Goal: Task Accomplishment & Management: Manage account settings

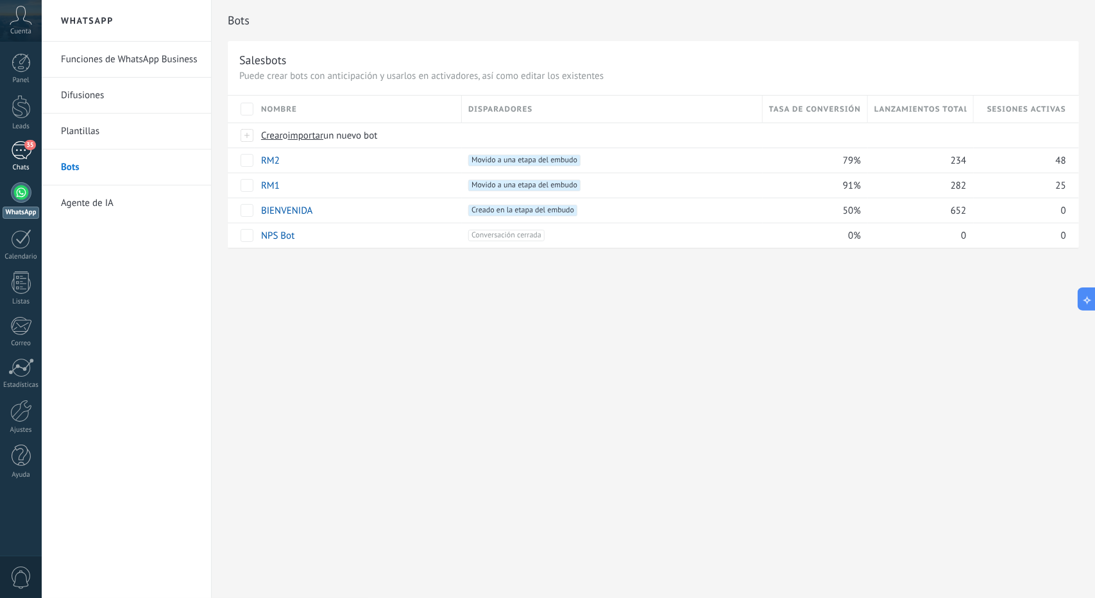
click at [11, 158] on div "35" at bounding box center [21, 150] width 21 height 19
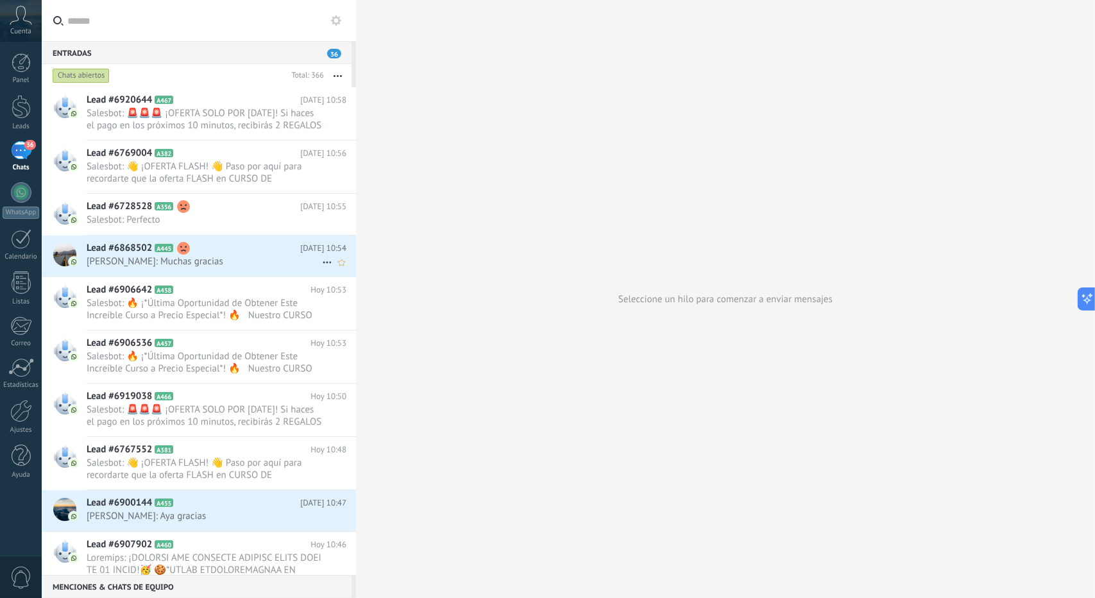
click at [196, 264] on span "[PERSON_NAME]: Muchas gracias" at bounding box center [204, 261] width 235 height 12
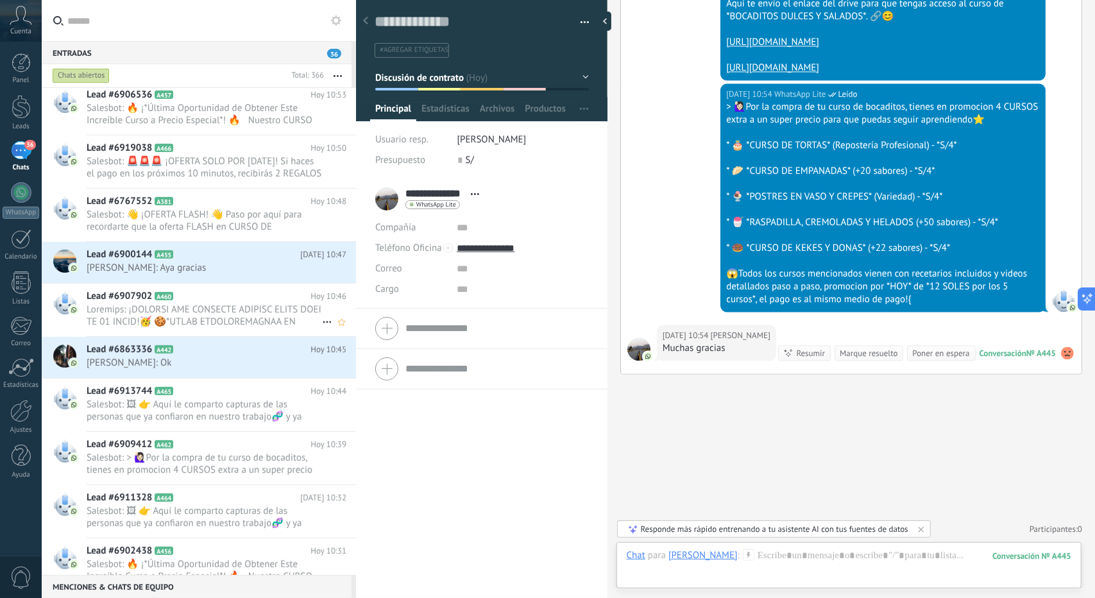
scroll to position [385, 0]
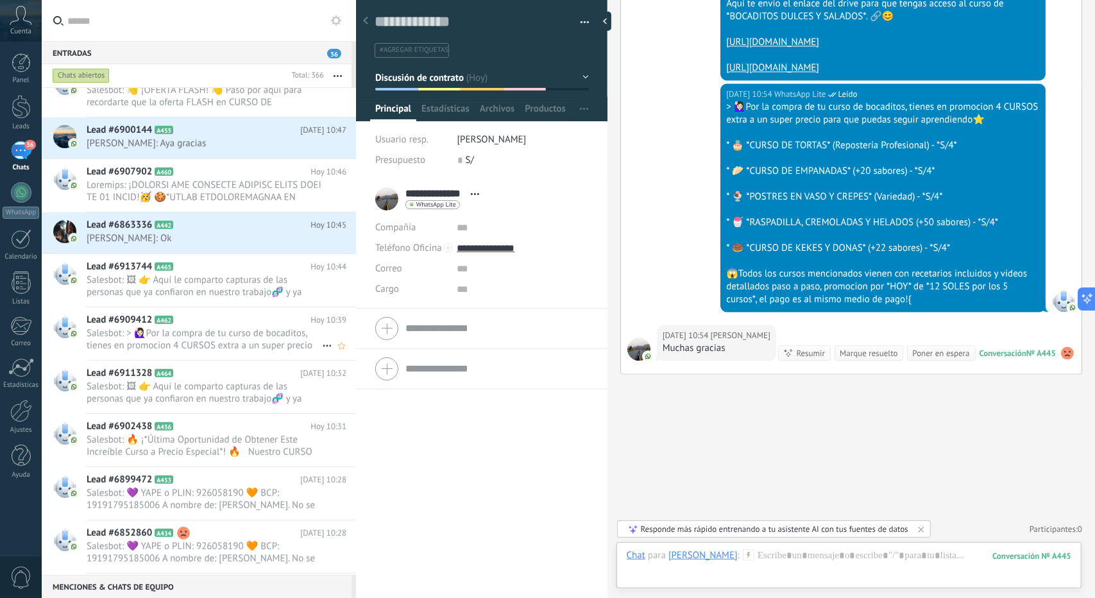
click at [177, 327] on span "Salesbot: > 🙋🏻‍♀Por la compra de tu curso de bocaditos, tienes en promocion 4 C…" at bounding box center [204, 339] width 235 height 24
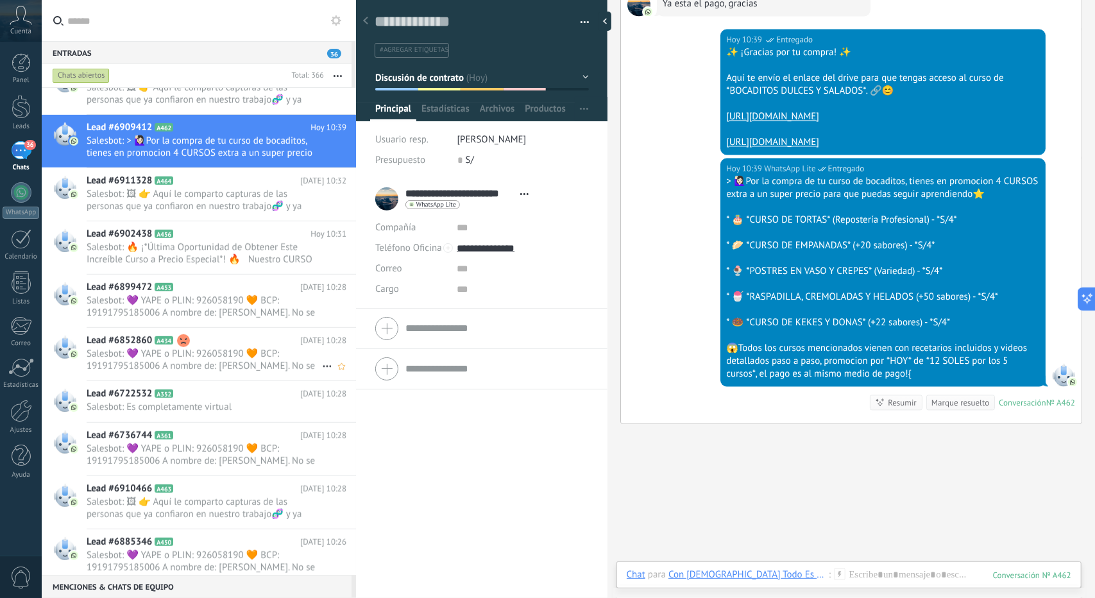
scroll to position [513, 0]
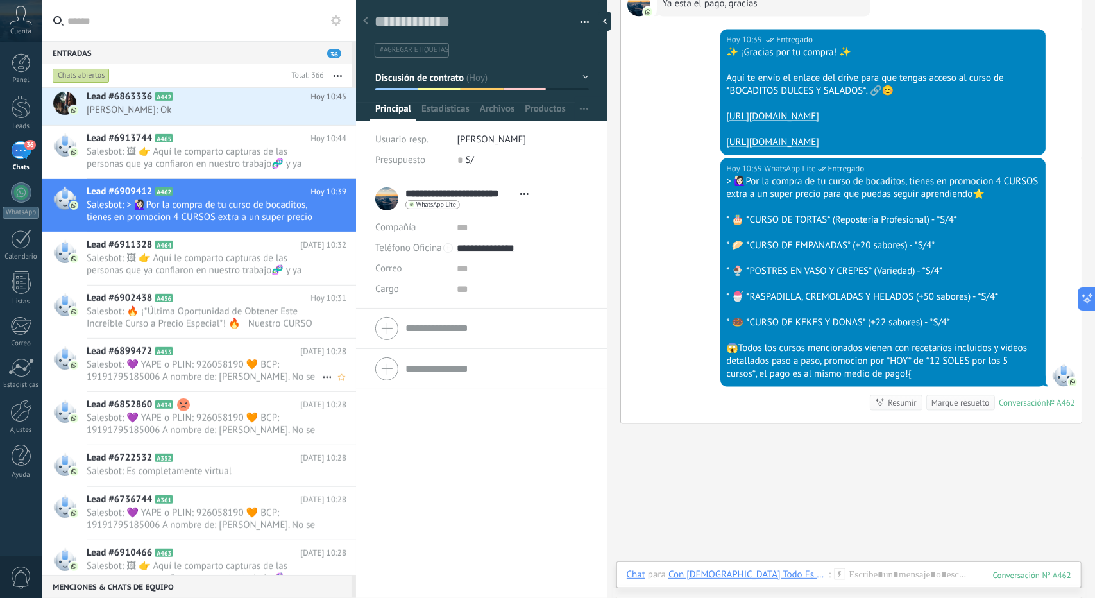
click at [173, 368] on span "Salesbot: 💜 YAPE o PLIN: 926058190 🧡 BCP: 19191795185006 A nombre de: [PERSON_N…" at bounding box center [204, 371] width 235 height 24
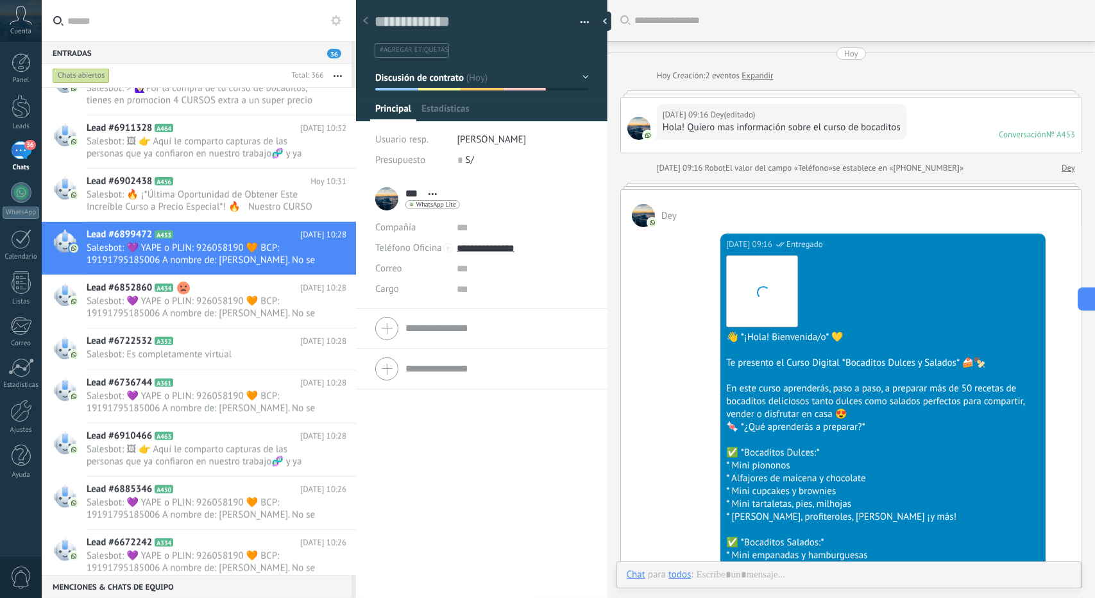
scroll to position [1103, 0]
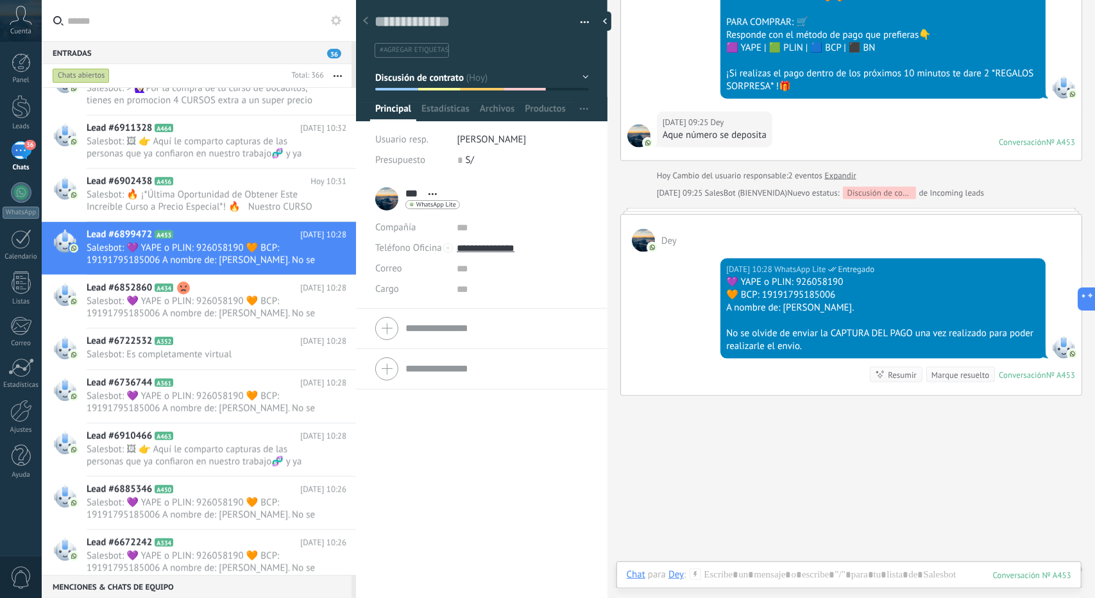
click at [418, 87] on button "Discusión de contrato" at bounding box center [482, 77] width 214 height 23
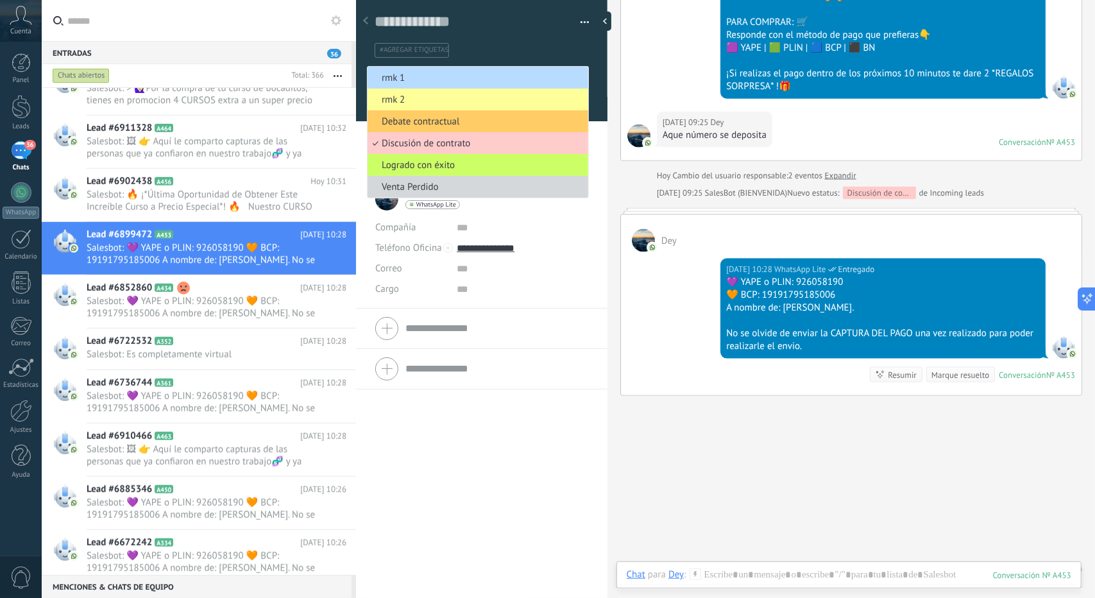
click at [409, 68] on li "rmk 1" at bounding box center [477, 78] width 221 height 22
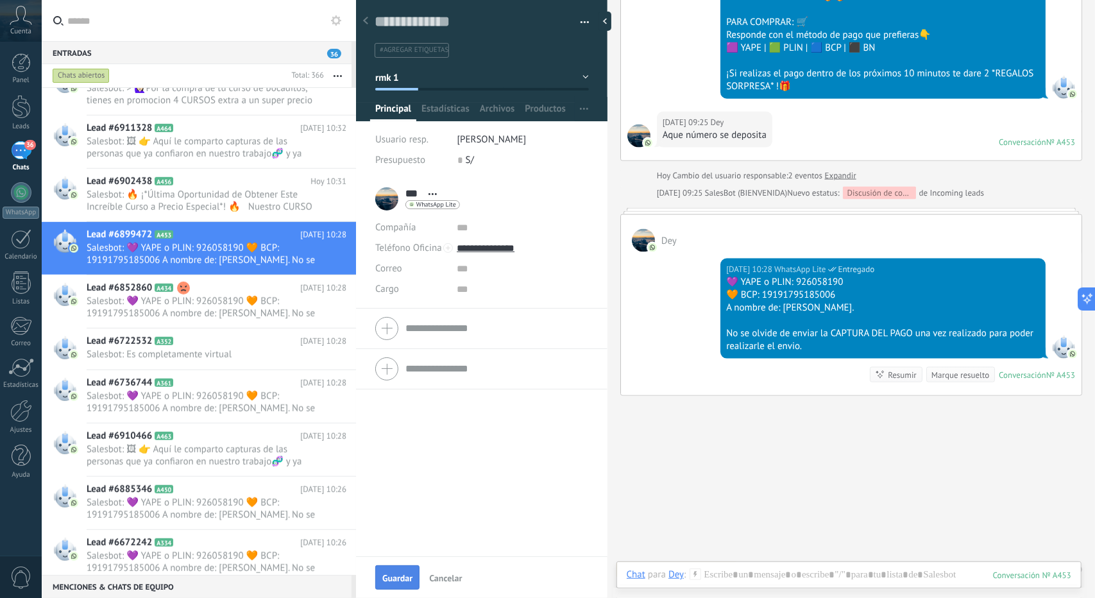
click at [386, 577] on span "Guardar" at bounding box center [397, 577] width 30 height 9
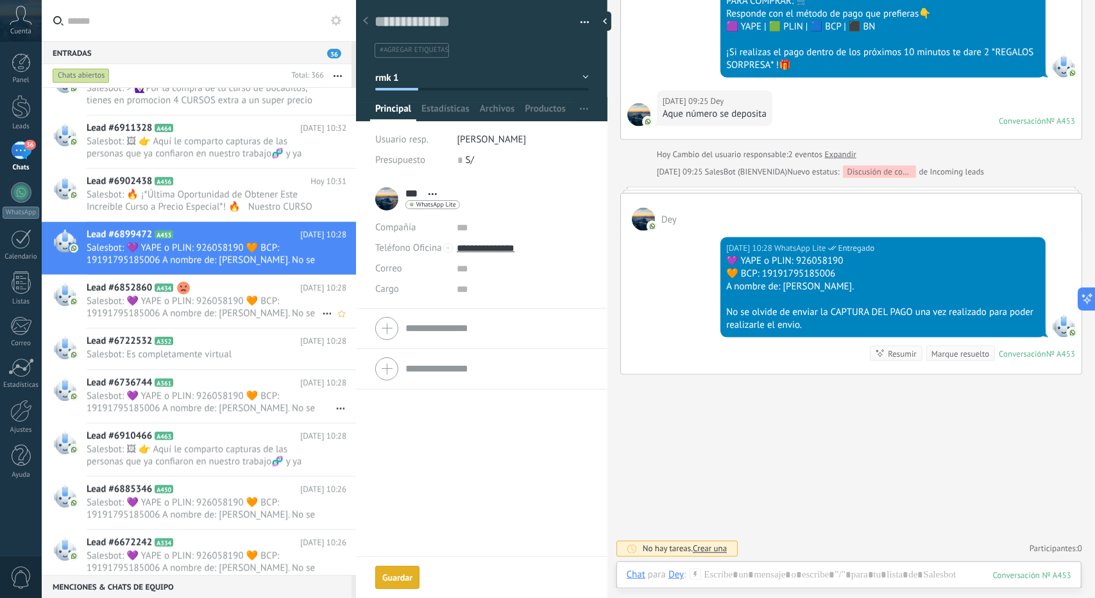
click at [165, 308] on span "Salesbot: 💜 YAPE o PLIN: 926058190 🧡 BCP: 19191795185006 A nombre de: [PERSON_N…" at bounding box center [204, 307] width 235 height 24
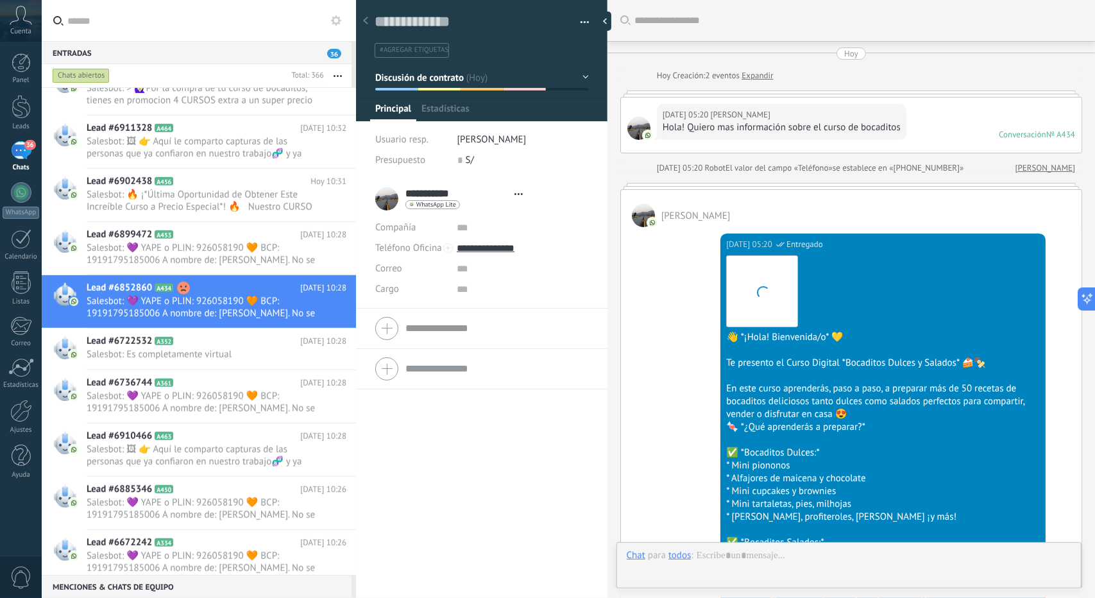
scroll to position [1464, 0]
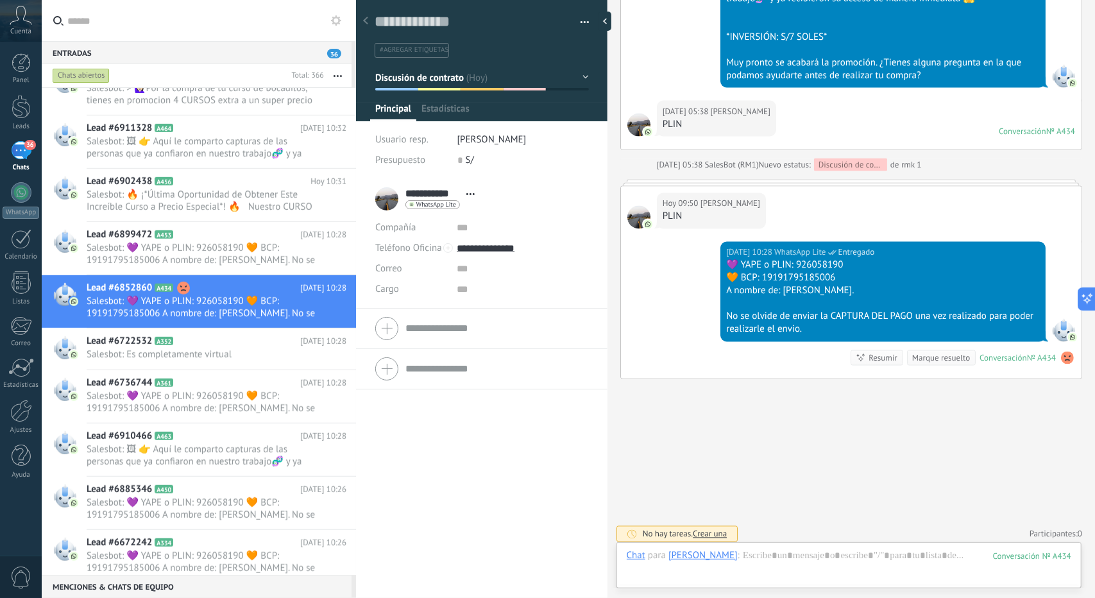
click at [423, 85] on button "Discusión de contrato" at bounding box center [482, 77] width 214 height 23
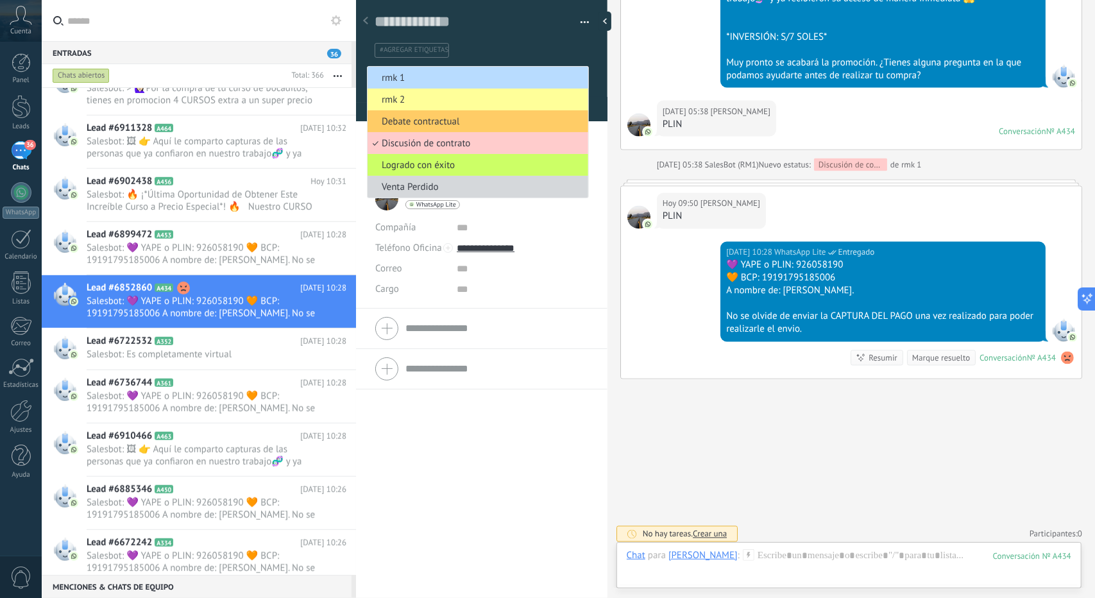
click at [418, 81] on span "rmk 1" at bounding box center [475, 78] width 217 height 12
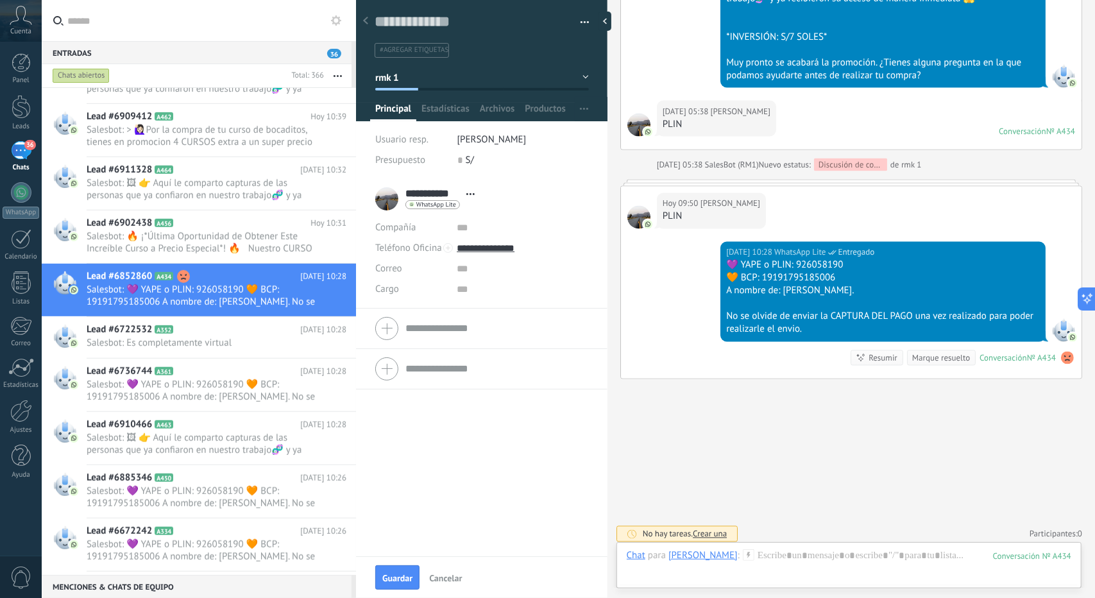
scroll to position [630, 0]
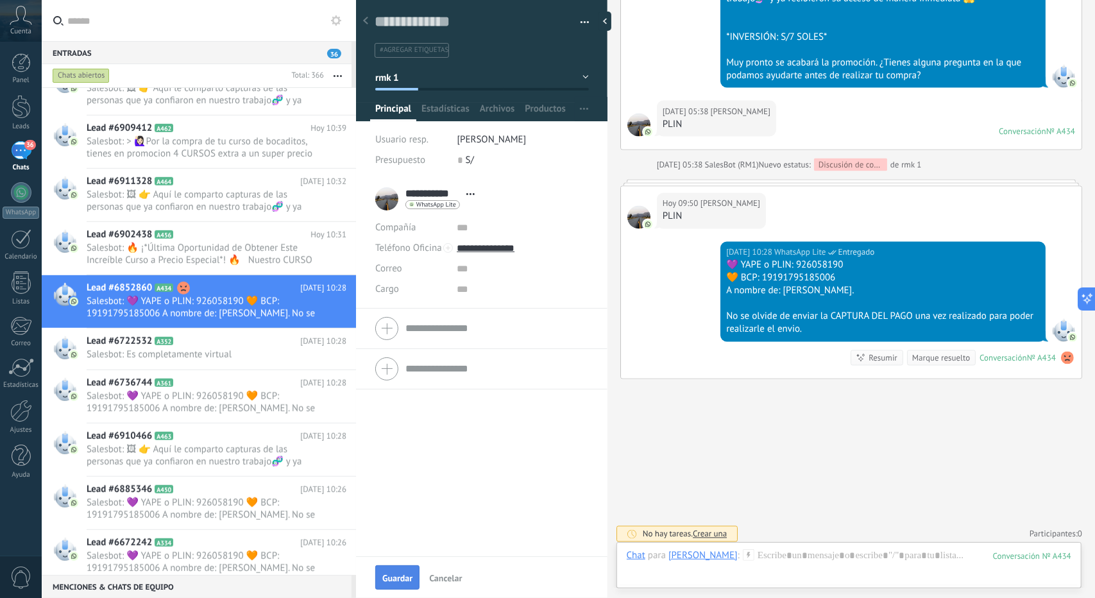
click at [389, 573] on span "Guardar" at bounding box center [397, 577] width 30 height 9
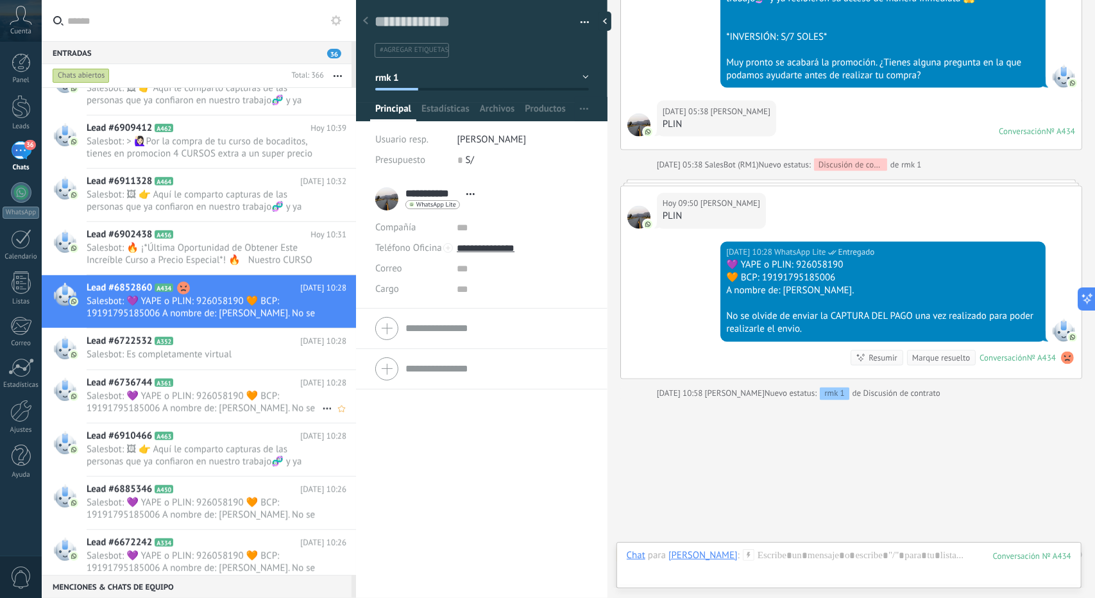
scroll to position [1485, 0]
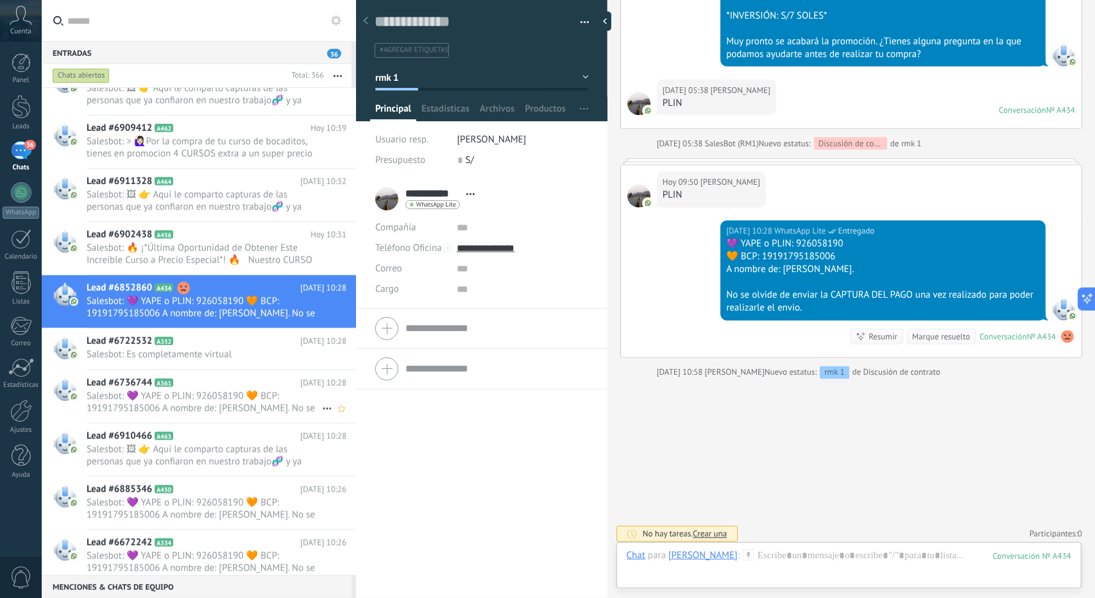
click at [240, 398] on span "Salesbot: 💜 YAPE o PLIN: 926058190 🧡 BCP: 19191795185006 A nombre de: [PERSON_N…" at bounding box center [204, 402] width 235 height 24
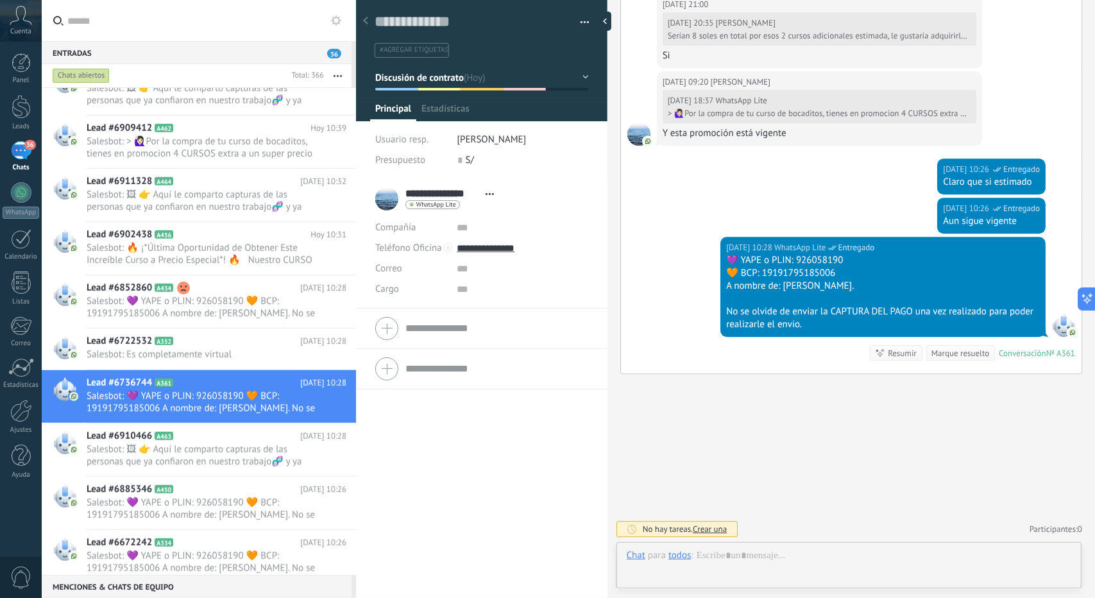
scroll to position [641, 0]
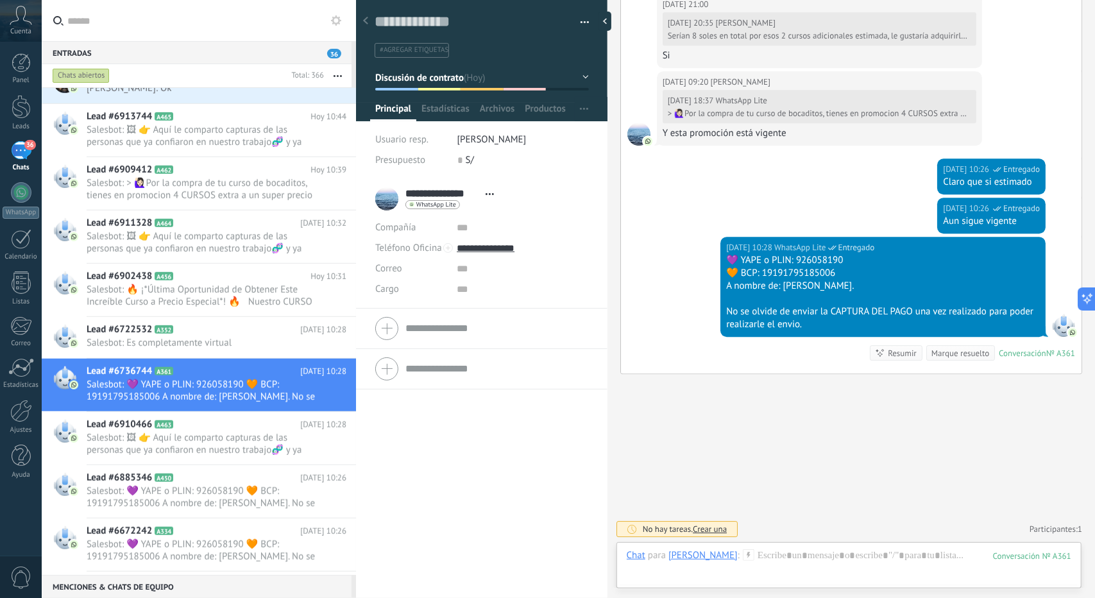
click at [439, 78] on span "Discusión de contrato" at bounding box center [419, 77] width 89 height 12
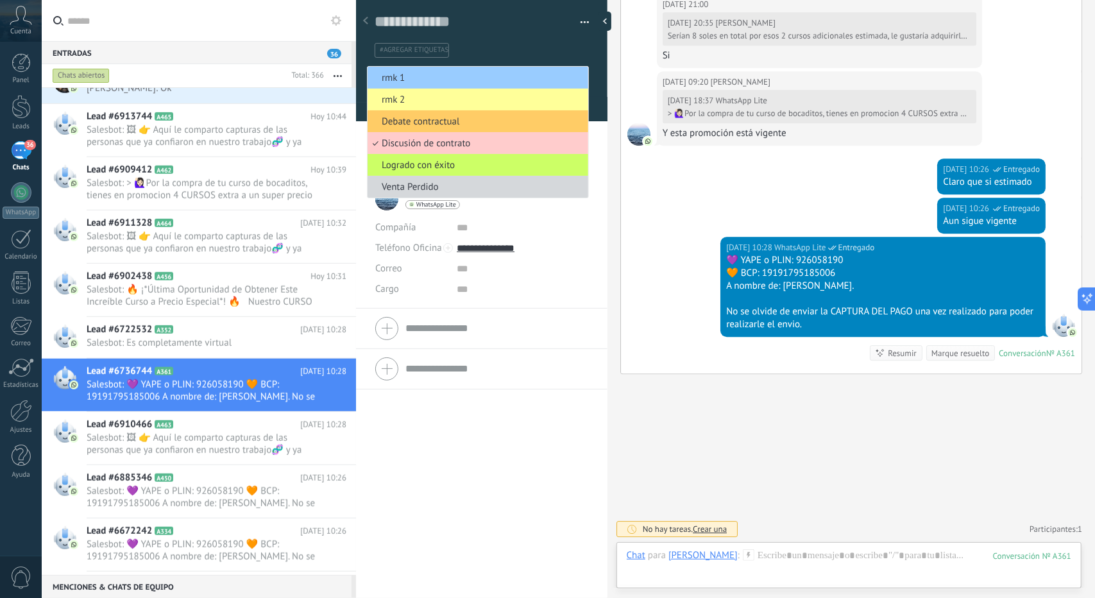
click at [439, 77] on span "rmk 1" at bounding box center [475, 78] width 217 height 12
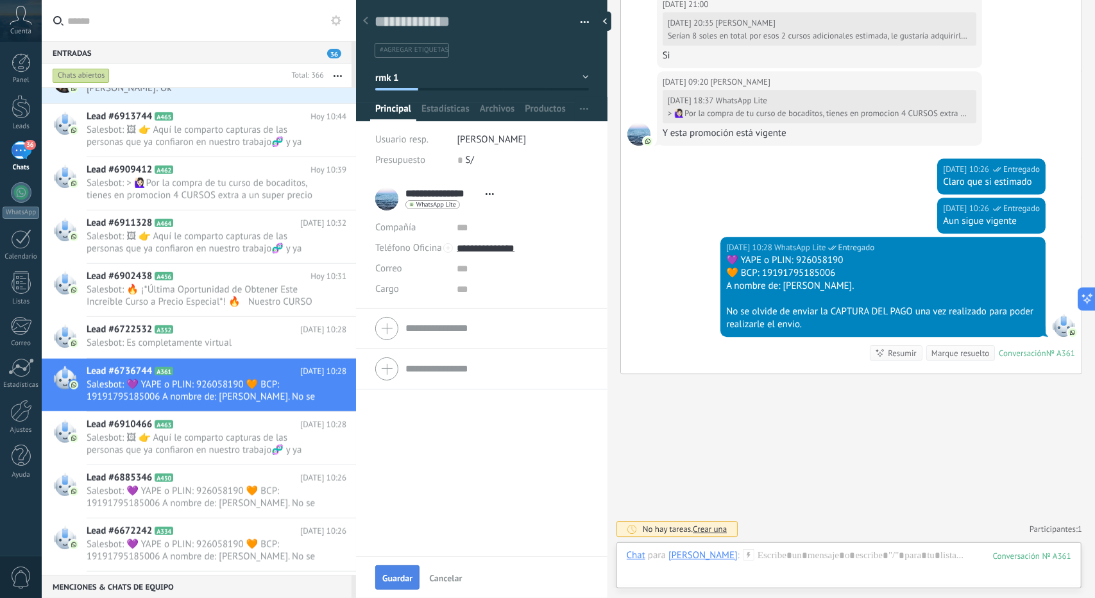
click at [394, 575] on span "Guardar" at bounding box center [397, 577] width 30 height 9
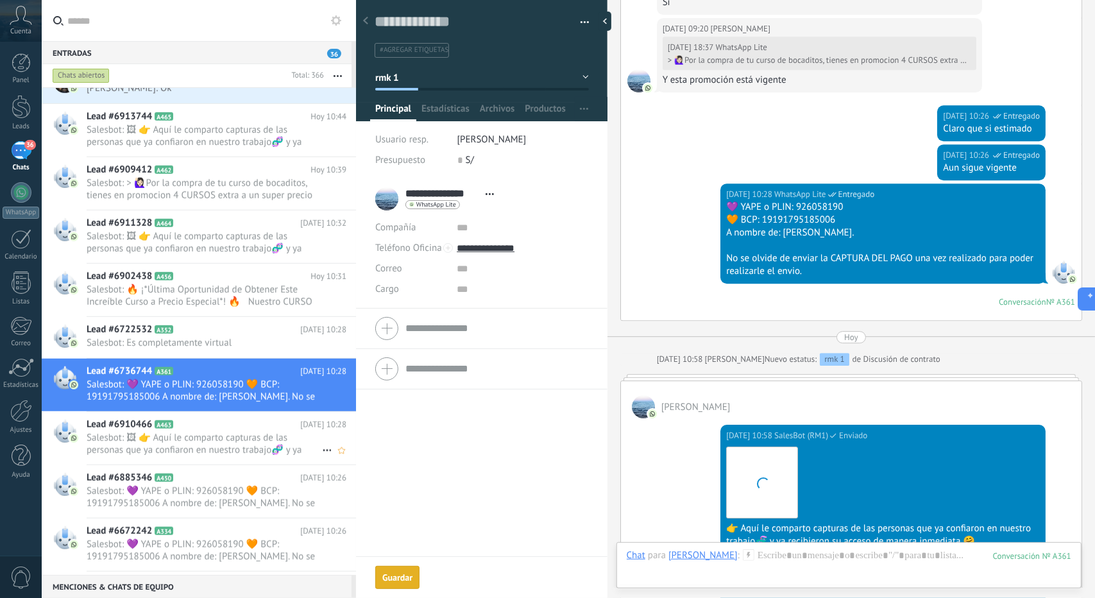
scroll to position [2506, 0]
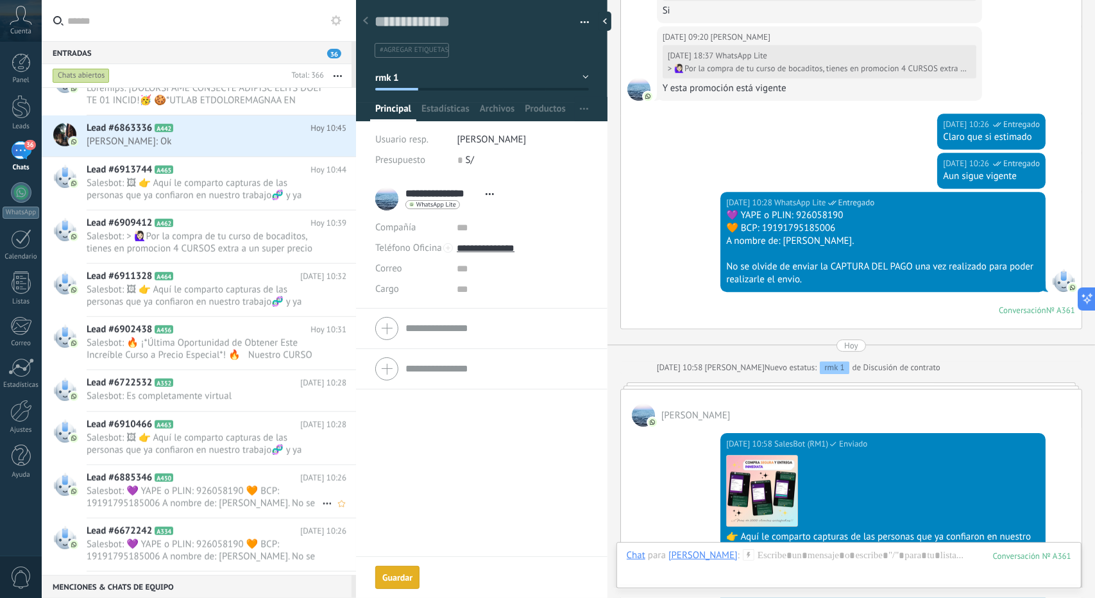
click at [205, 496] on span "Salesbot: 💜 YAPE o PLIN: 926058190 🧡 BCP: 19191795185006 A nombre de: [PERSON_N…" at bounding box center [204, 497] width 235 height 24
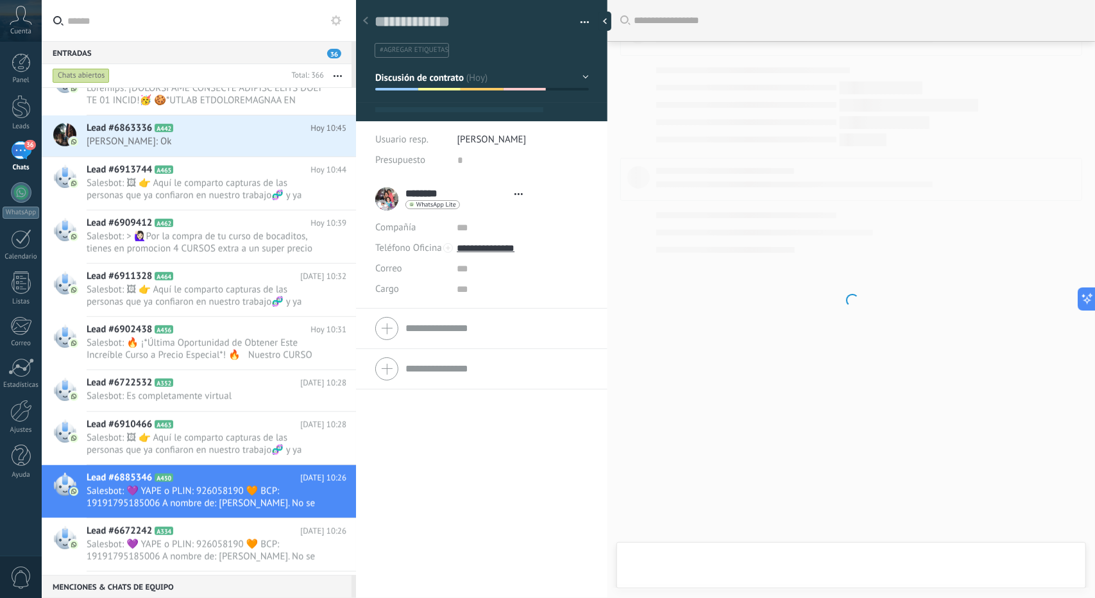
scroll to position [19, 0]
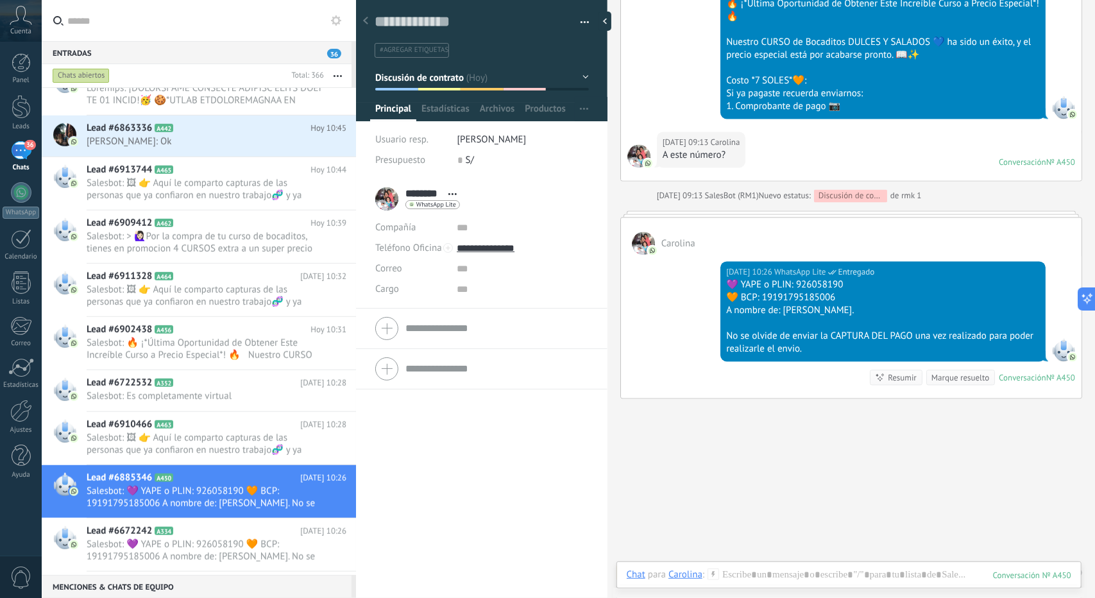
click at [404, 71] on span "Discusión de contrato" at bounding box center [419, 77] width 89 height 12
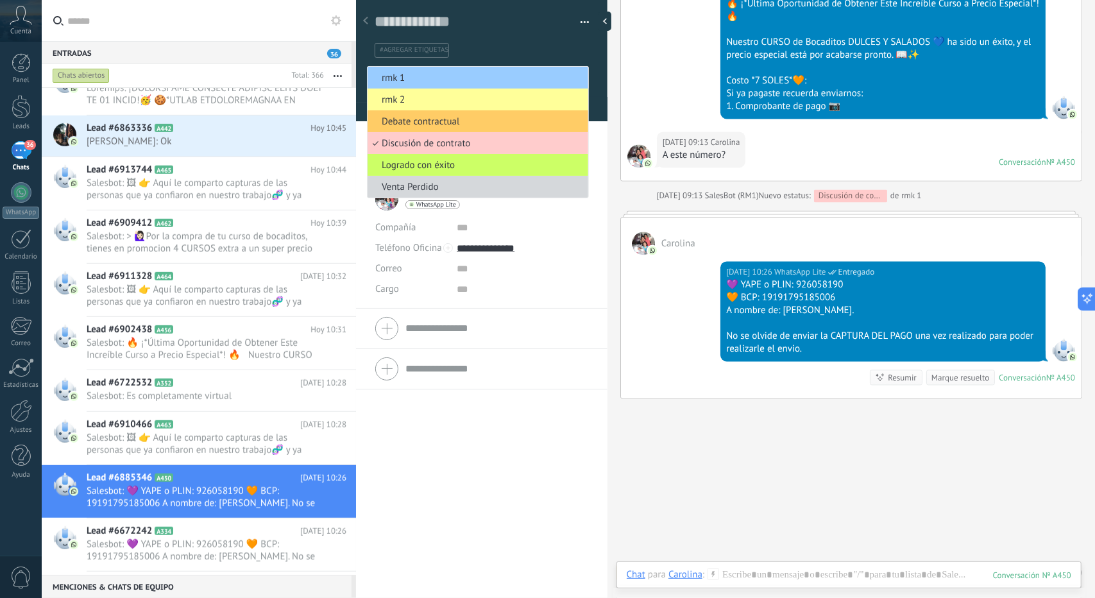
click at [404, 72] on span "rmk 1" at bounding box center [475, 78] width 217 height 12
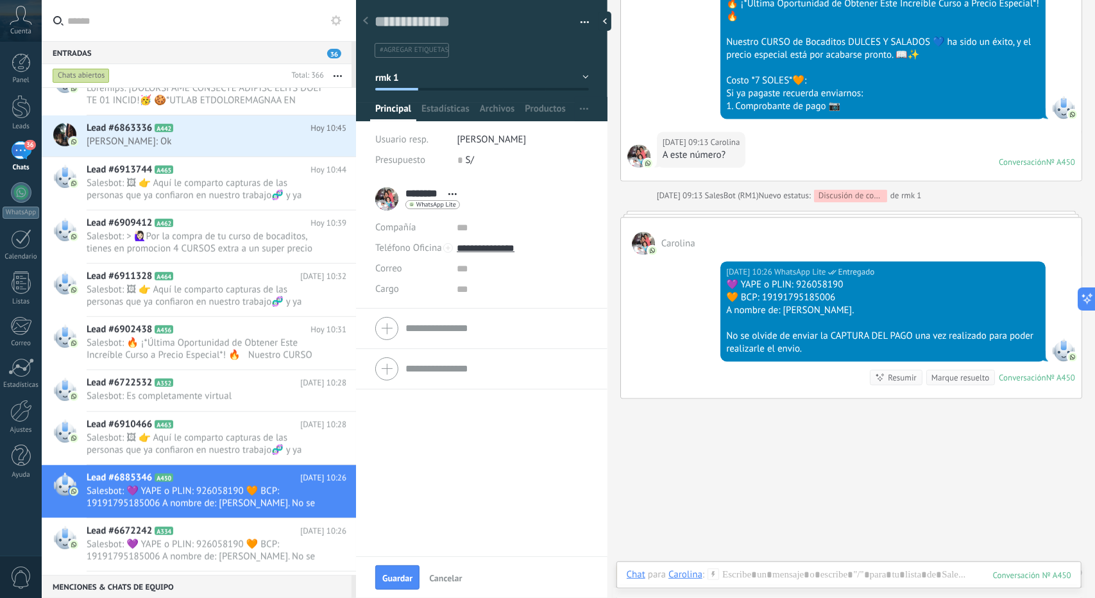
click at [401, 573] on span "Guardar" at bounding box center [397, 577] width 30 height 9
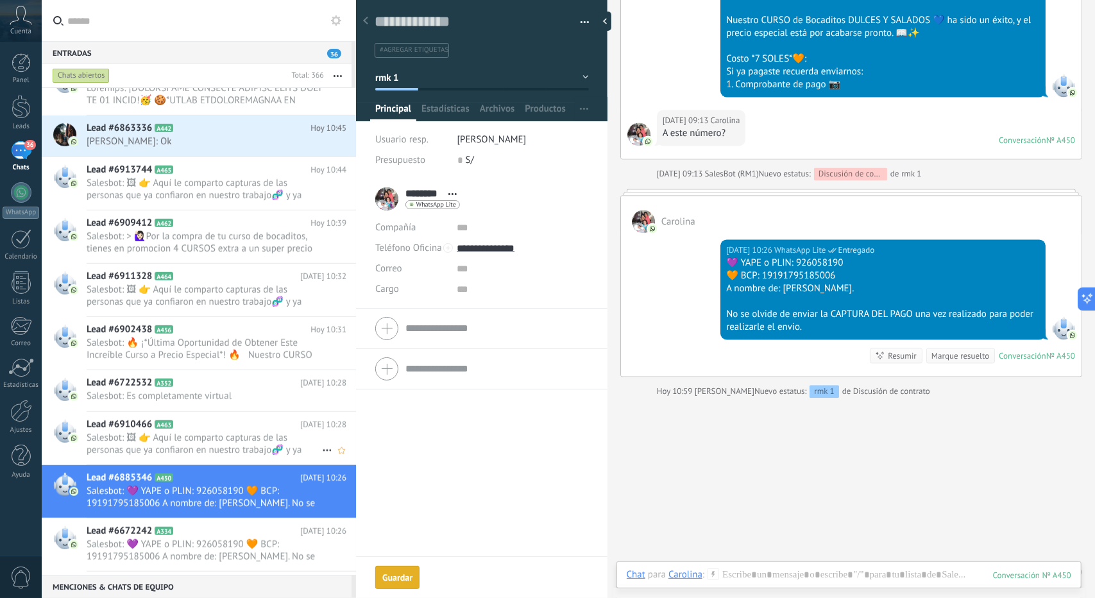
scroll to position [770, 0]
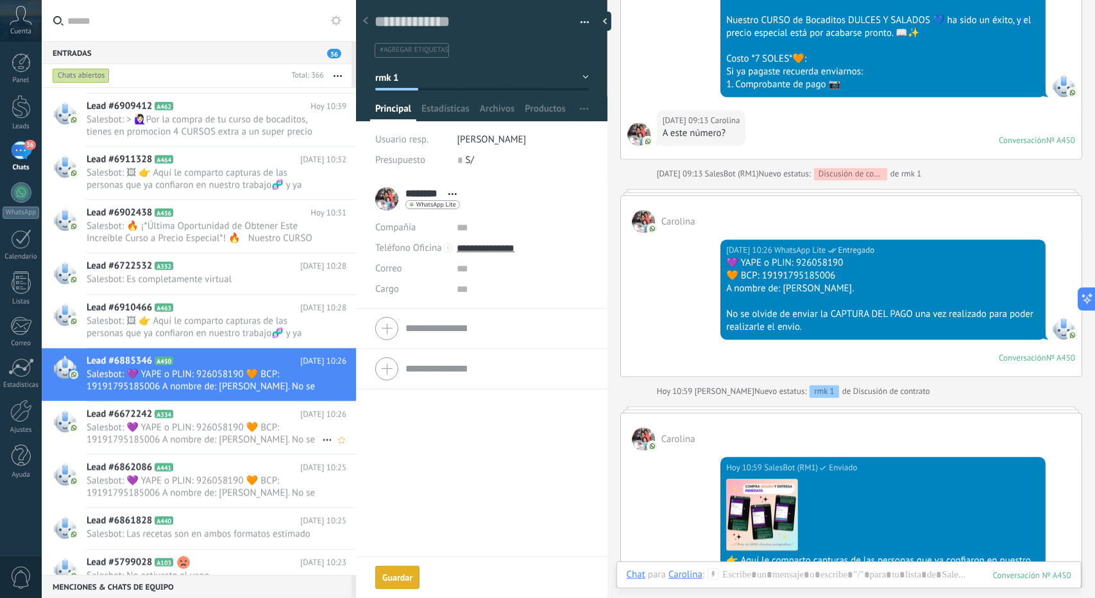
click at [205, 423] on span "Salesbot: 💜 YAPE o PLIN: 926058190 🧡 BCP: 19191795185006 A nombre de: [PERSON_N…" at bounding box center [204, 433] width 235 height 24
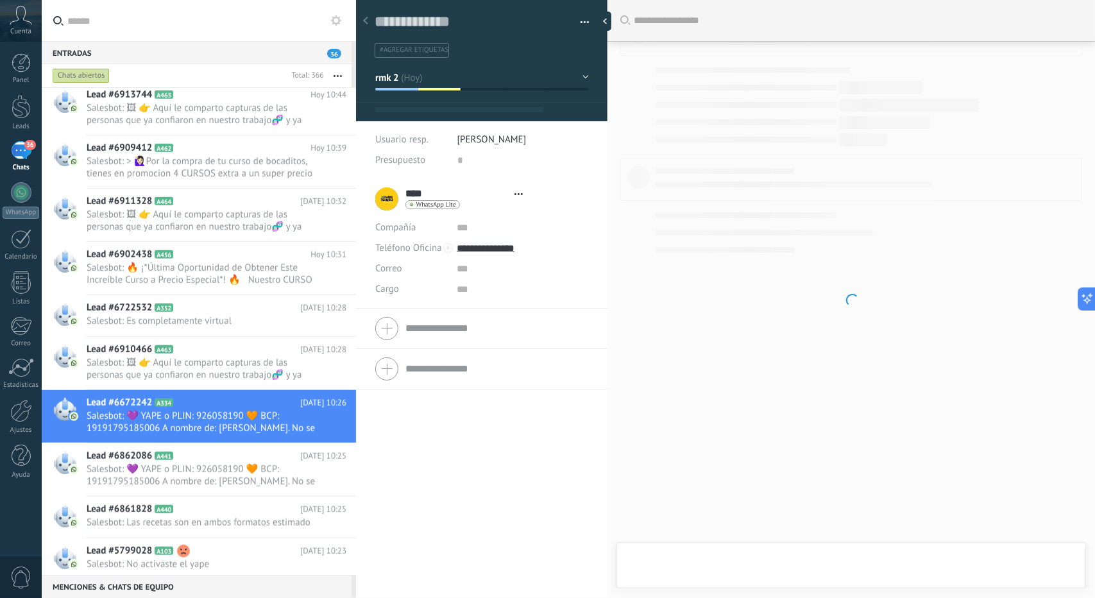
scroll to position [19, 0]
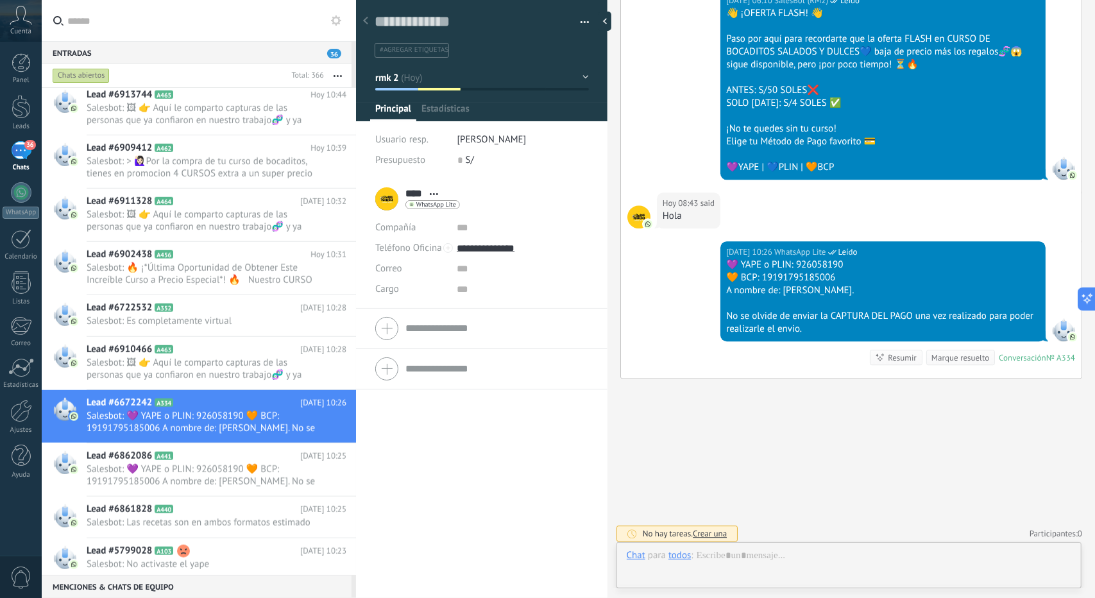
click at [428, 74] on button "rmk 2" at bounding box center [482, 77] width 214 height 23
click at [0, 0] on span "rmk 1" at bounding box center [0, 0] width 0 height 0
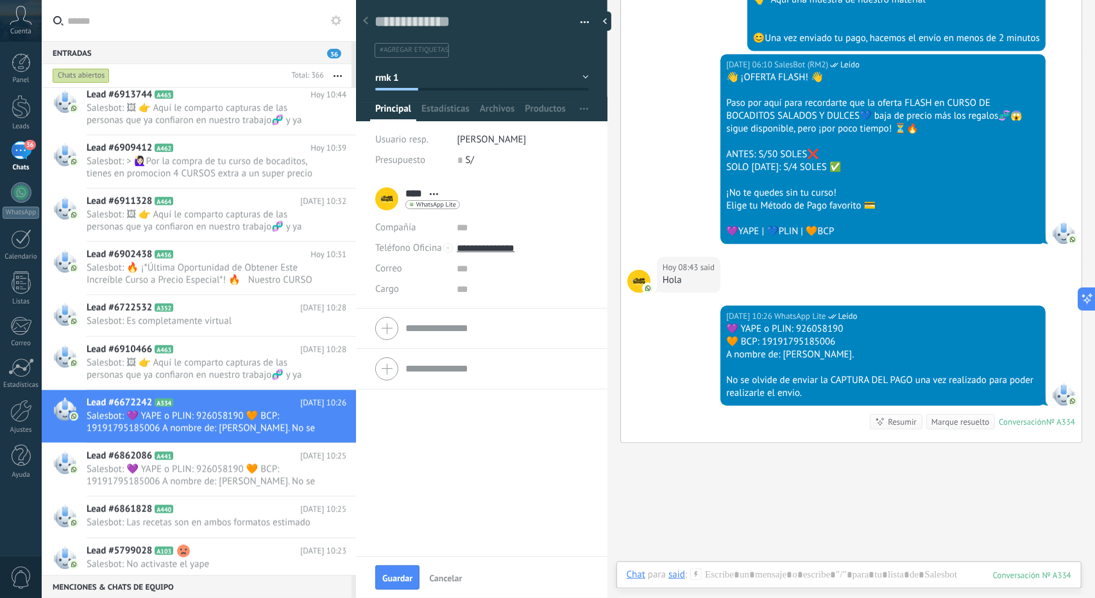
scroll to position [2059, 0]
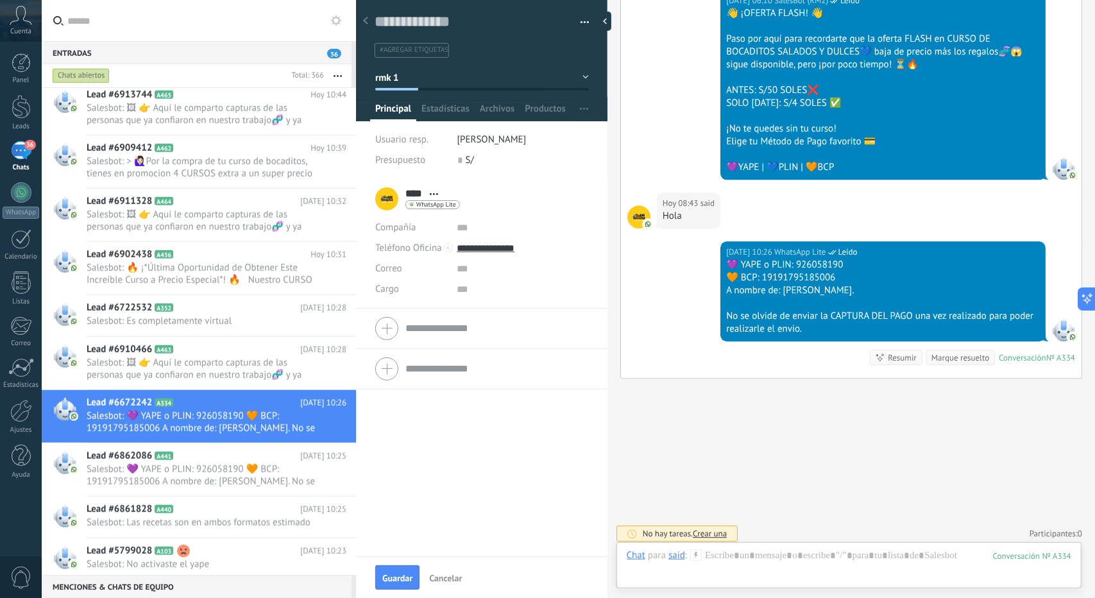
click at [455, 71] on button "rmk 1" at bounding box center [482, 77] width 214 height 23
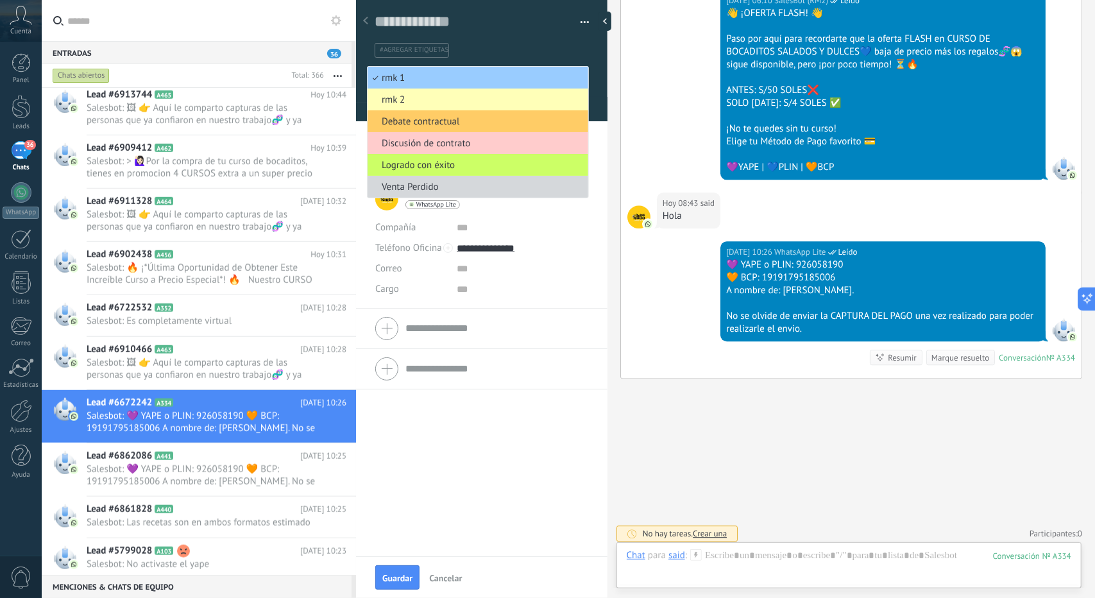
click at [445, 105] on li "rmk 2" at bounding box center [477, 100] width 221 height 22
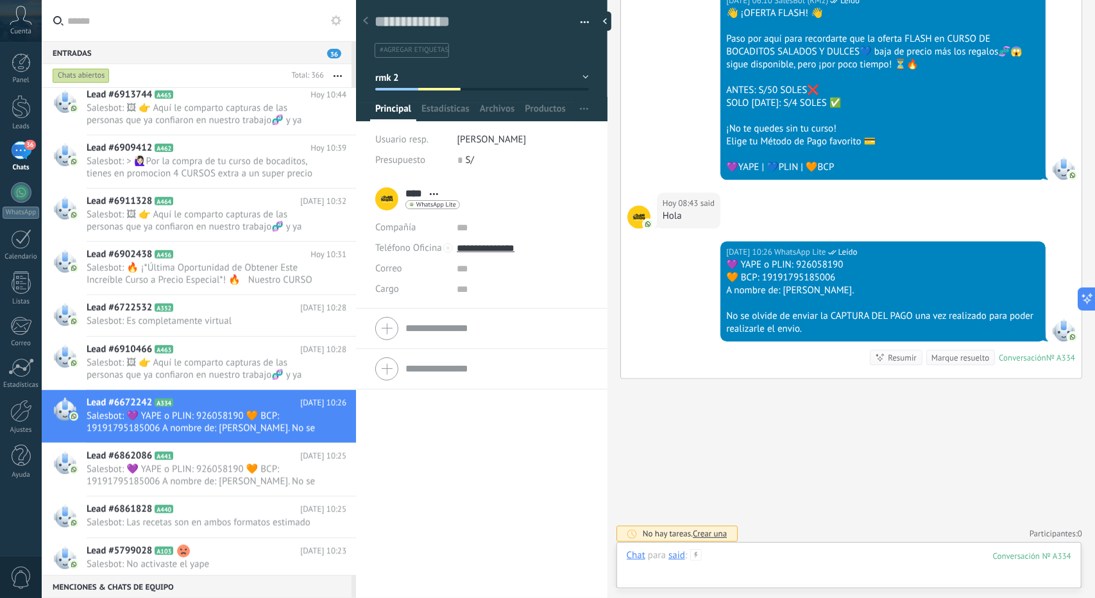
click at [770, 559] on div at bounding box center [849, 568] width 444 height 38
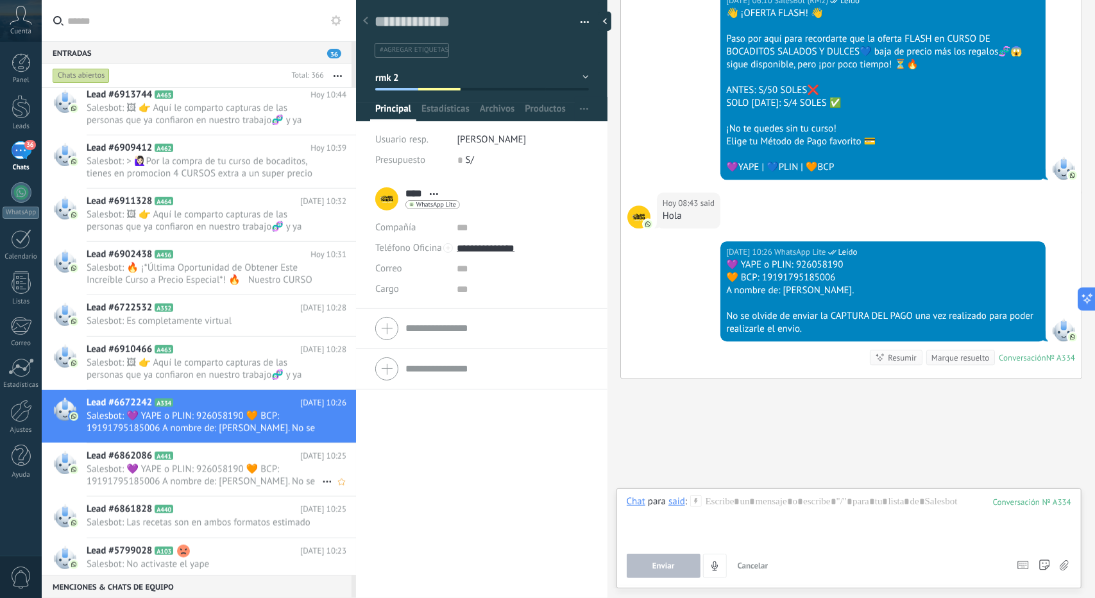
click at [90, 466] on span "Salesbot: 💜 YAPE o PLIN: 926058190 🧡 BCP: 19191795185006 A nombre de: [PERSON_N…" at bounding box center [204, 475] width 235 height 24
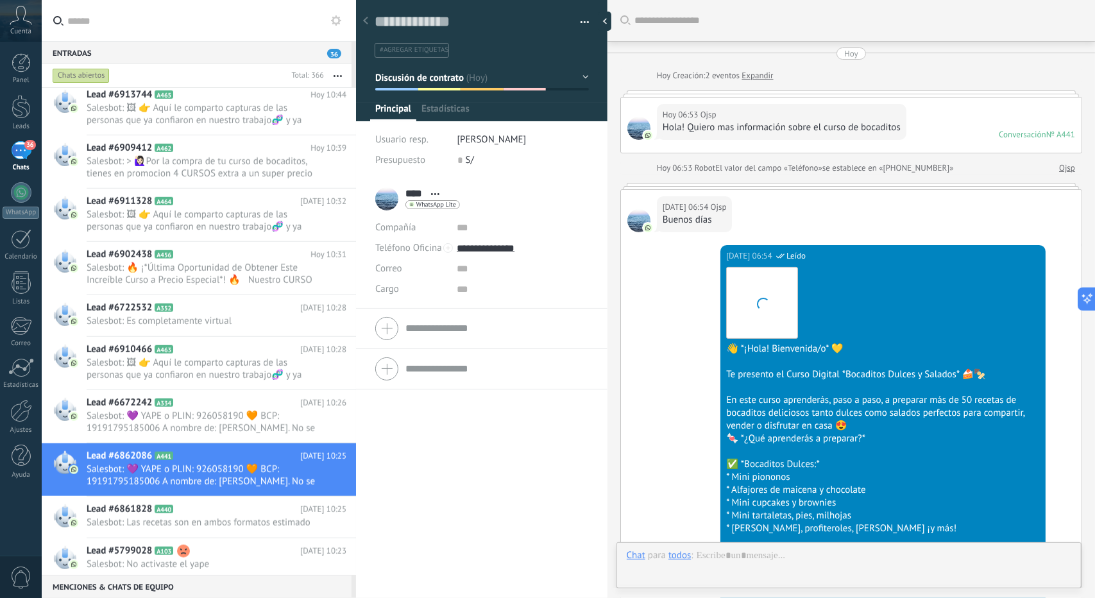
scroll to position [1207, 0]
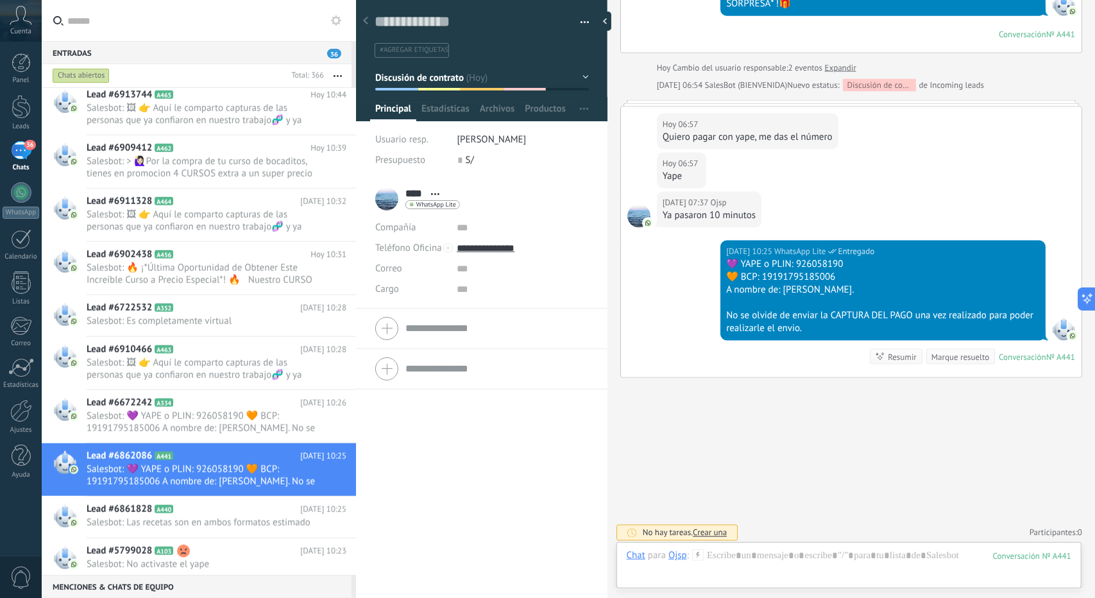
click at [416, 87] on button "Discusión de contrato" at bounding box center [482, 77] width 214 height 23
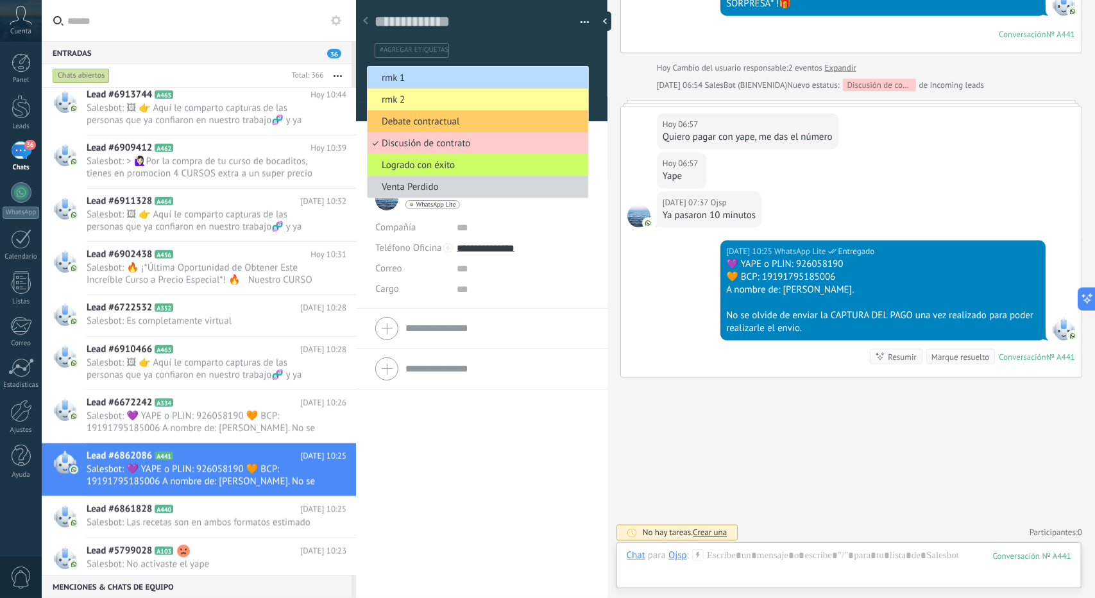
click at [416, 80] on span "rmk 1" at bounding box center [475, 78] width 217 height 12
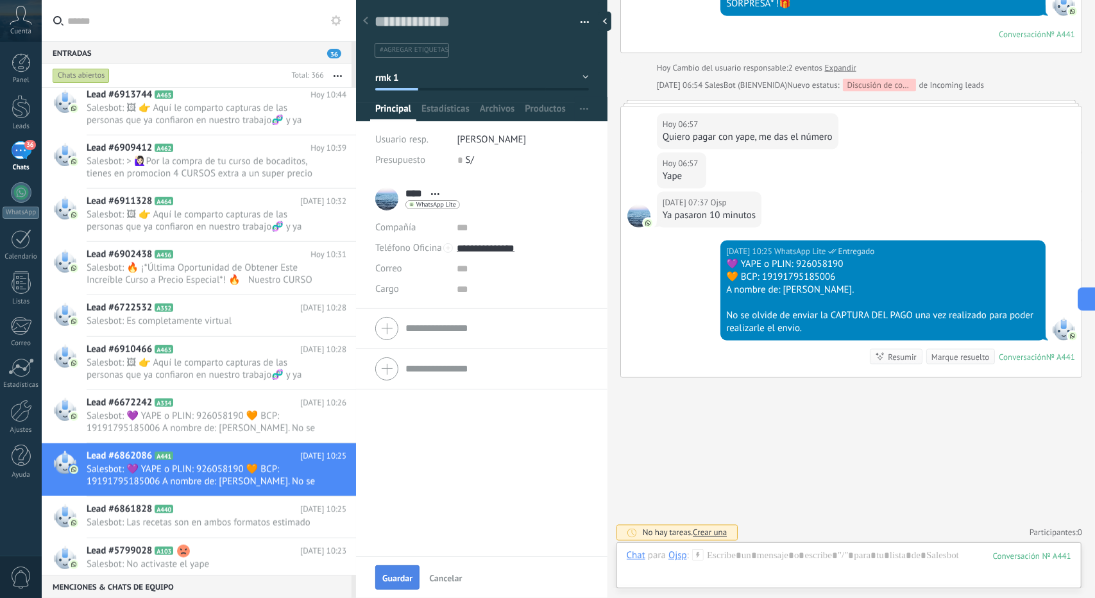
click at [400, 574] on span "Guardar" at bounding box center [397, 577] width 30 height 9
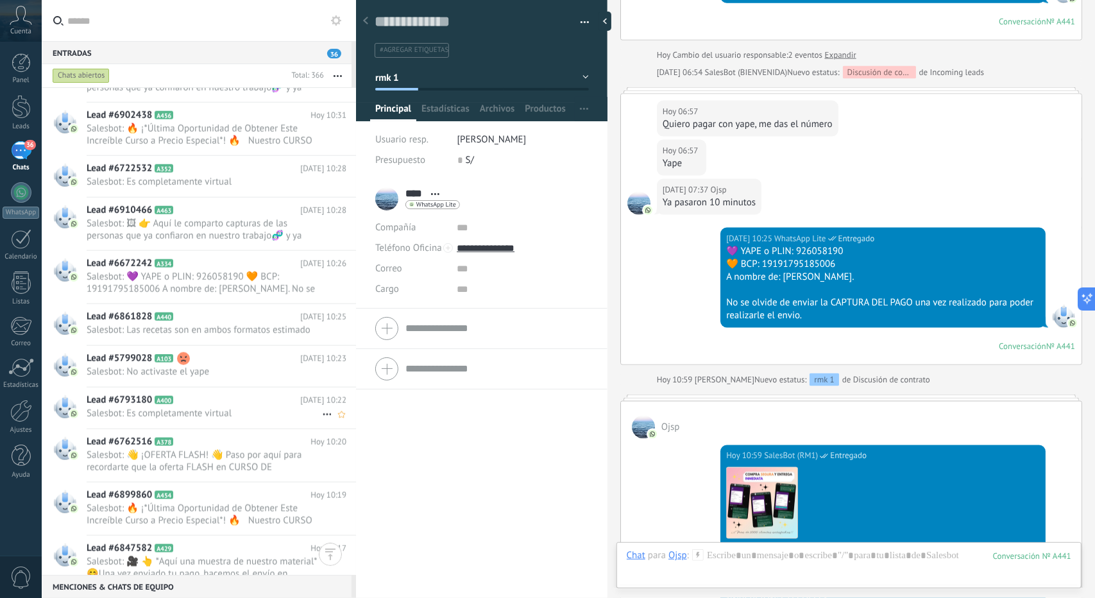
click at [240, 407] on span "Salesbot: Es completamente virtual" at bounding box center [204, 413] width 235 height 12
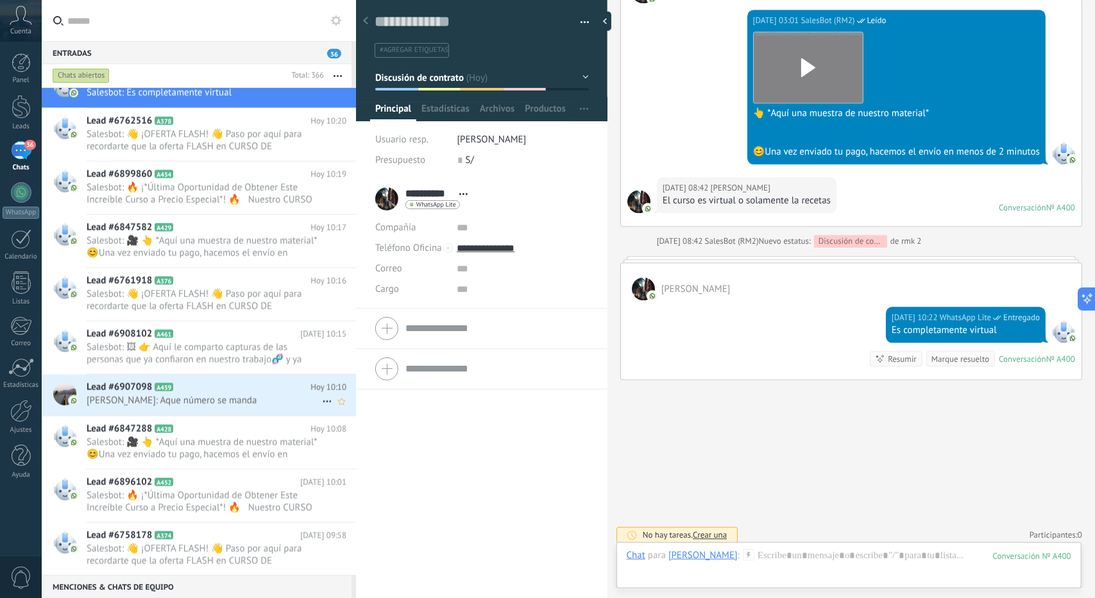
click at [185, 394] on span "Lucila: Aque número se manda" at bounding box center [204, 400] width 235 height 12
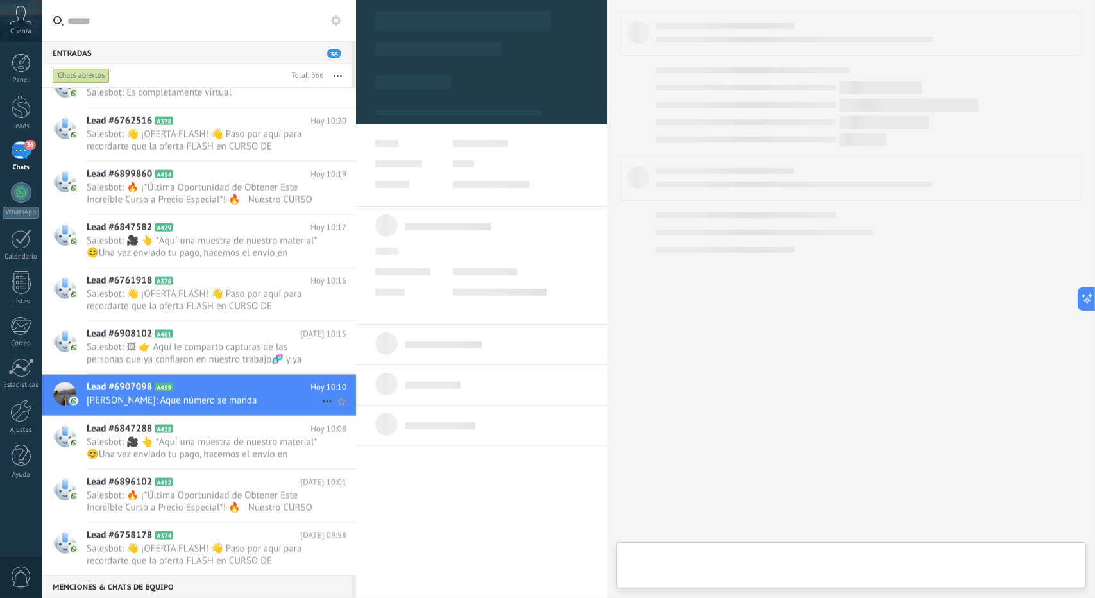
type textarea "**********"
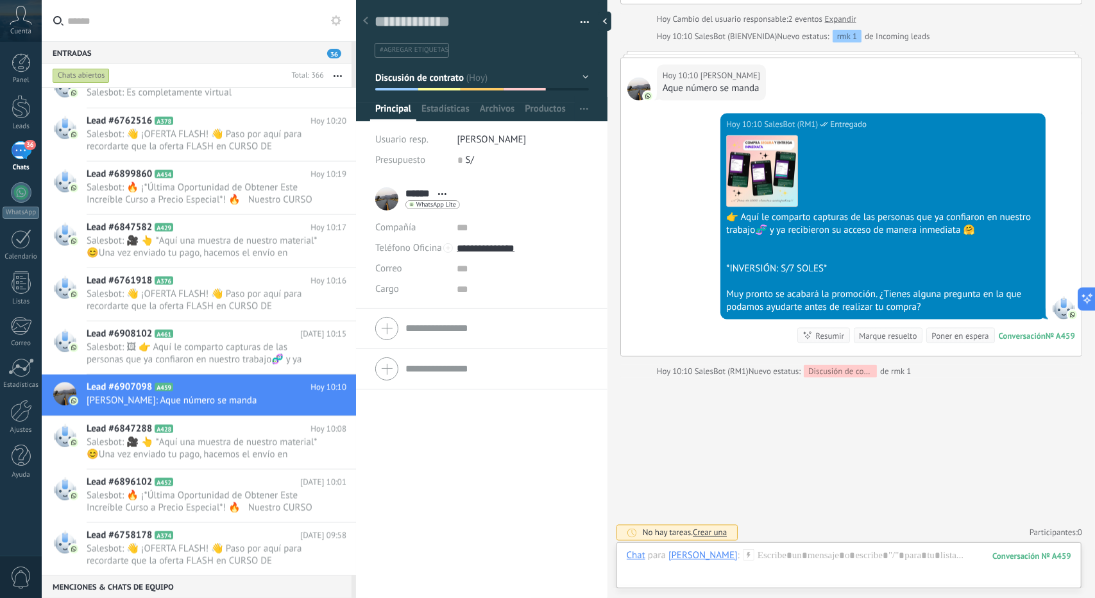
click at [426, 75] on span "Discusión de contrato" at bounding box center [419, 77] width 89 height 12
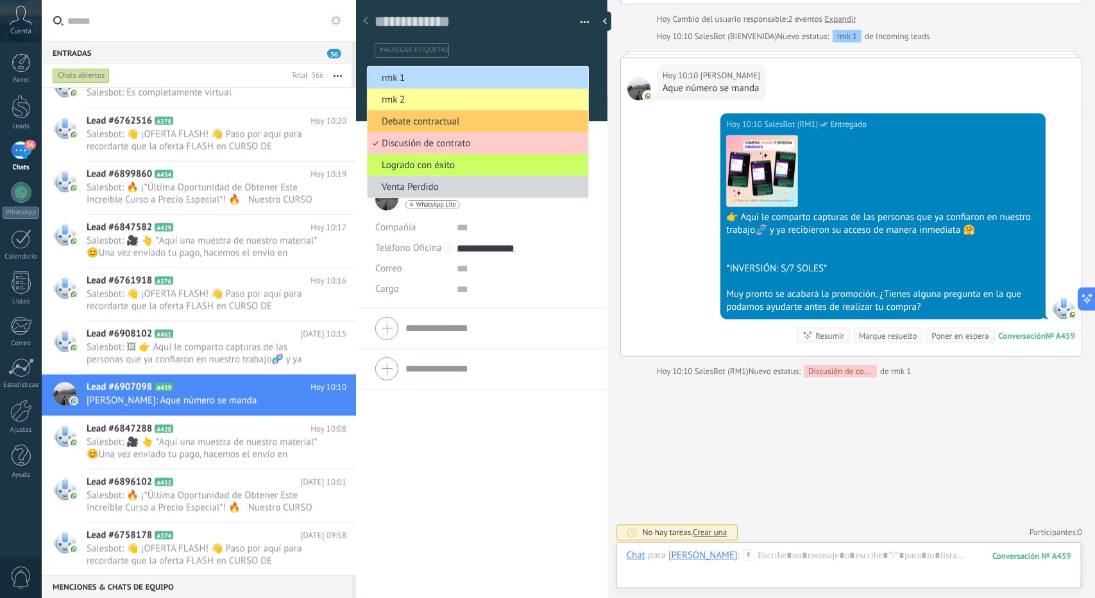
click at [426, 76] on span "rmk 1" at bounding box center [475, 78] width 217 height 12
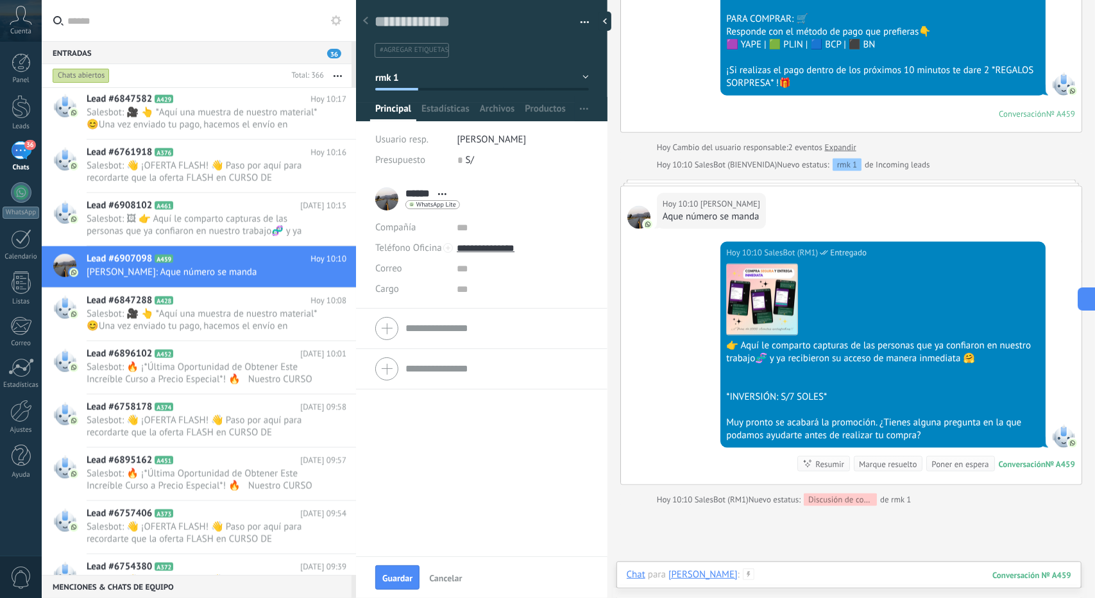
click at [761, 577] on div at bounding box center [849, 587] width 444 height 38
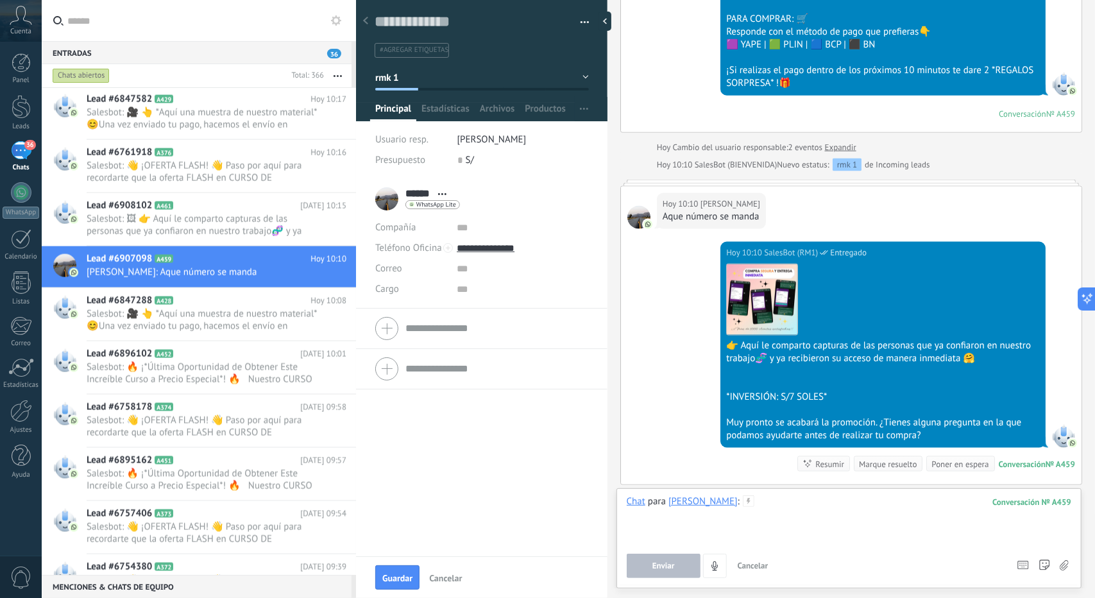
click at [771, 506] on div at bounding box center [849, 519] width 444 height 49
paste div
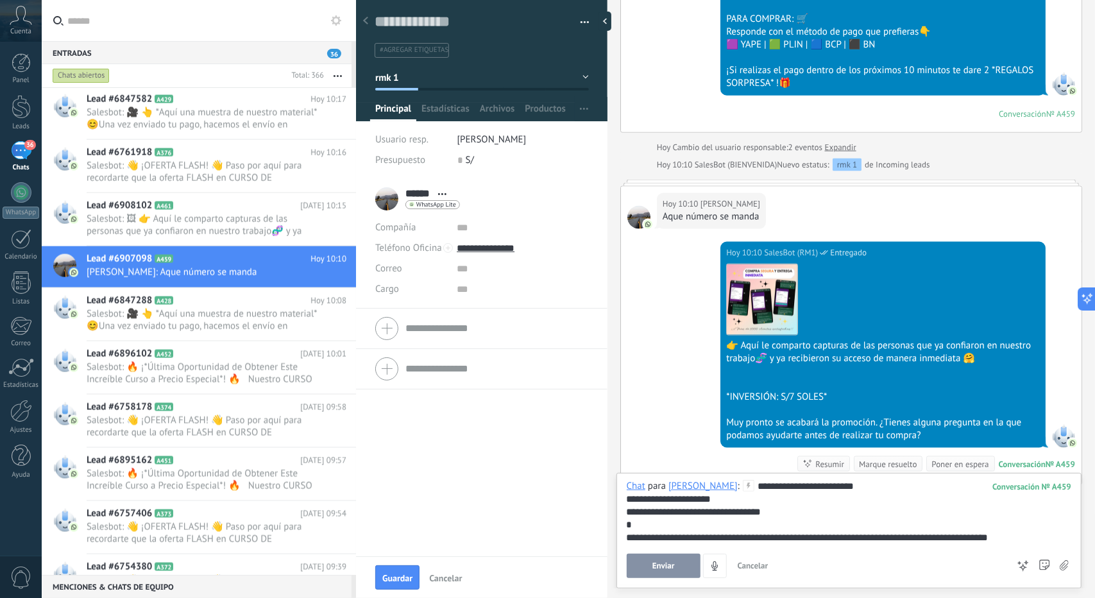
click at [689, 565] on button "Enviar" at bounding box center [664, 565] width 74 height 24
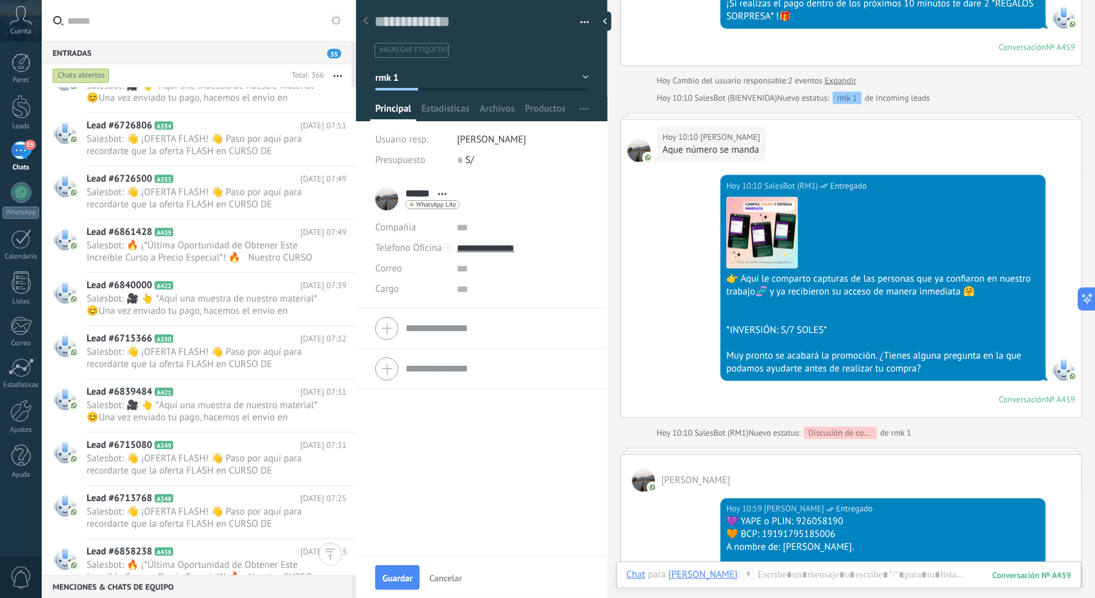
click at [413, 80] on button "rmk 1" at bounding box center [482, 77] width 214 height 23
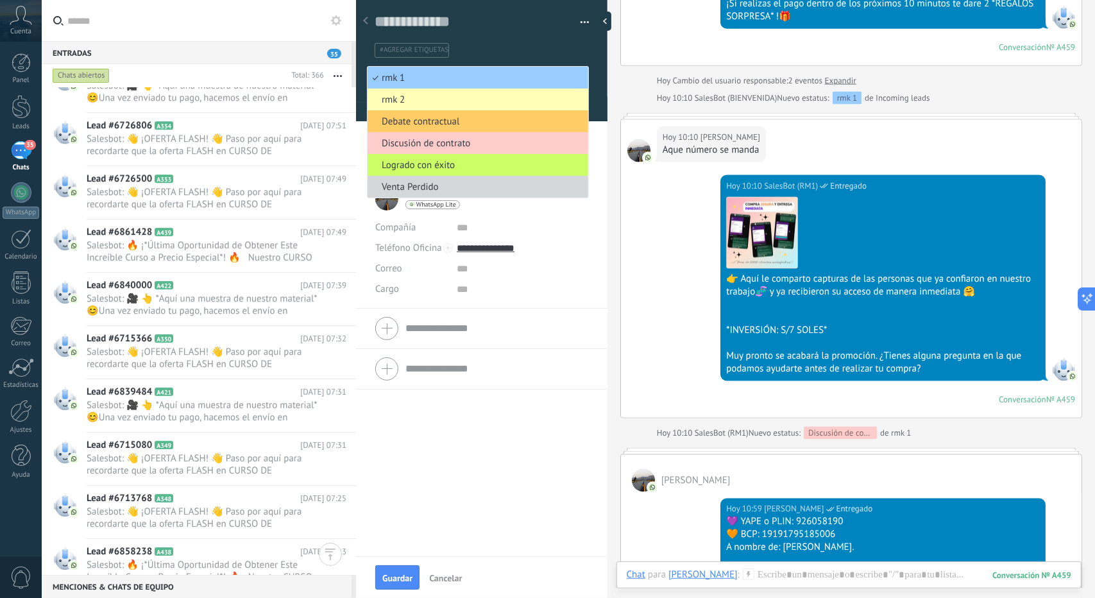
click at [409, 96] on span "rmk 2" at bounding box center [475, 100] width 217 height 12
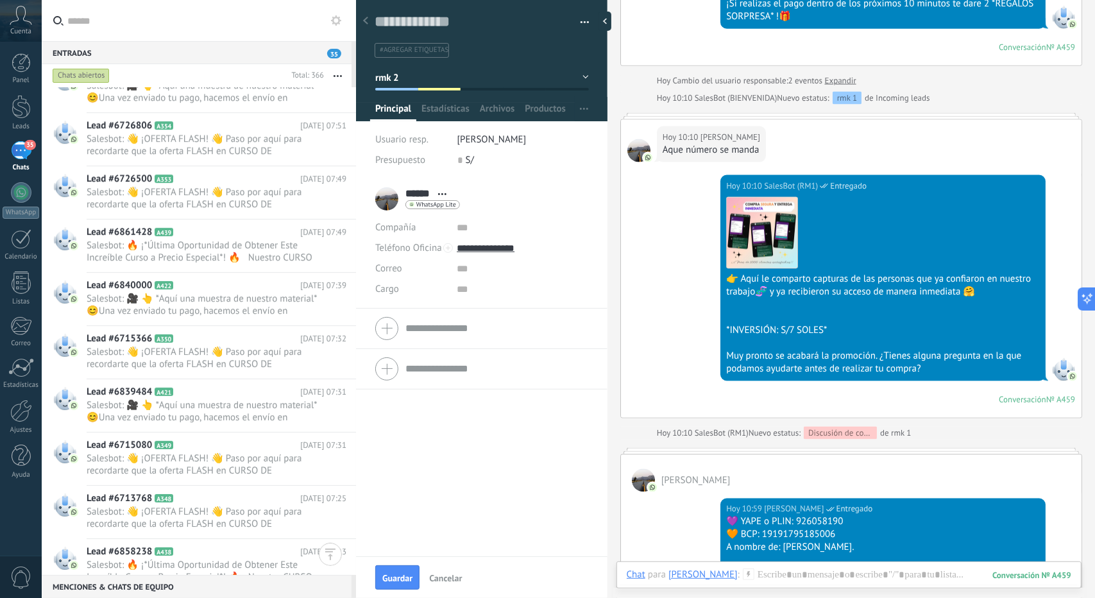
click at [416, 576] on button "Guardar" at bounding box center [397, 577] width 44 height 24
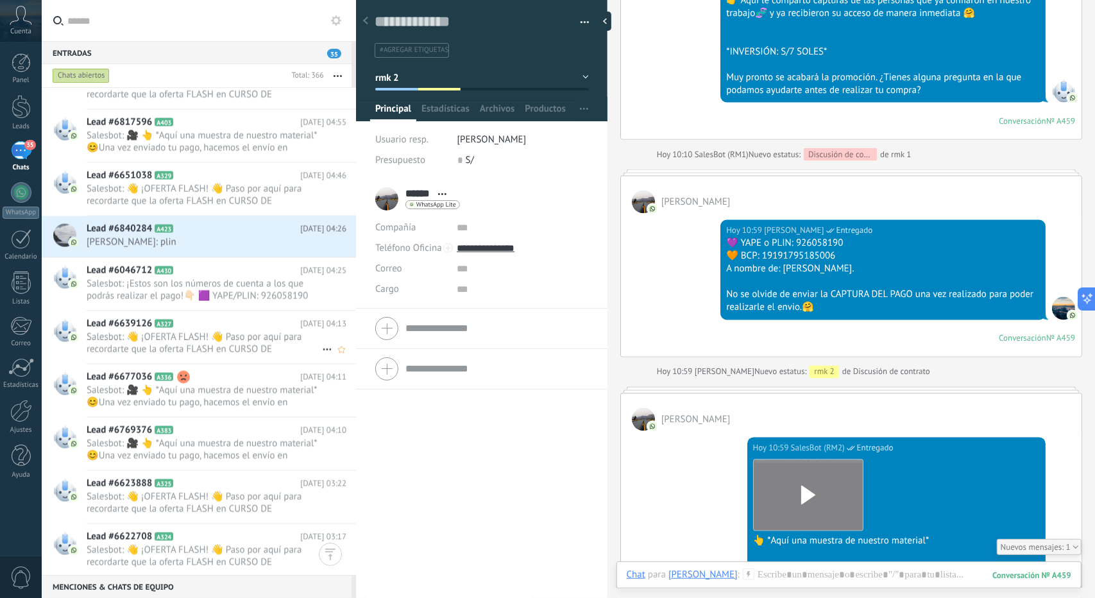
click at [199, 313] on div "Lead #6639126 A327 Hoy 04:13 Salesbot: 👋 ¡OFERTA FLASH! 👋 Paso por aquí para re…" at bounding box center [221, 337] width 269 height 53
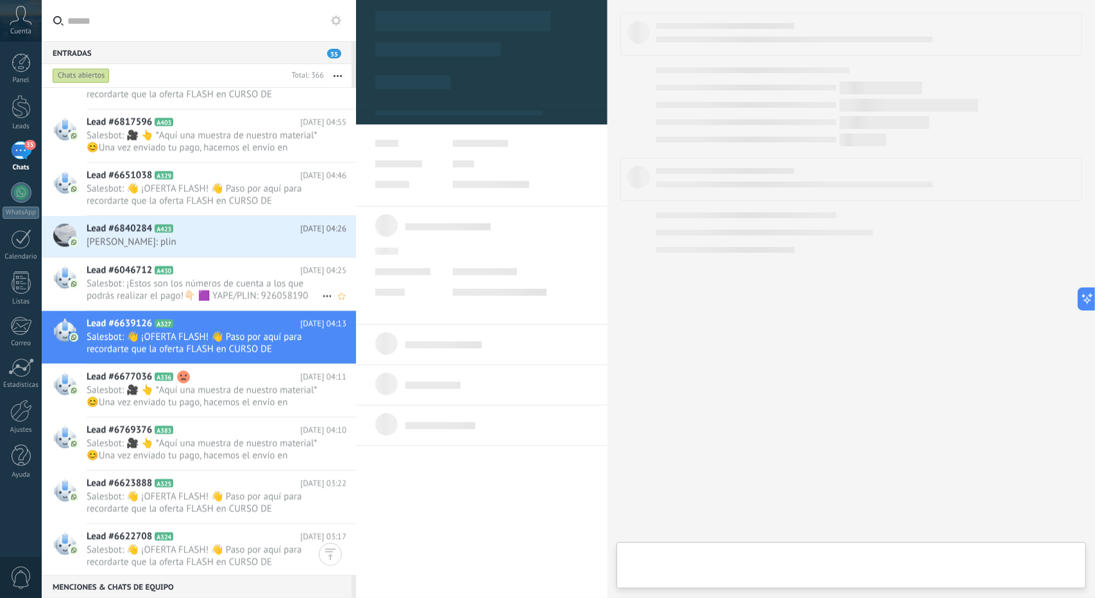
click at [198, 296] on span "Salesbot: ¡Estos son los números de cuenta a los que podrás realizar el pago!👇🏻…" at bounding box center [204, 290] width 235 height 24
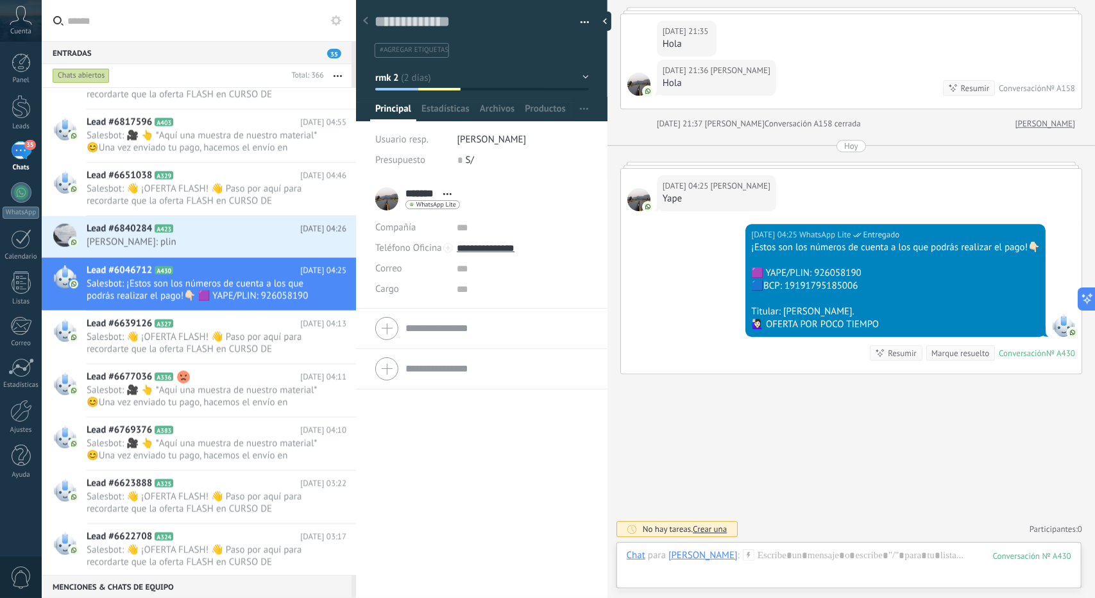
click at [446, 80] on button "rmk 2" at bounding box center [482, 77] width 214 height 23
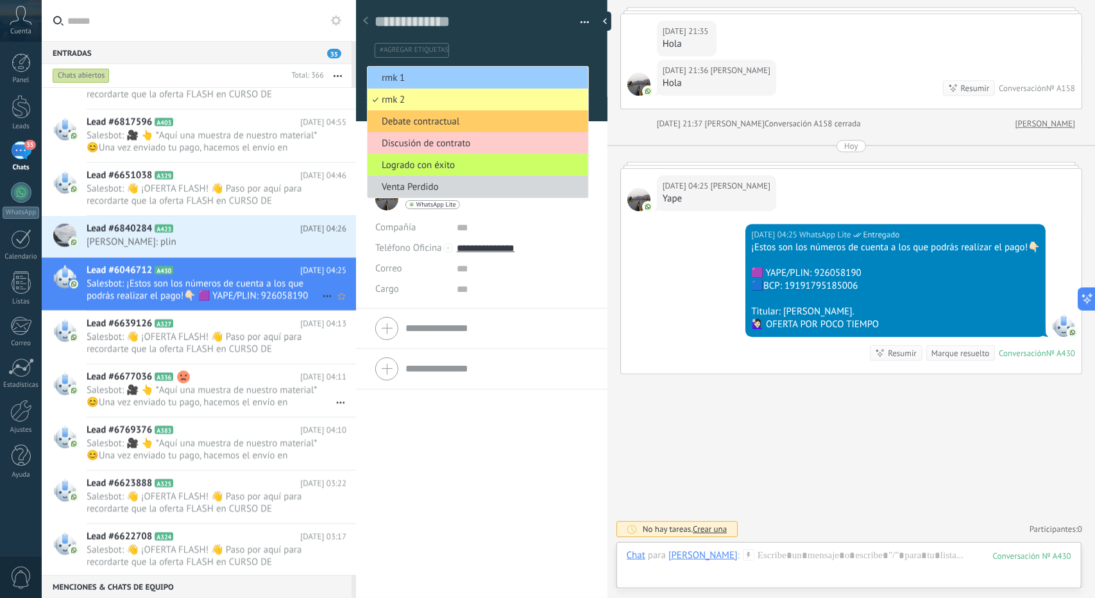
click at [326, 285] on span "Salesbot: ¡Estos son los números de cuenta a los que podrás realizar el pago!👇🏻…" at bounding box center [217, 290] width 260 height 24
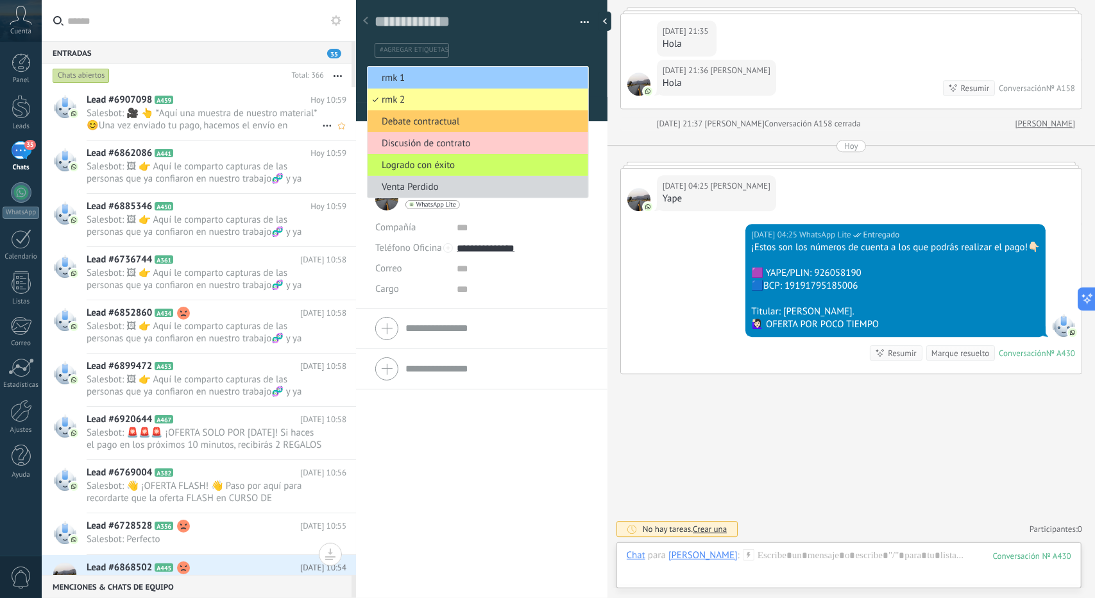
click at [263, 125] on span "Salesbot: 🎥 👆 *Aquí una muestra de nuestro material* 😊Una vez enviado tu pago, …" at bounding box center [204, 119] width 235 height 24
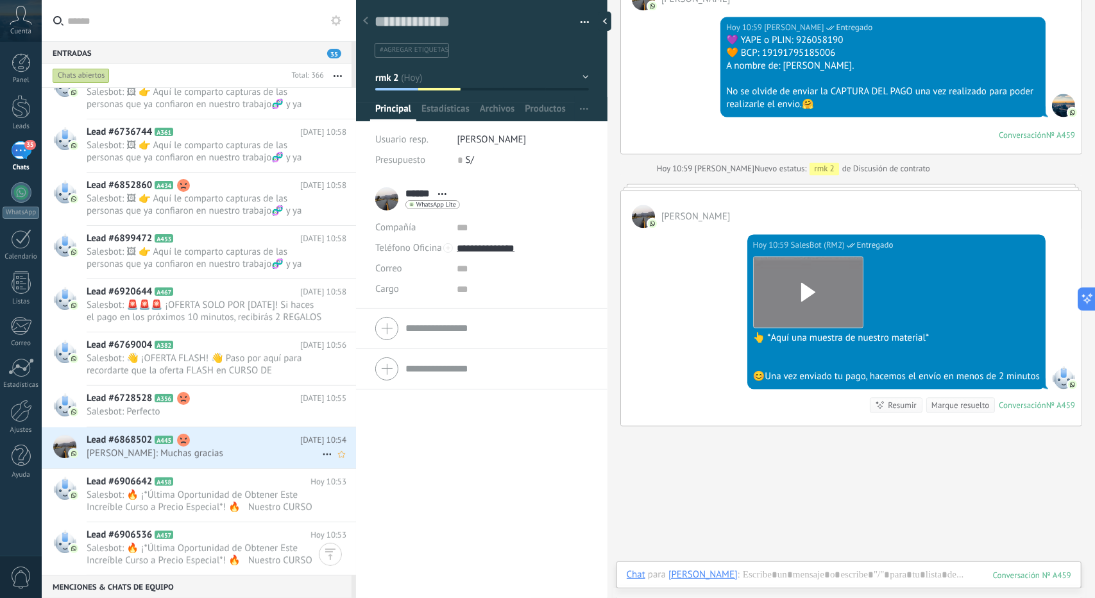
click at [181, 427] on div "Lead #6868502 A445 Hoy 10:54 Patricia Rojas: Muchas gracias" at bounding box center [221, 447] width 269 height 40
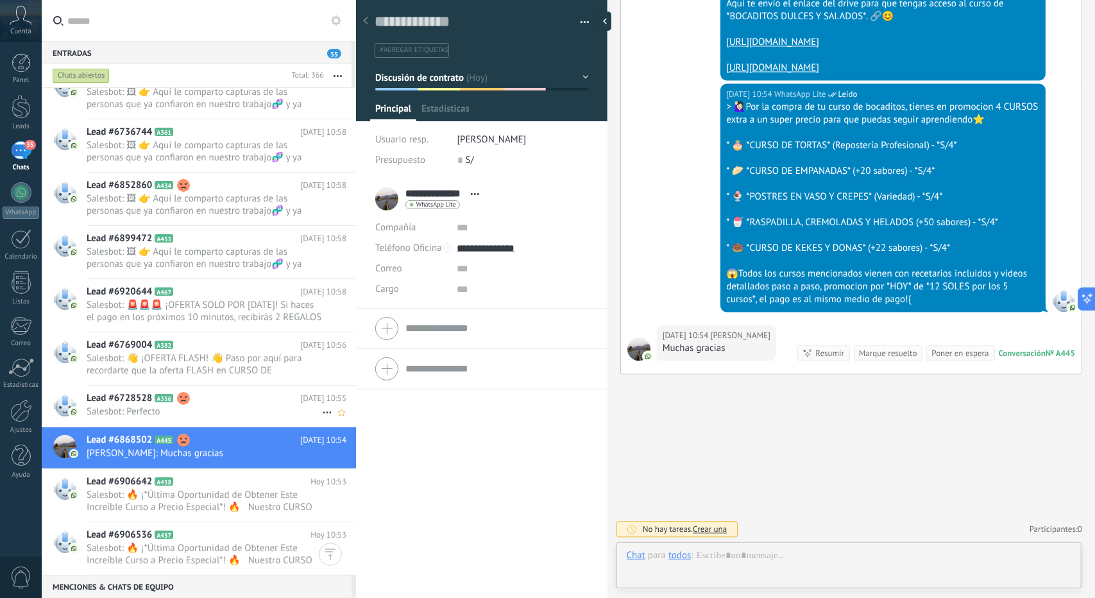
click at [181, 405] on span "Salesbot: Perfecto" at bounding box center [204, 411] width 235 height 12
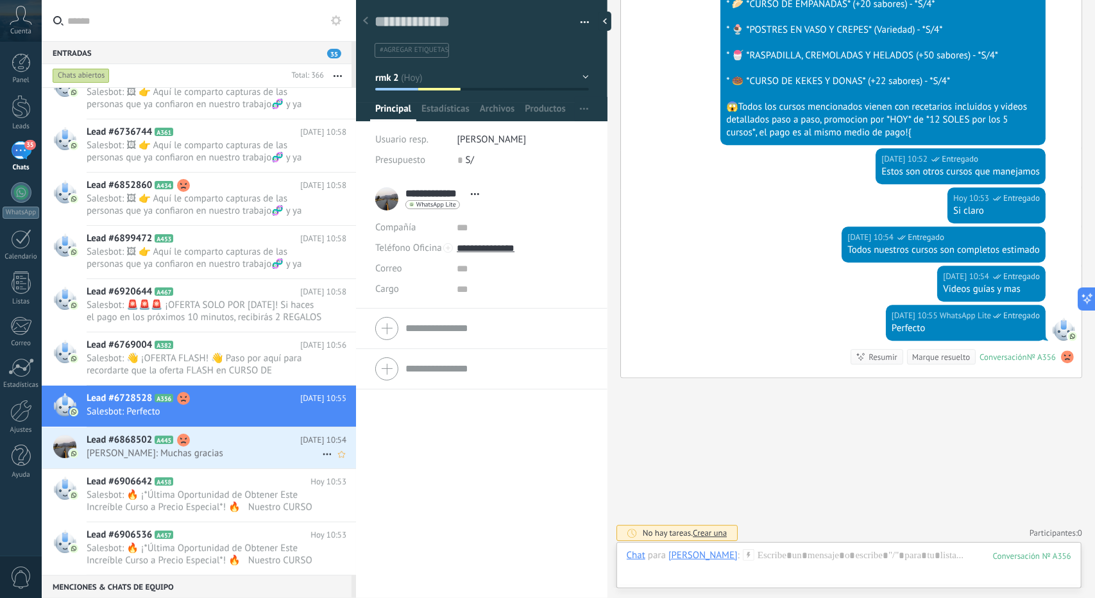
click at [207, 443] on h2 "Lead #6868502 A445" at bounding box center [194, 440] width 214 height 13
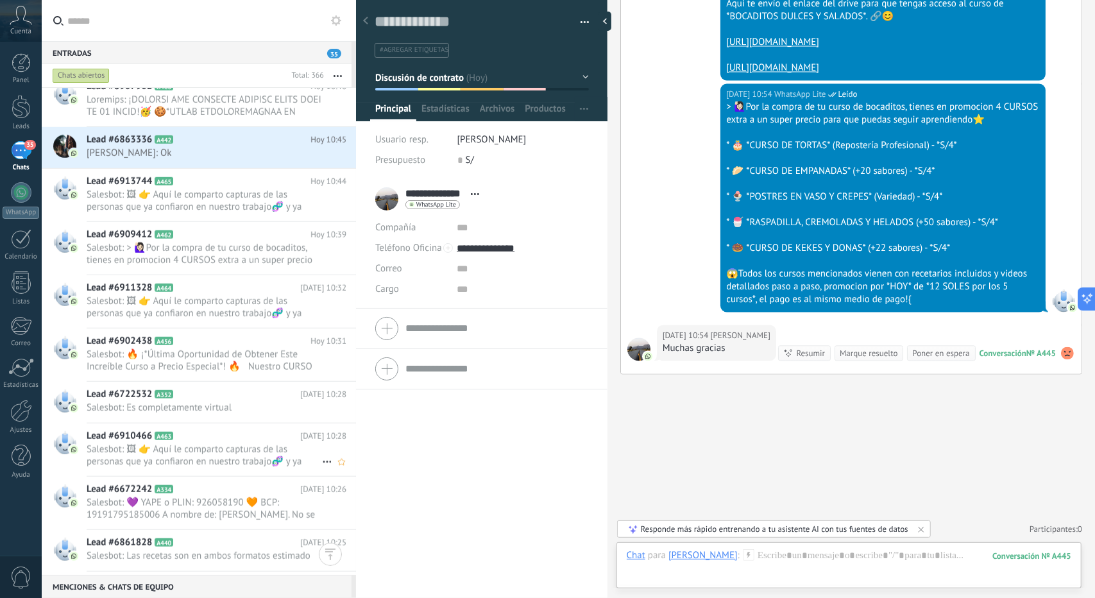
scroll to position [770, 0]
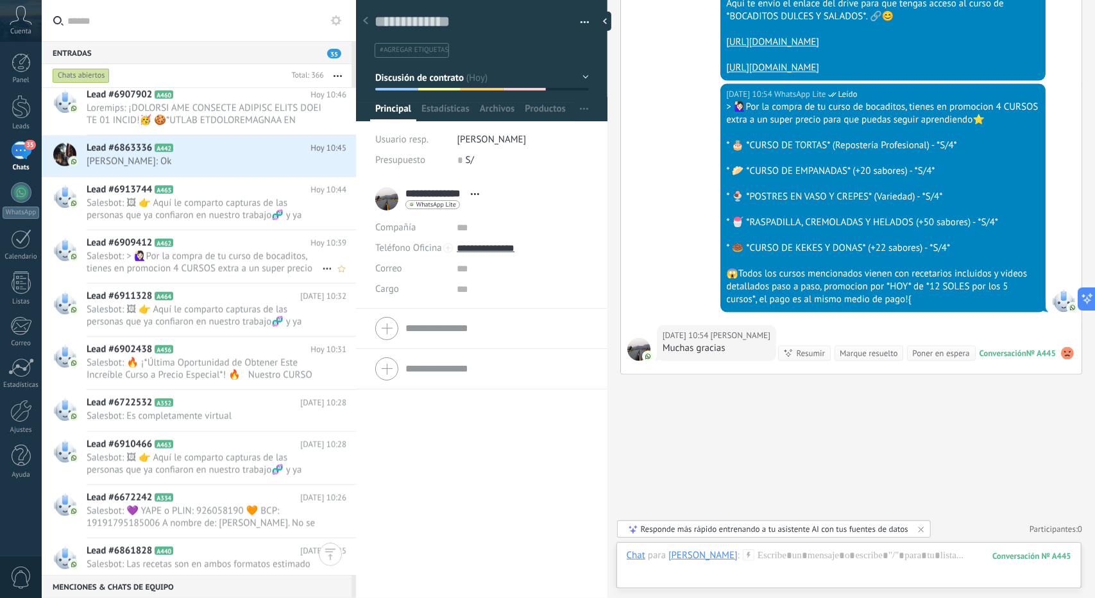
click at [201, 251] on span "Salesbot: > 🙋🏻‍♀Por la compra de tu curso de bocaditos, tienes en promocion 4 C…" at bounding box center [204, 262] width 235 height 24
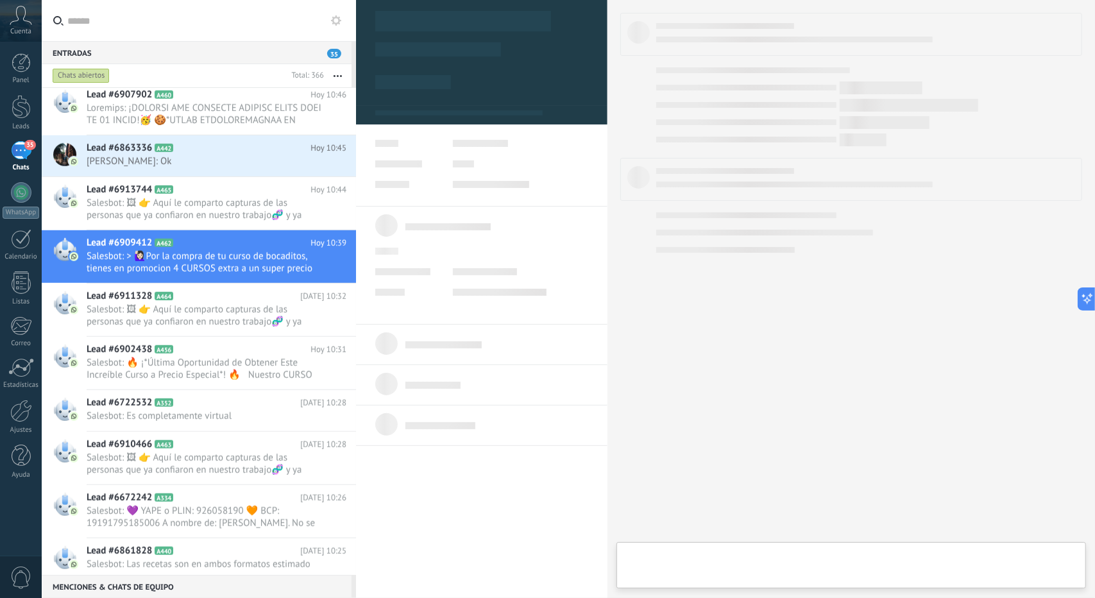
type textarea "**********"
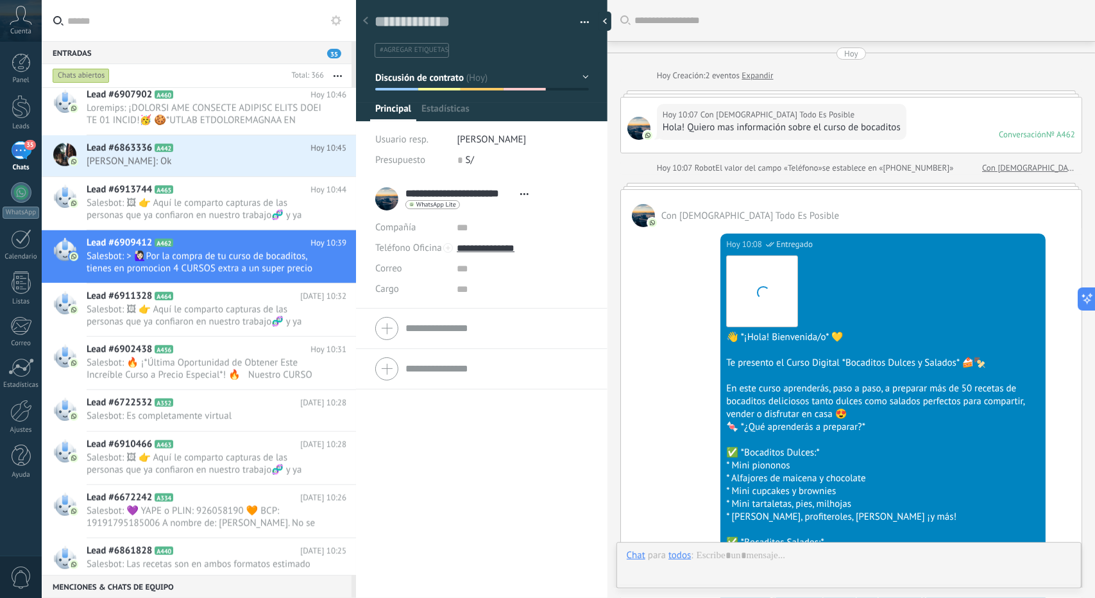
scroll to position [1708, 0]
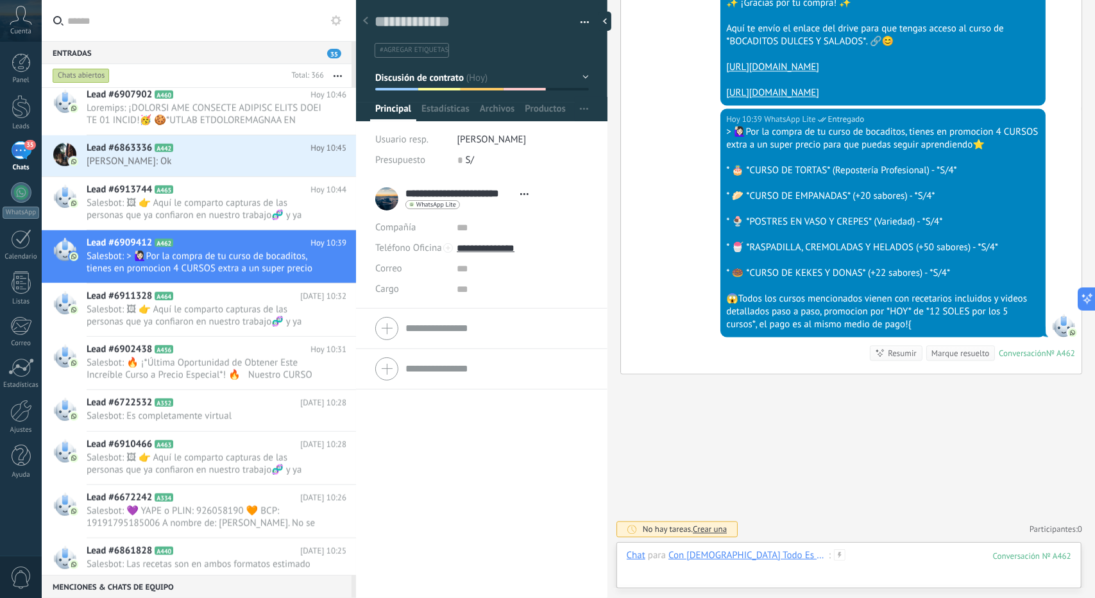
click at [852, 559] on div at bounding box center [849, 568] width 444 height 38
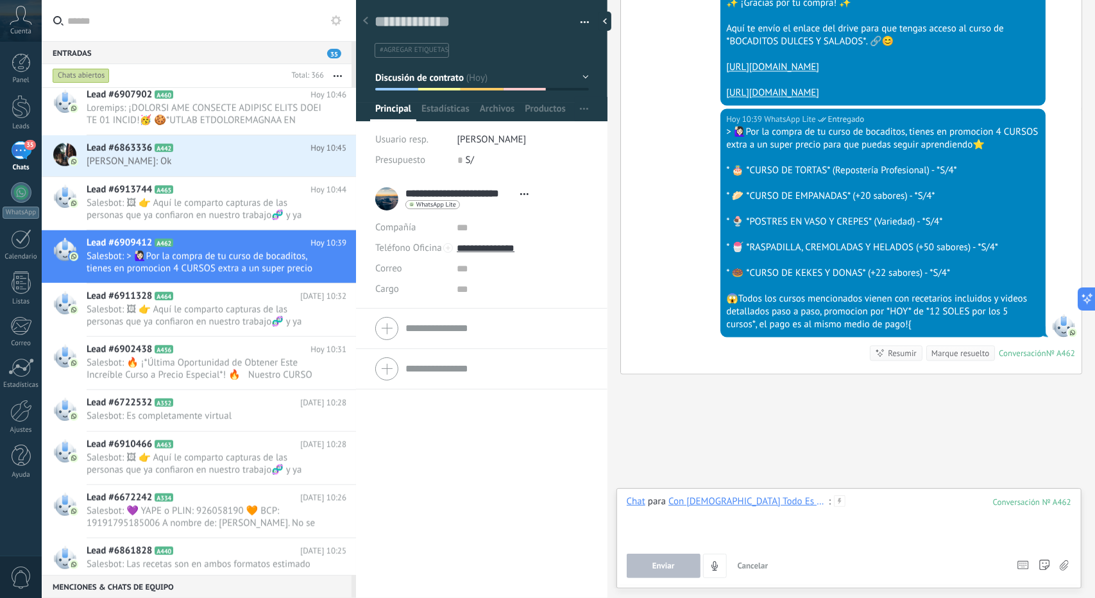
paste div
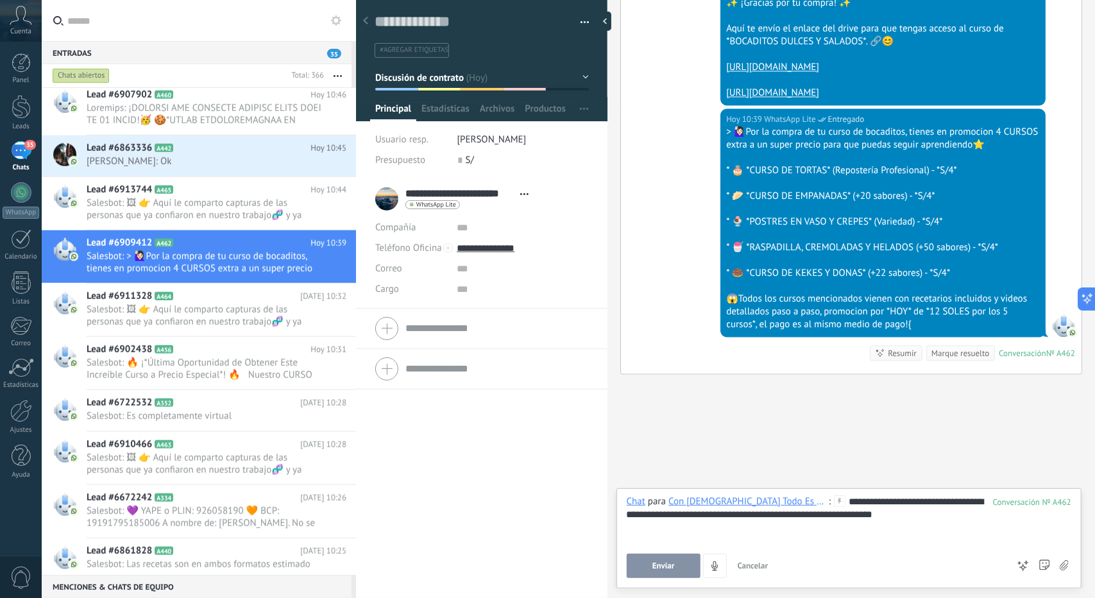
click at [653, 565] on span "Enviar" at bounding box center [663, 565] width 22 height 9
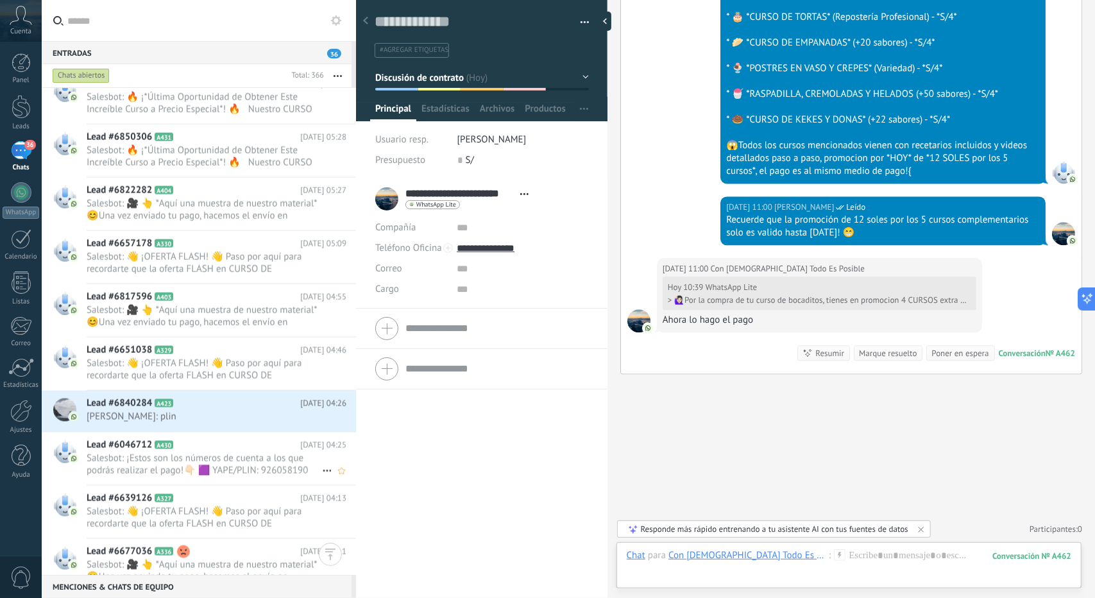
scroll to position [4629, 0]
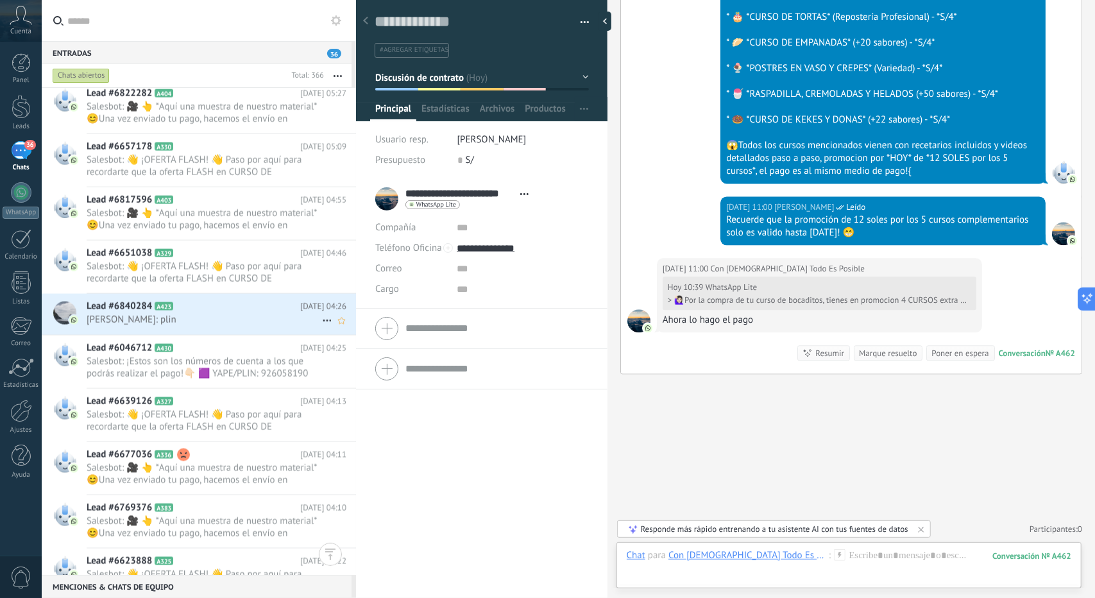
click at [173, 302] on span "A423" at bounding box center [164, 306] width 19 height 8
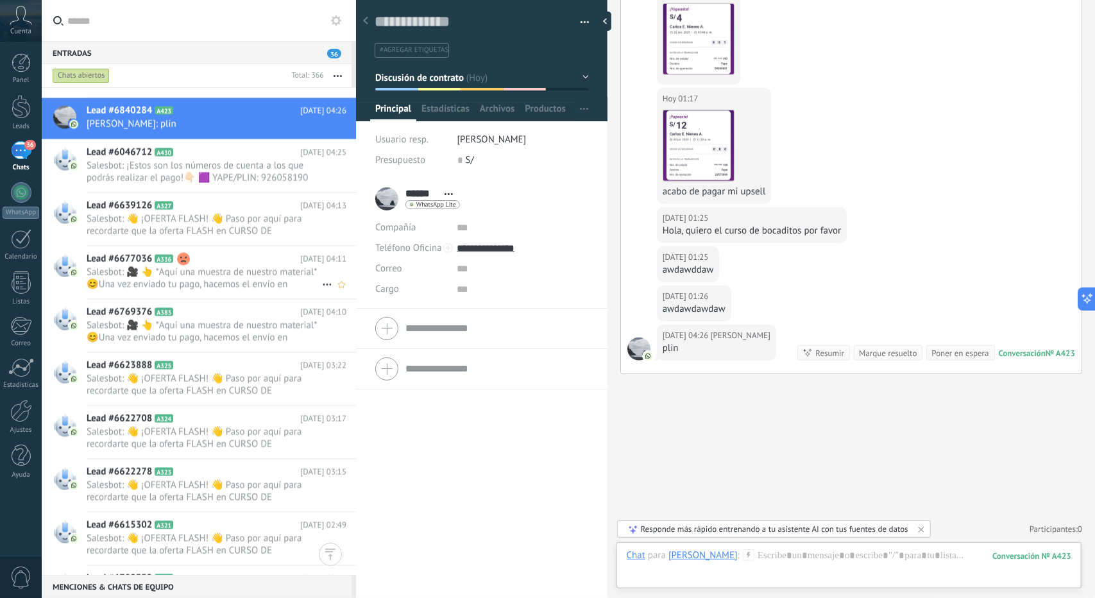
scroll to position [4821, 0]
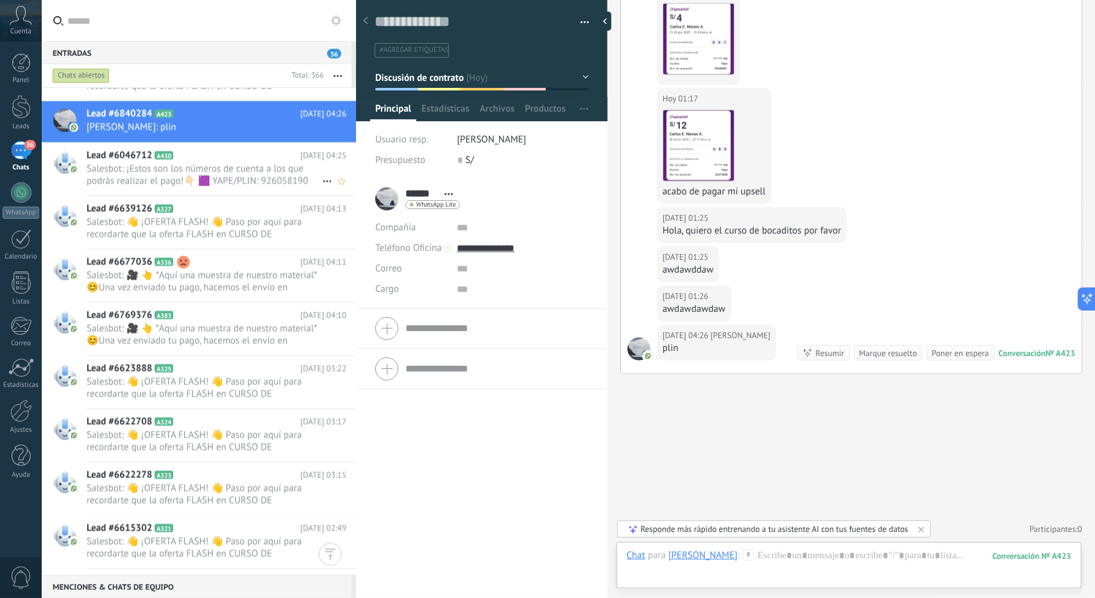
click at [188, 189] on div "Lead #6046712 A430 Hoy 04:25 Salesbot: ¡Estos son los números de cuenta a los q…" at bounding box center [221, 169] width 269 height 53
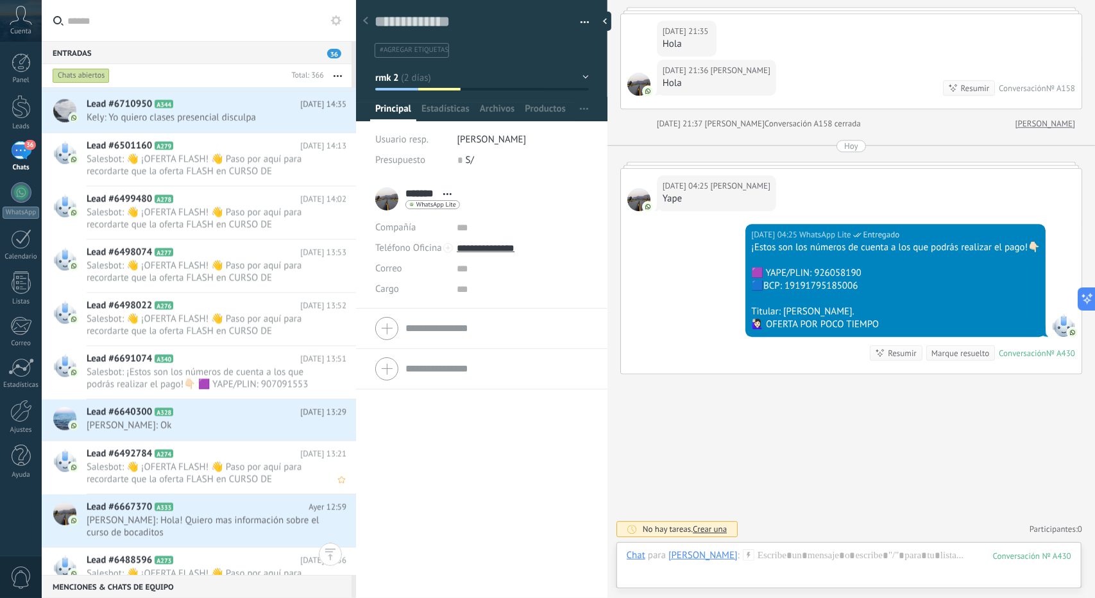
scroll to position [8349, 0]
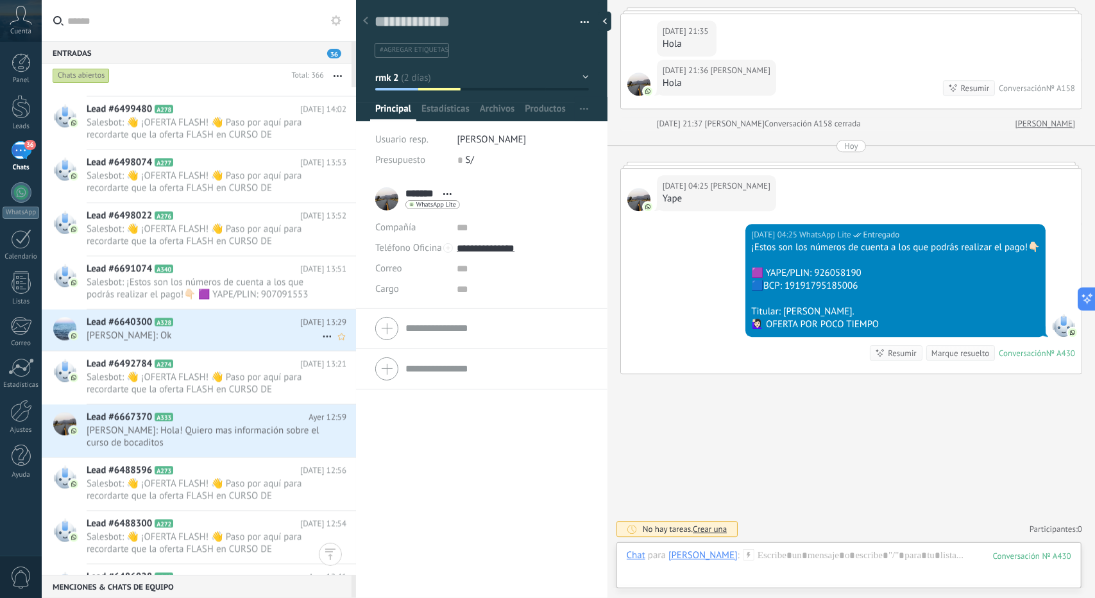
click at [258, 316] on h2 "Lead #6640300 A328" at bounding box center [194, 322] width 214 height 13
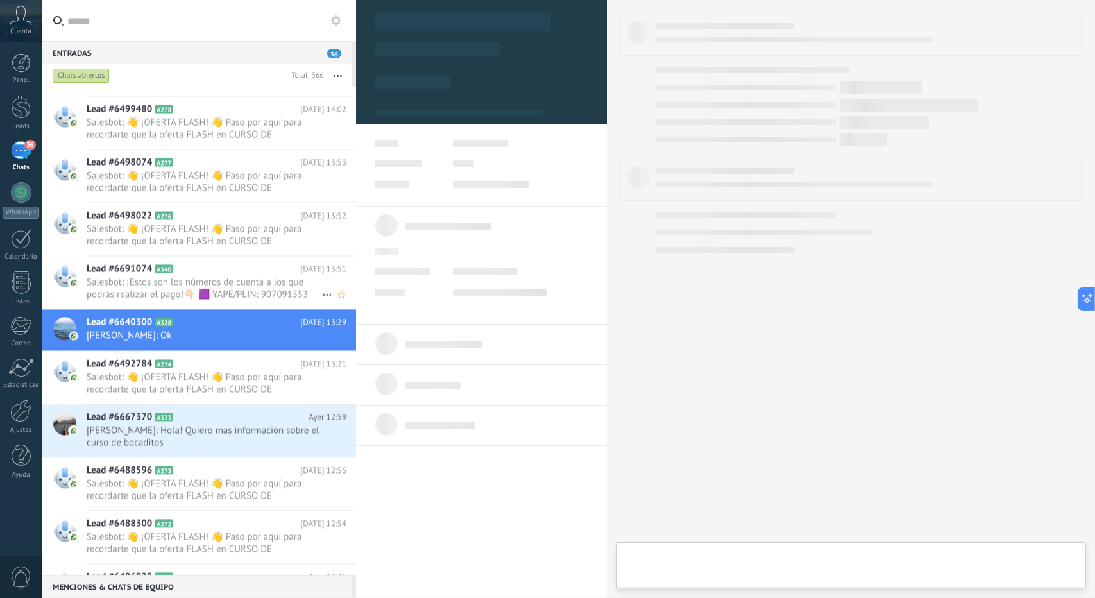
click at [241, 289] on span "Salesbot: ¡Estos son los números de cuenta a los que podrás realizar el pago!👇🏻…" at bounding box center [204, 288] width 235 height 24
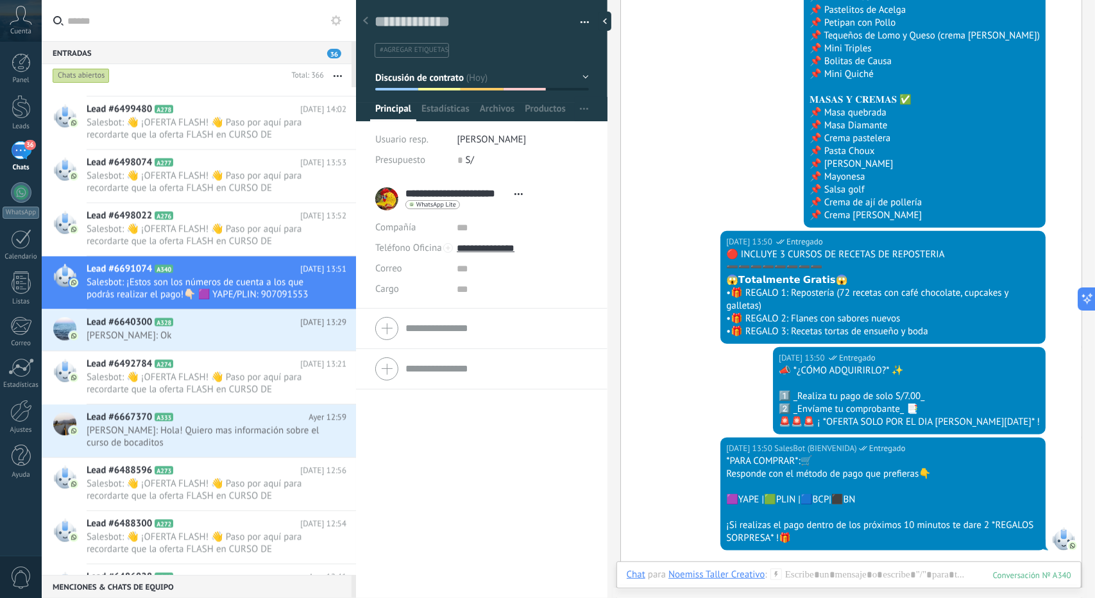
scroll to position [693, 0]
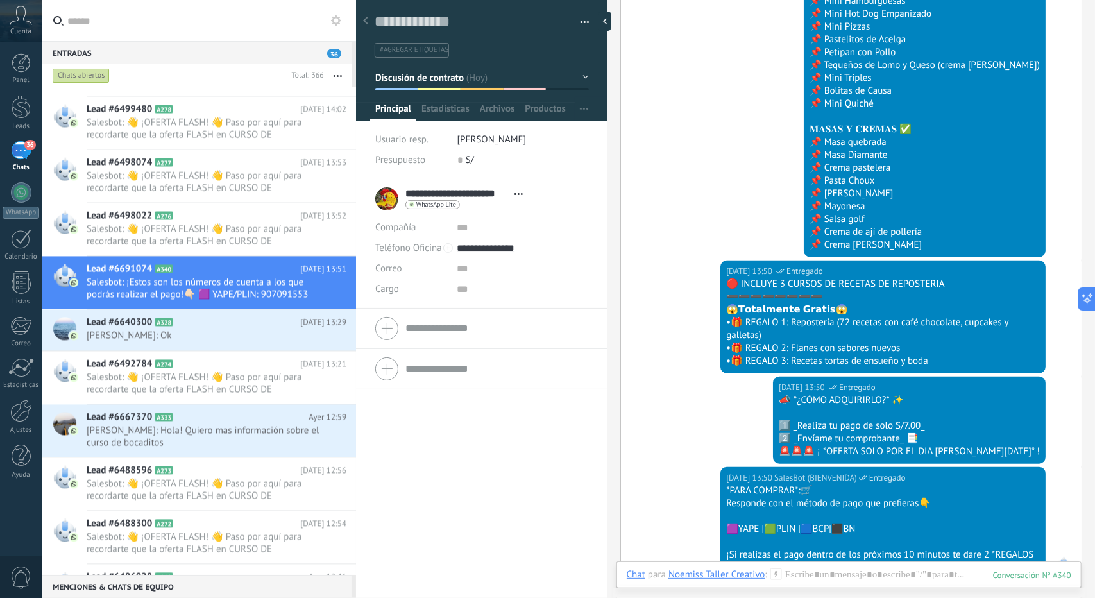
click at [450, 81] on span "Discusión de contrato" at bounding box center [419, 77] width 89 height 12
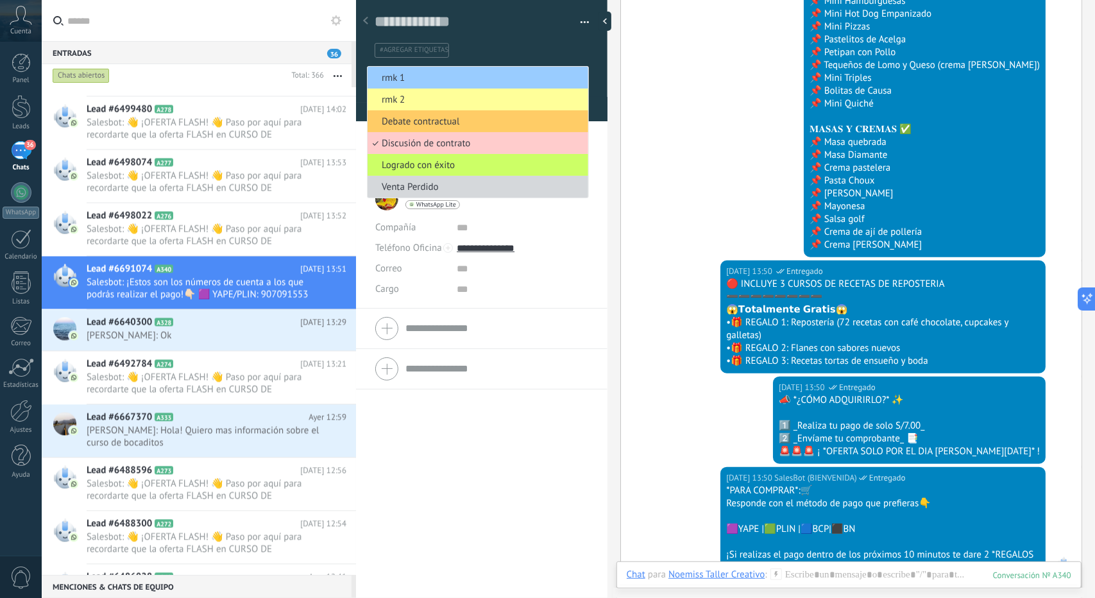
click at [449, 81] on span "rmk 1" at bounding box center [475, 78] width 217 height 12
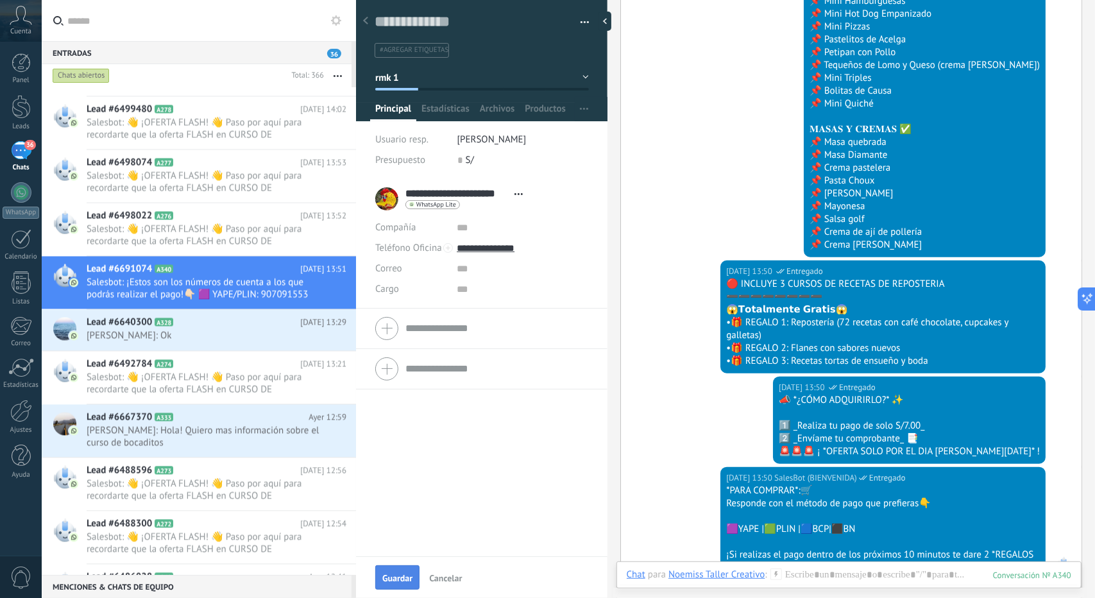
click at [397, 579] on span "Guardar" at bounding box center [397, 577] width 30 height 9
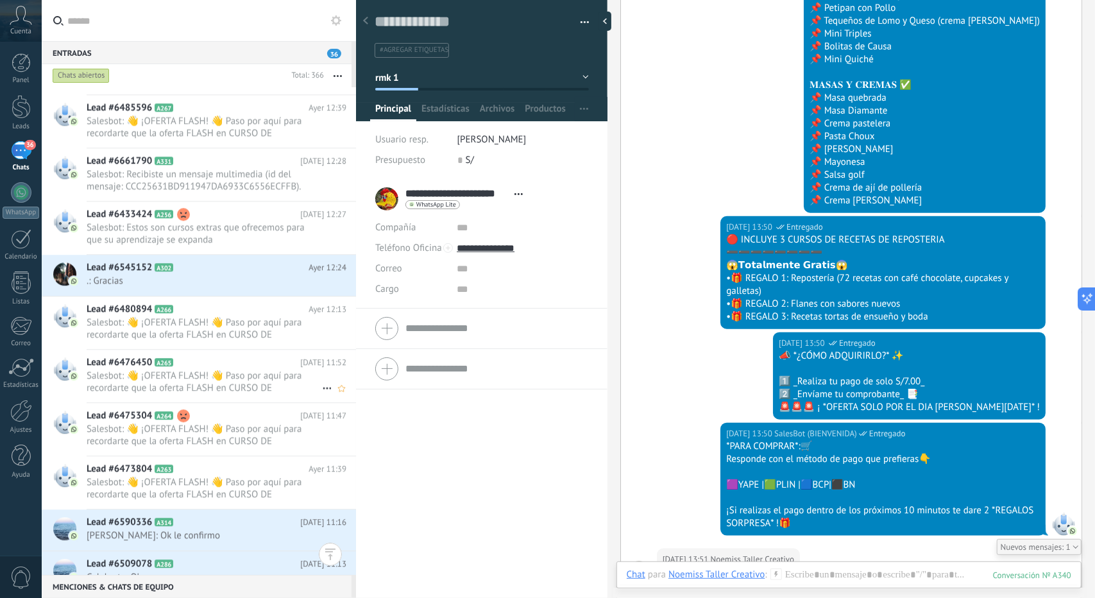
scroll to position [8938, 0]
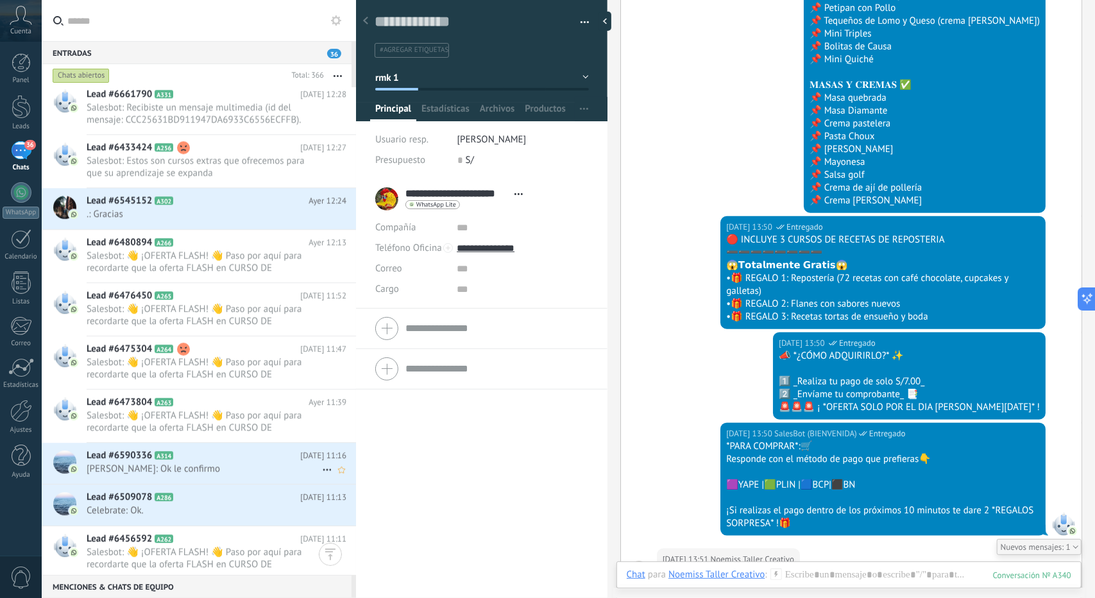
click at [117, 473] on div "Lead #6590336 A314 Ayer 11:16 Rosa: Ok le confirmo" at bounding box center [221, 463] width 269 height 40
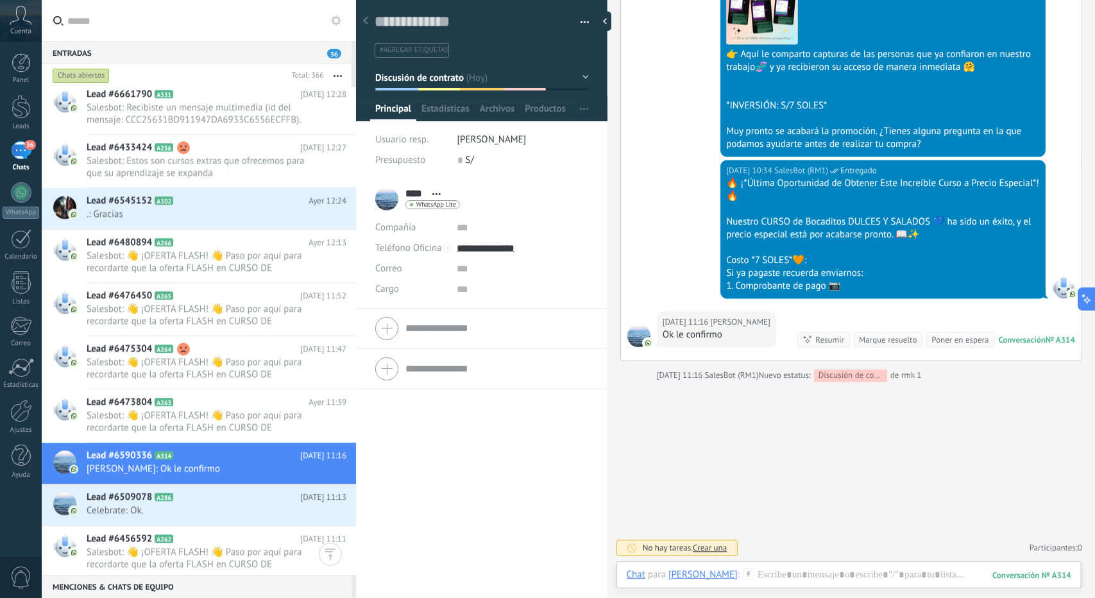
scroll to position [1626, 0]
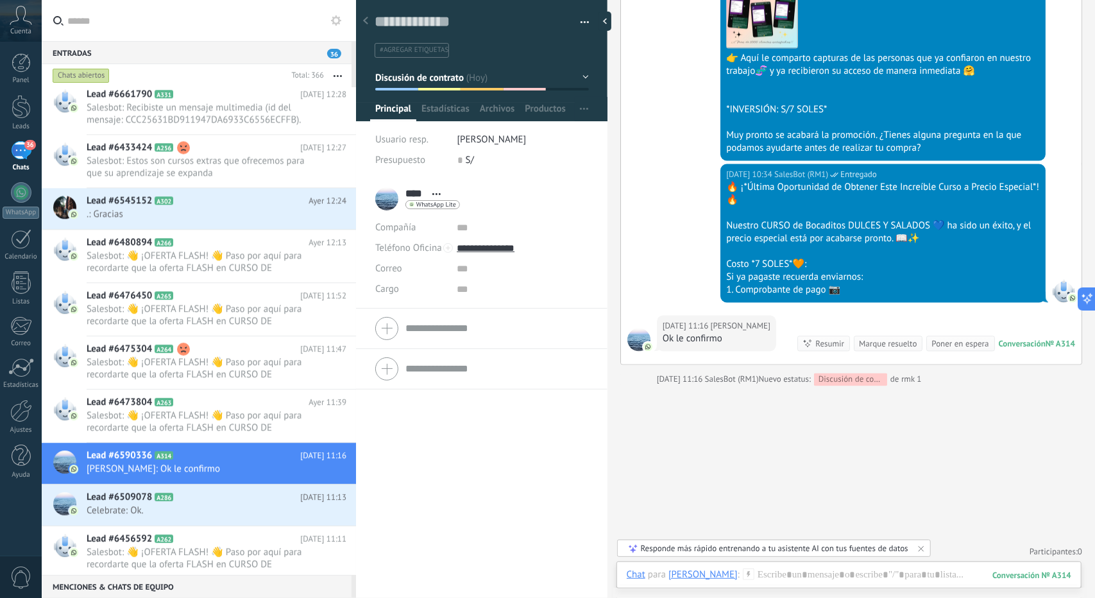
click at [432, 82] on span "Discusión de contrato" at bounding box center [419, 77] width 89 height 12
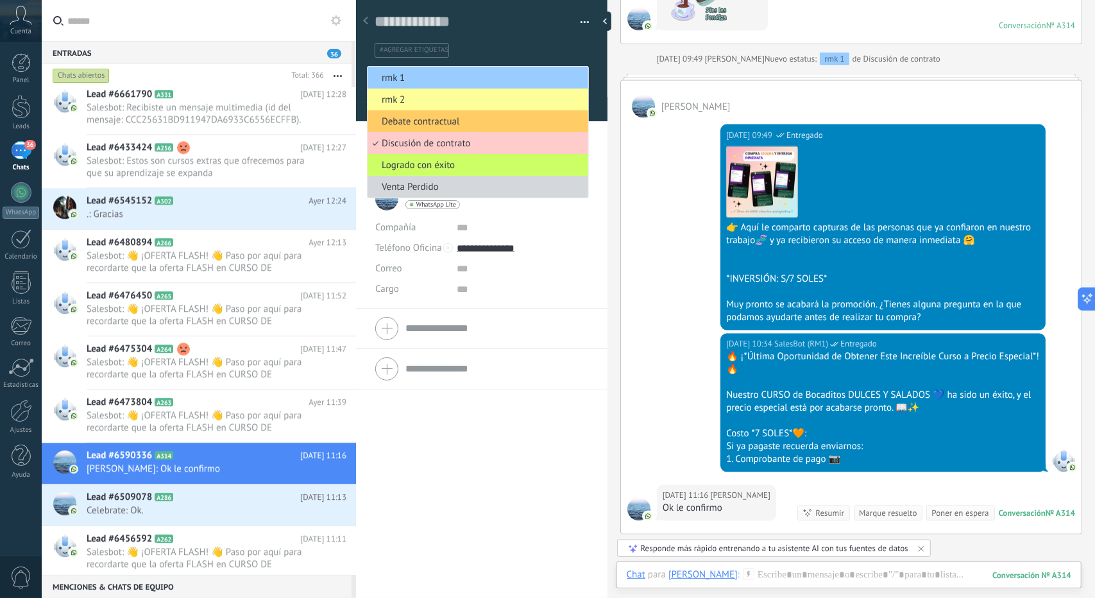
scroll to position [1434, 0]
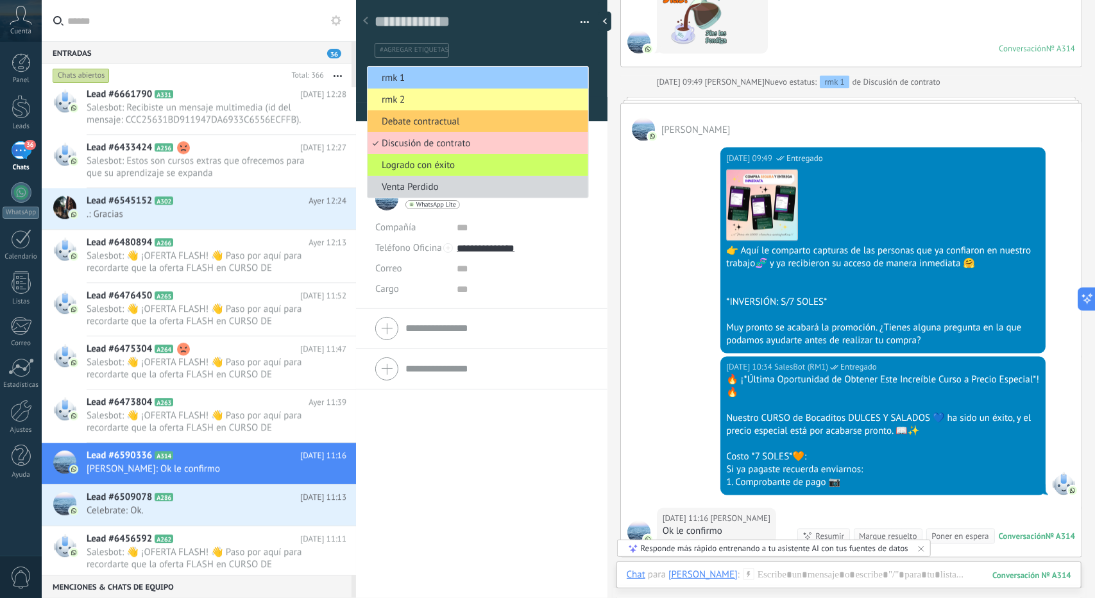
click at [377, 97] on span "rmk 2" at bounding box center [475, 100] width 217 height 12
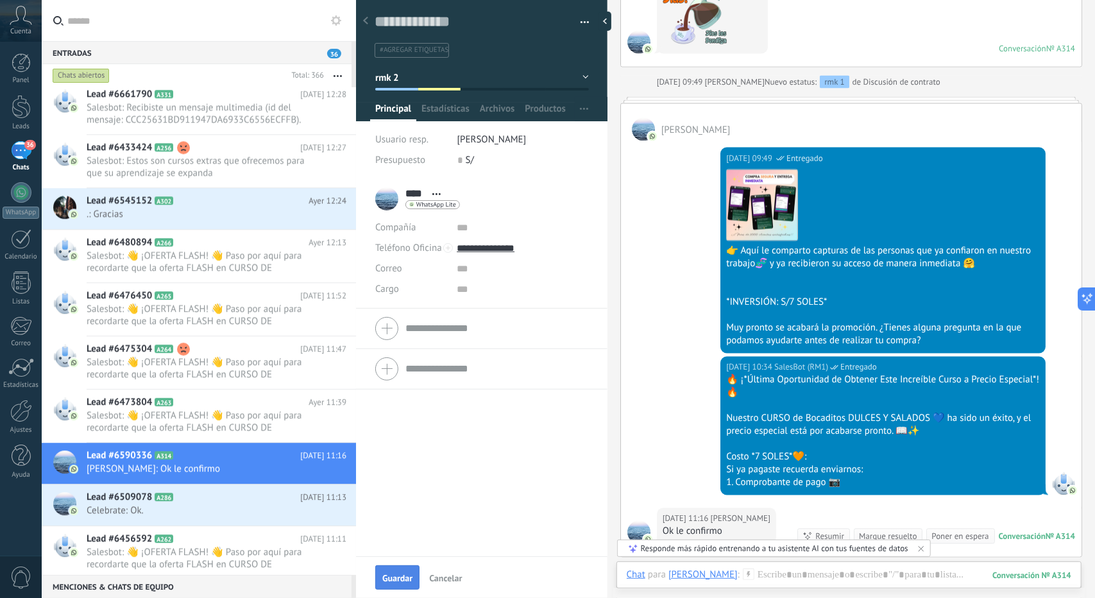
click at [404, 571] on button "Guardar" at bounding box center [397, 577] width 44 height 24
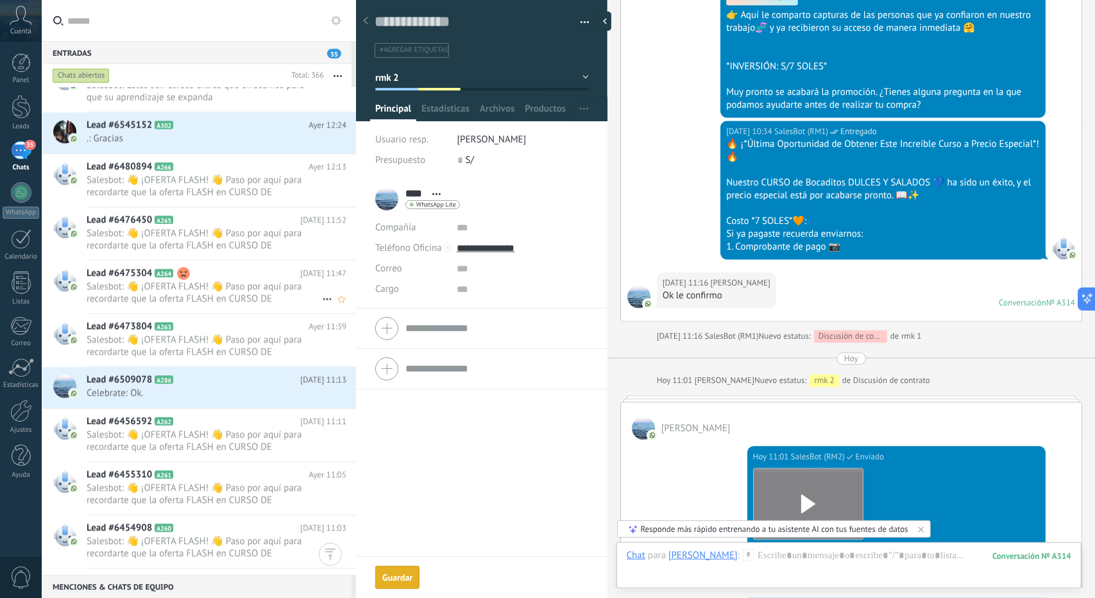
scroll to position [9066, 0]
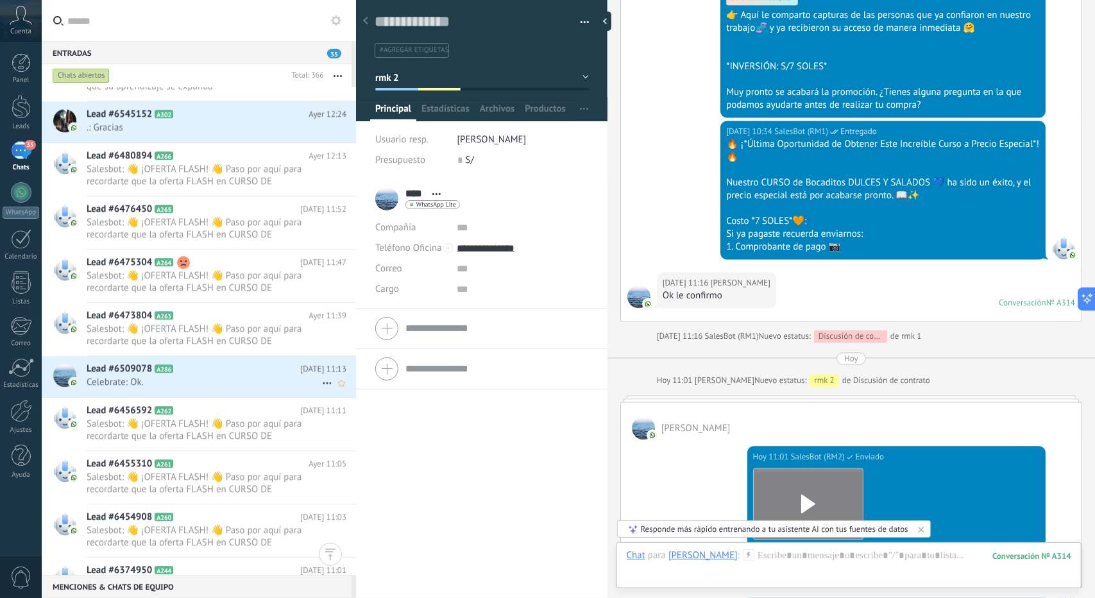
click at [200, 382] on span "Celebrate: Ok." at bounding box center [204, 382] width 235 height 12
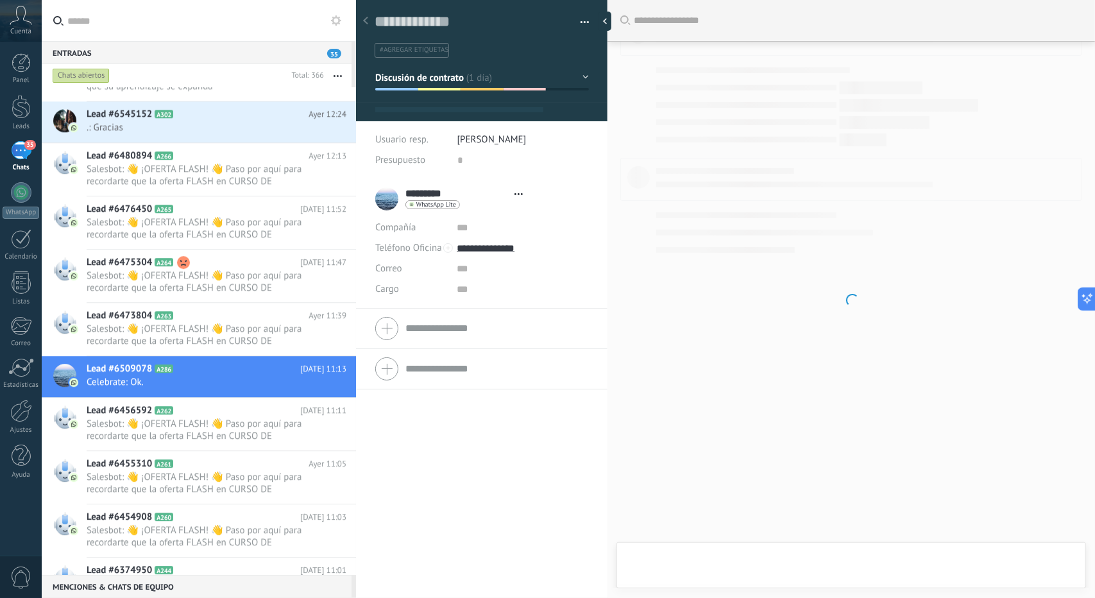
type textarea "**********"
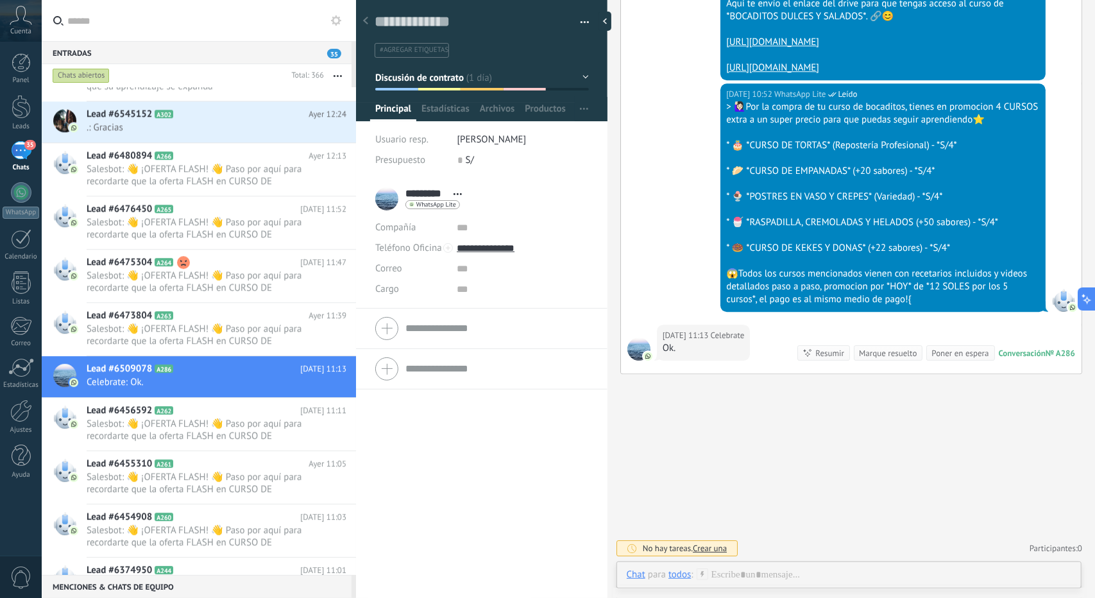
scroll to position [2365, 0]
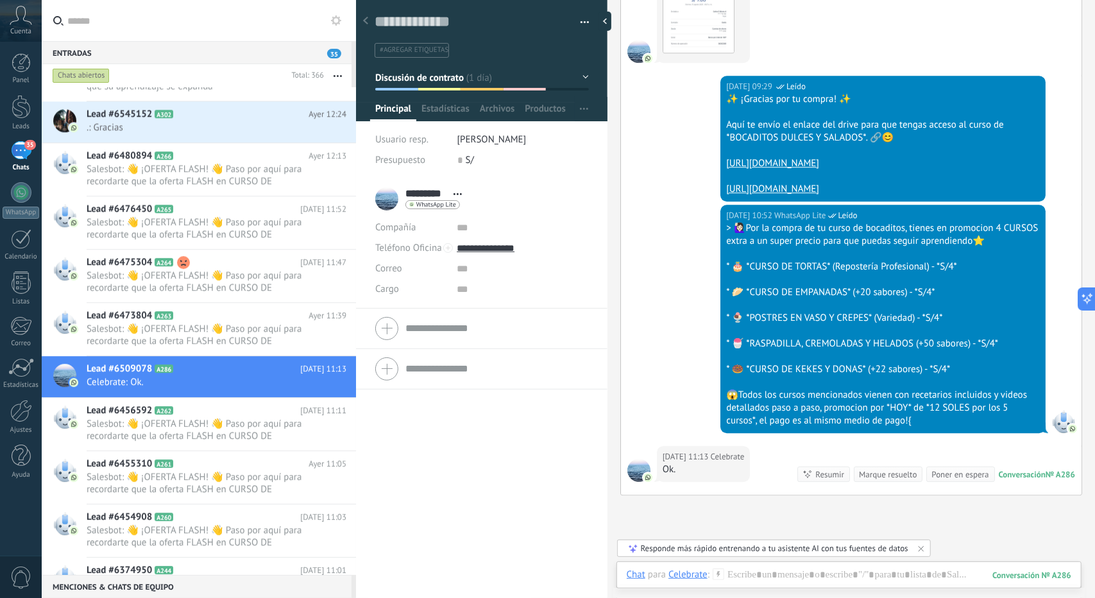
click at [753, 565] on div "Chat Correo Nota Tarea Chat para Celebrate : 286 Enviar Cancelar Rastrear clics…" at bounding box center [848, 584] width 465 height 46
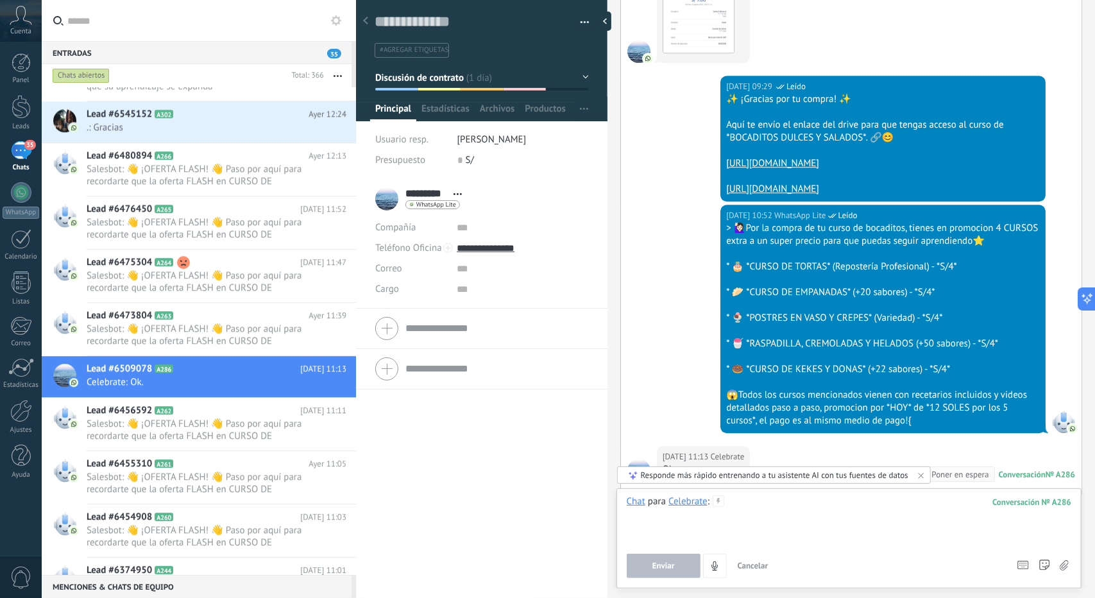
click at [750, 527] on div at bounding box center [849, 519] width 444 height 49
paste div
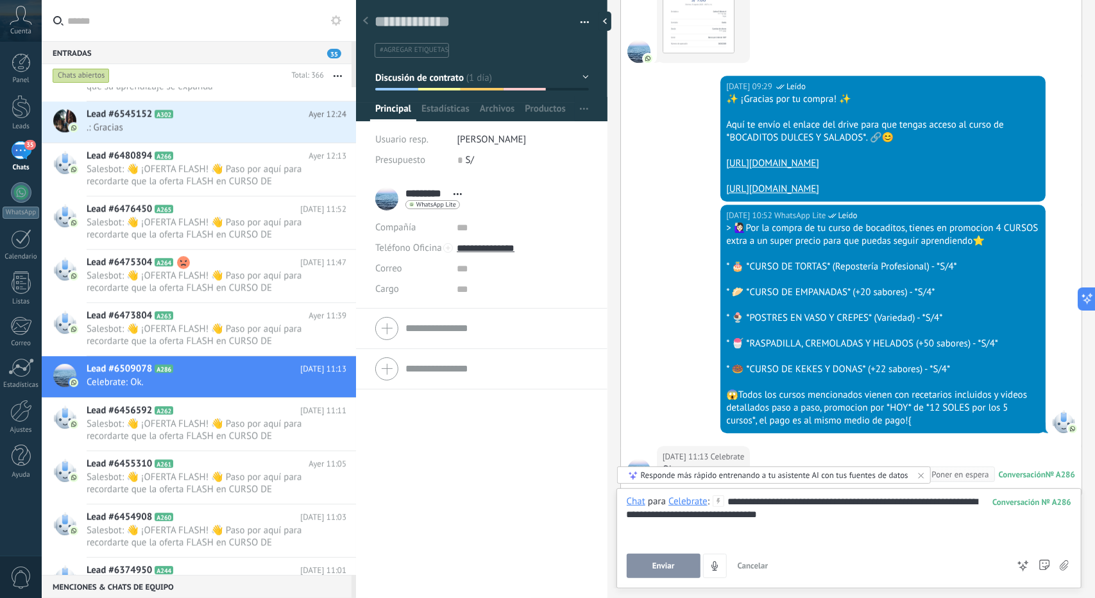
click at [648, 571] on button "Enviar" at bounding box center [664, 565] width 74 height 24
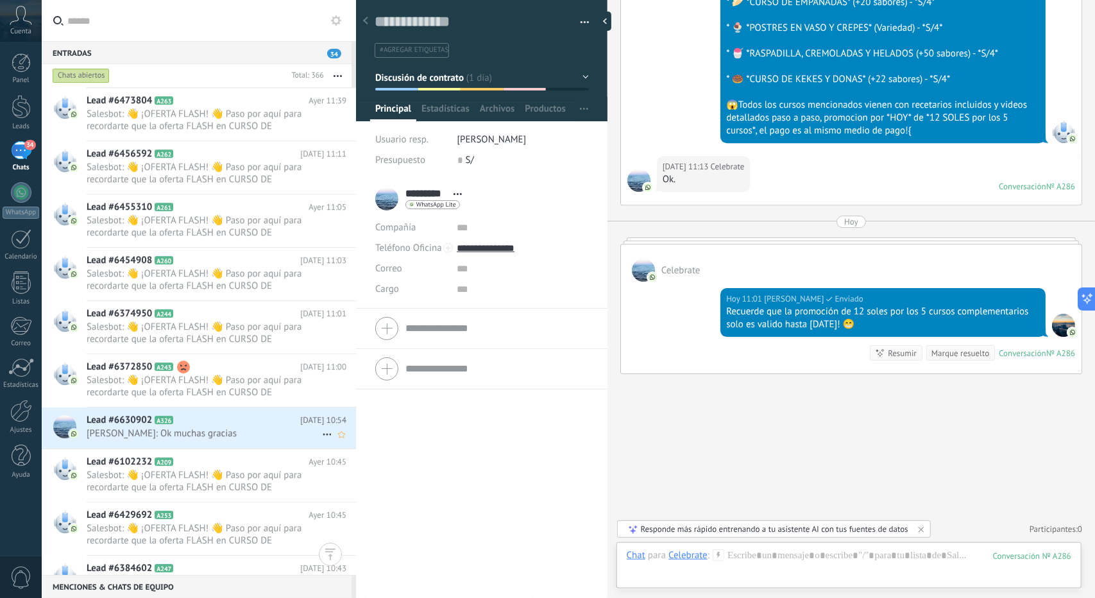
click at [254, 410] on div "Lead #6630902 A326 Ayer 10:54 Maria: Ok muchas gracias" at bounding box center [221, 427] width 269 height 40
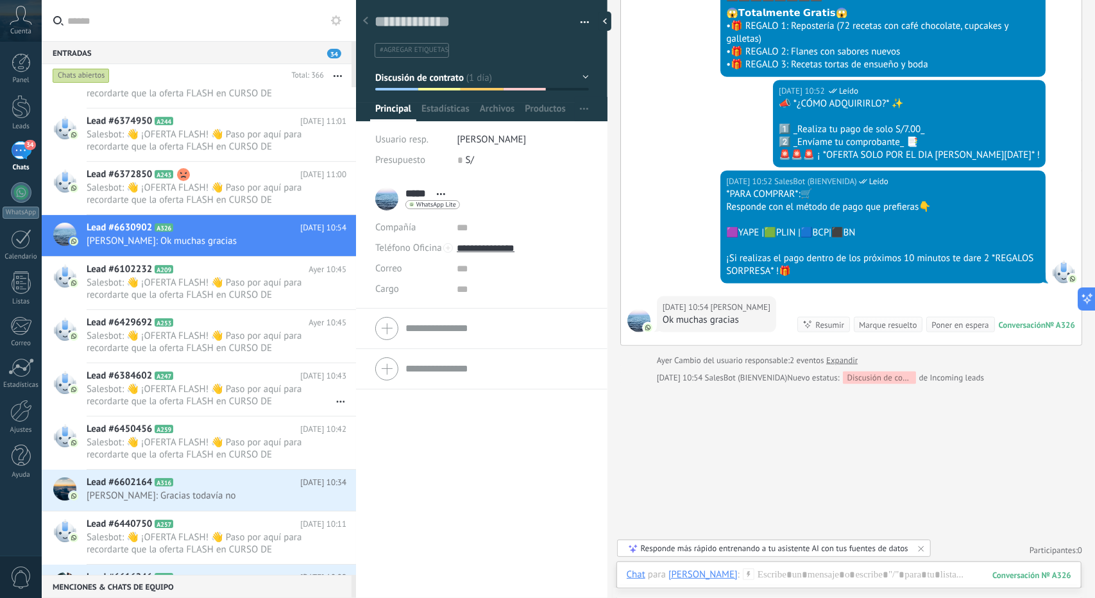
click at [484, 69] on button "Discusión de contrato" at bounding box center [482, 77] width 214 height 23
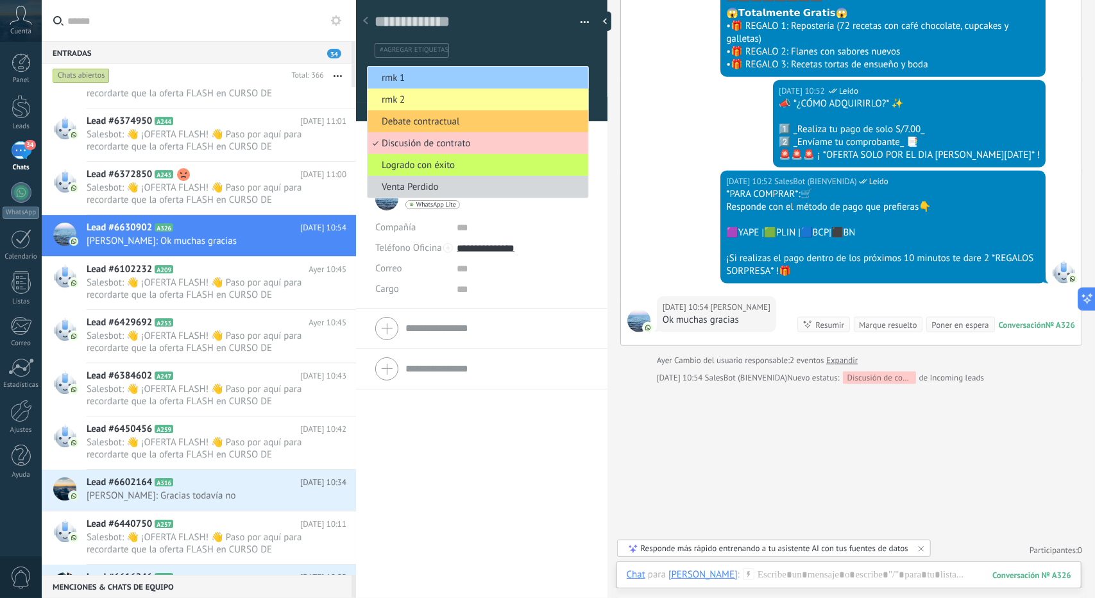
click at [470, 72] on span "rmk 1" at bounding box center [475, 78] width 217 height 12
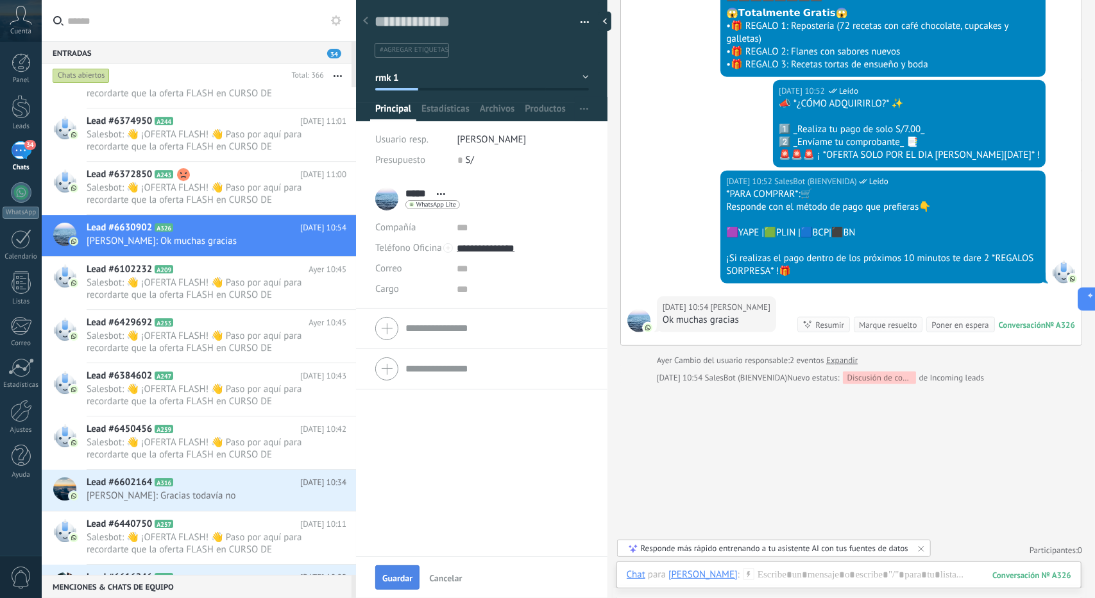
click at [401, 580] on span "Guardar" at bounding box center [397, 577] width 30 height 9
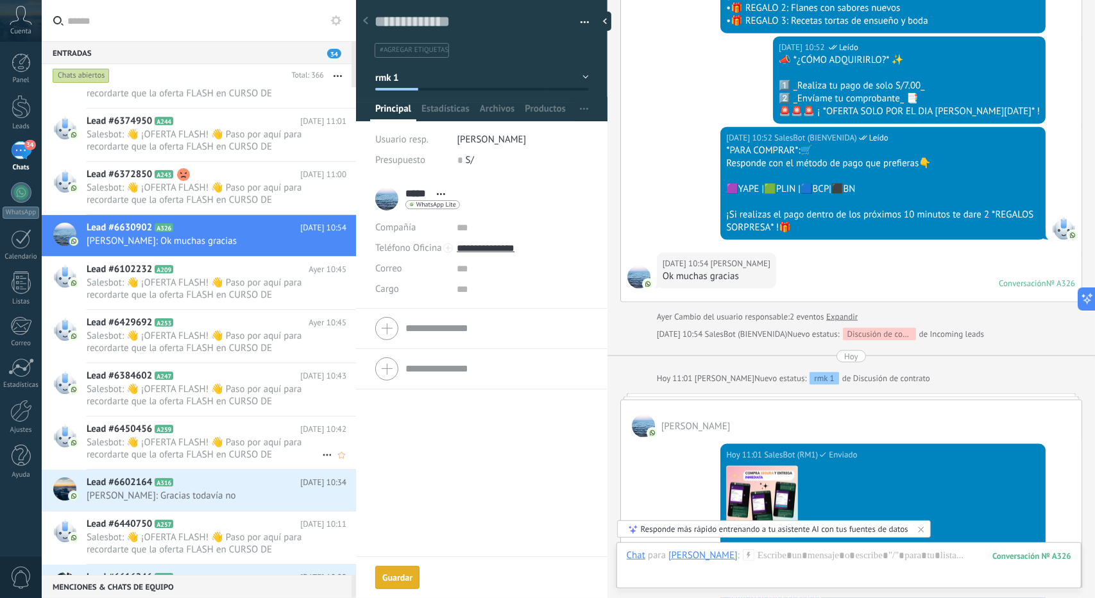
click at [207, 460] on div "Lead #6450456 A259 Ayer 10:42 Salesbot: 👋 ¡OFERTA FLASH! 👋 Paso por aquí para r…" at bounding box center [221, 442] width 269 height 53
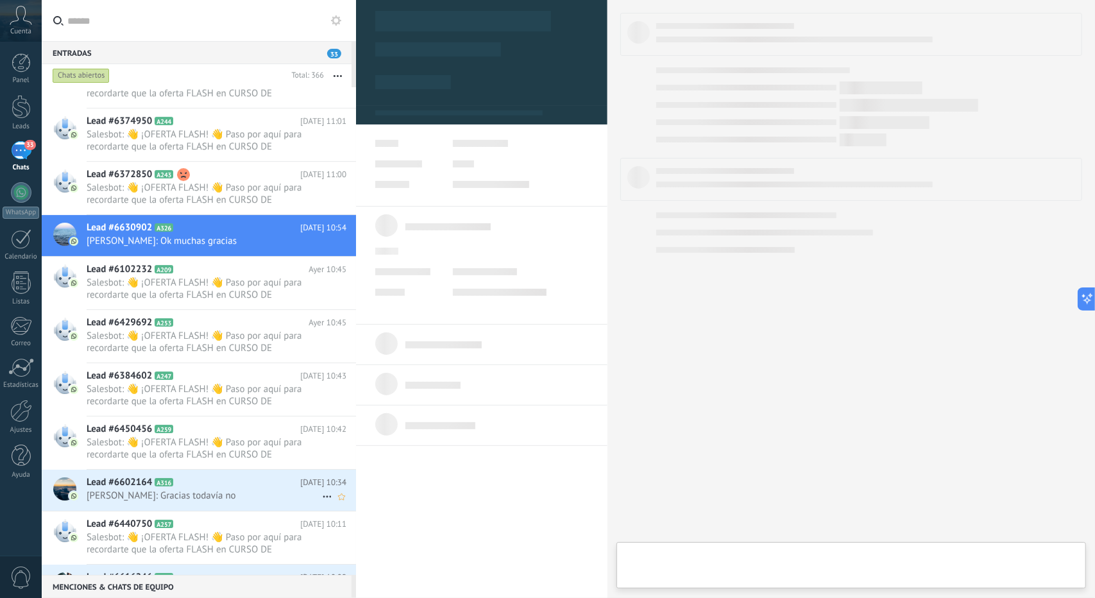
click at [214, 476] on h2 "Lead #6602164 A316" at bounding box center [194, 482] width 214 height 13
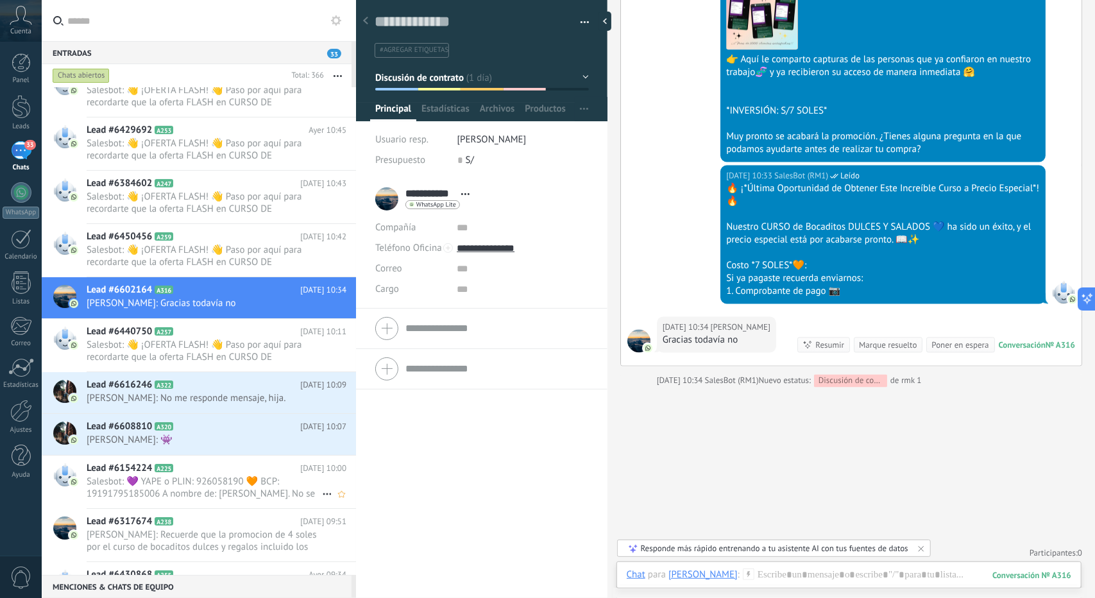
click at [164, 475] on span "Salesbot: 💜 YAPE o PLIN: 926058190 🧡 BCP: 19191795185006 A nombre de: [PERSON_N…" at bounding box center [204, 487] width 235 height 24
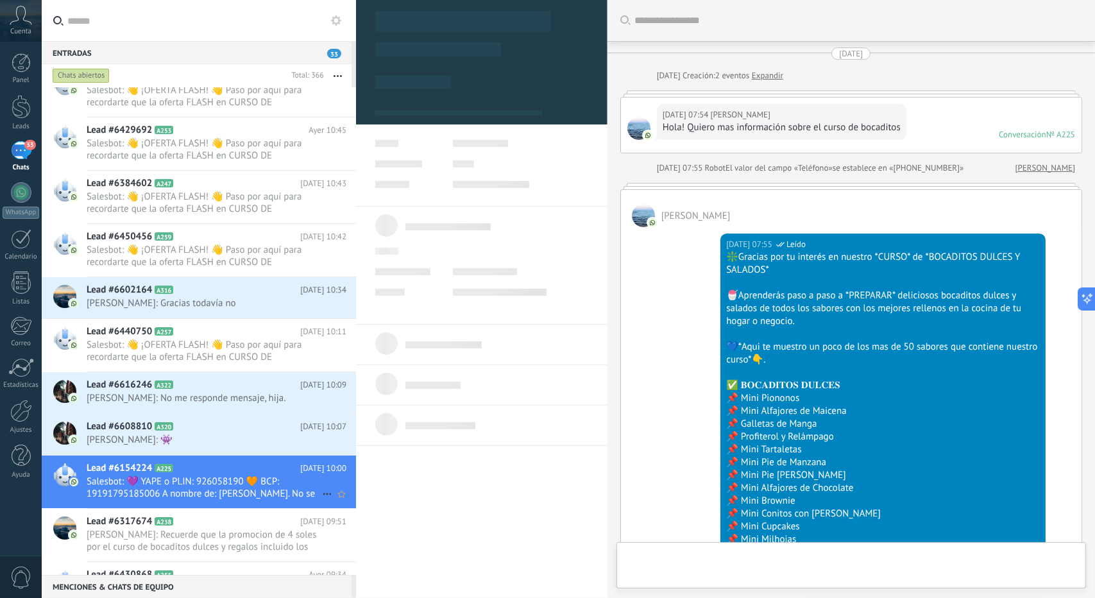
type textarea "**********"
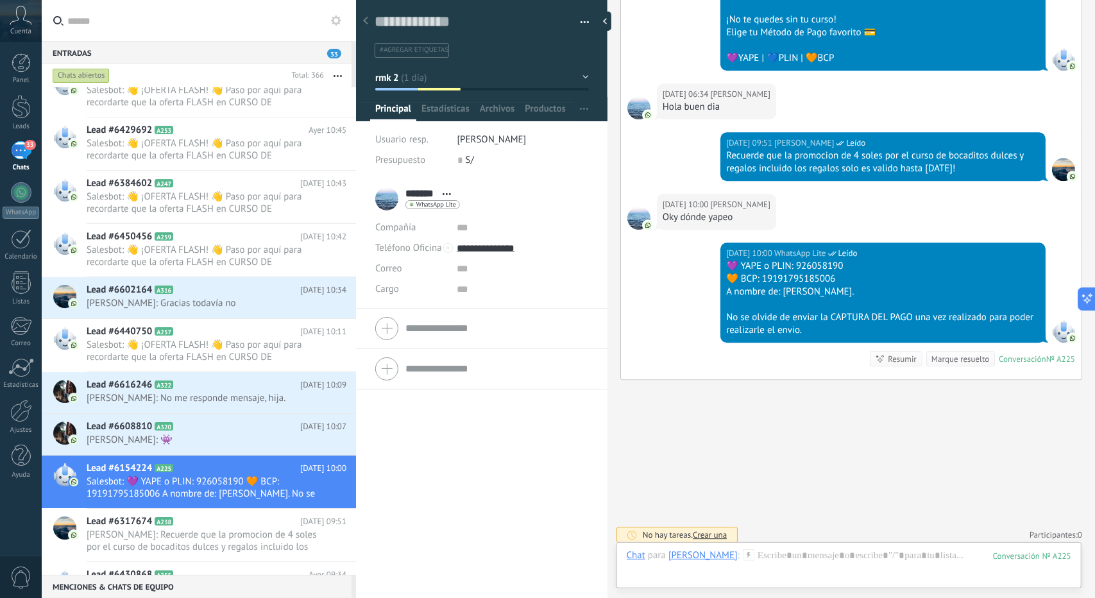
click at [416, 76] on button "rmk 2" at bounding box center [482, 77] width 214 height 23
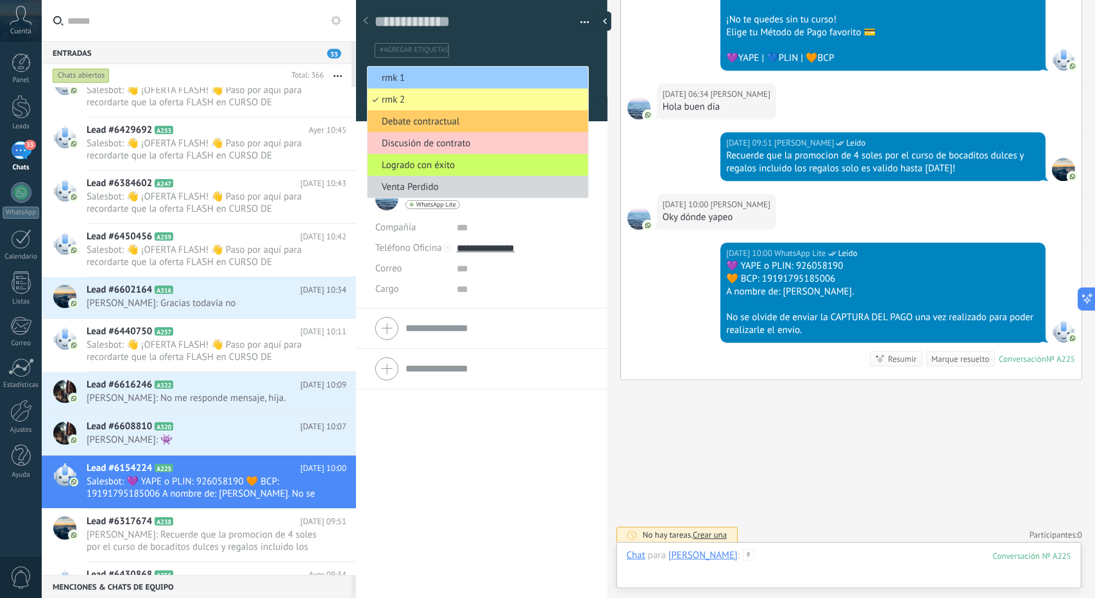
click at [785, 557] on div at bounding box center [849, 568] width 444 height 38
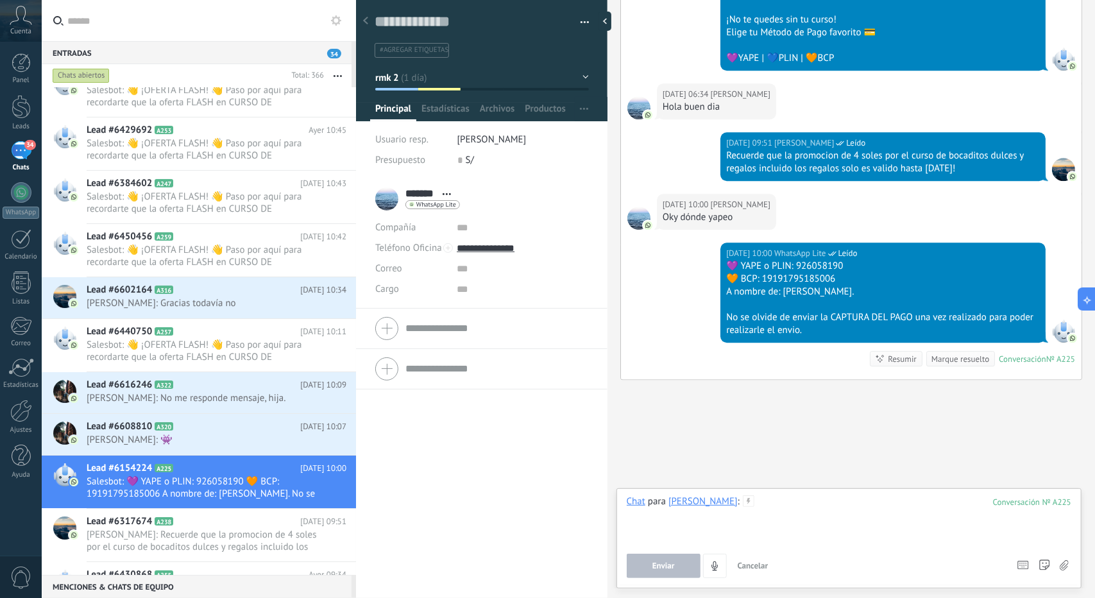
click at [766, 515] on div at bounding box center [849, 519] width 444 height 49
paste div
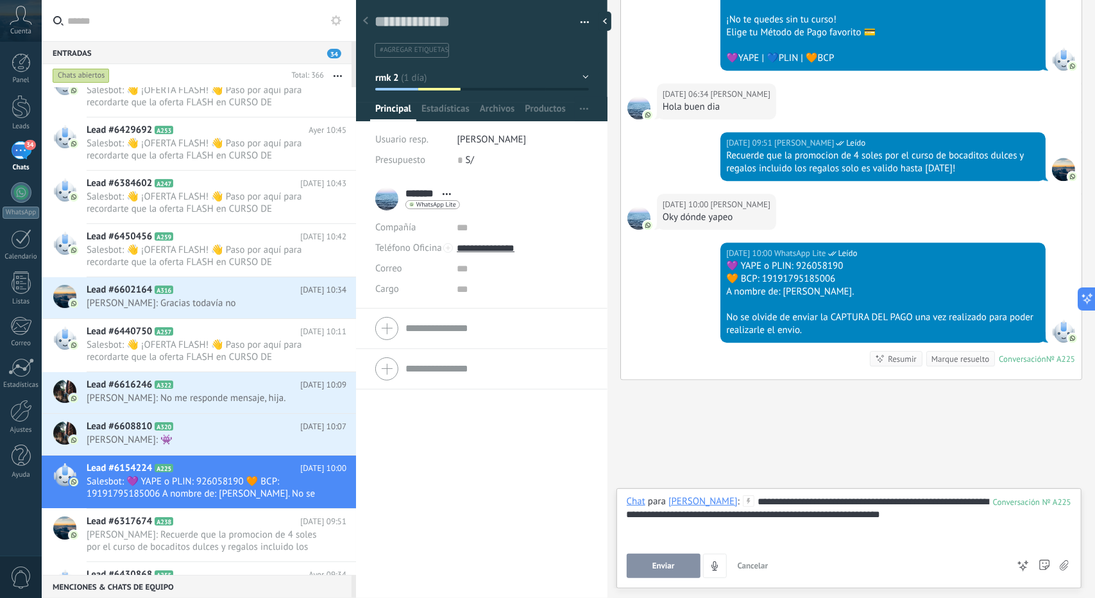
click at [653, 573] on button "Enviar" at bounding box center [664, 565] width 74 height 24
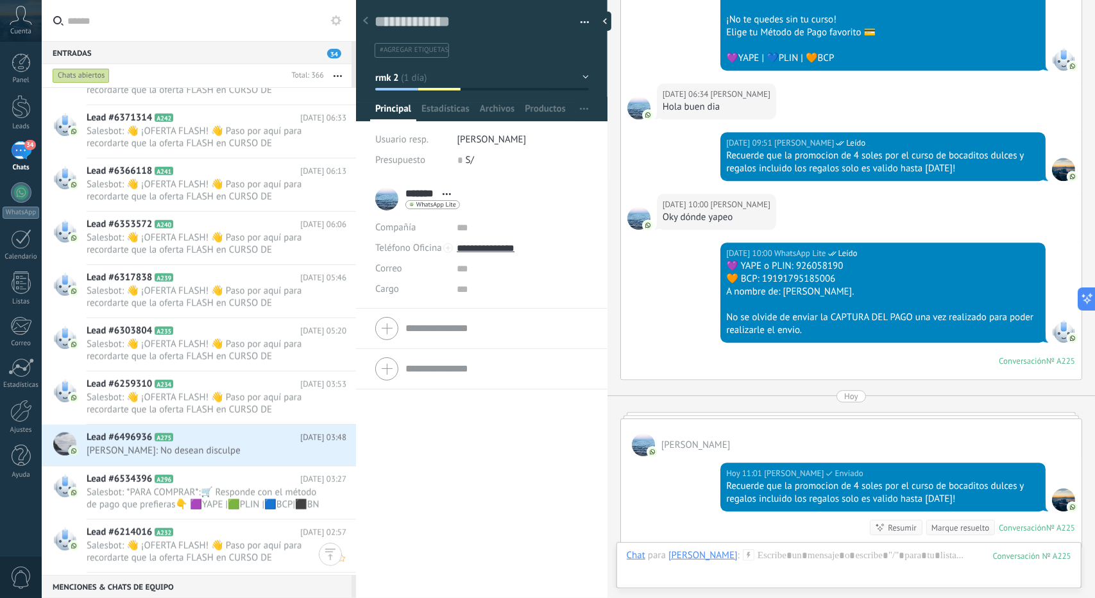
scroll to position [10605, 0]
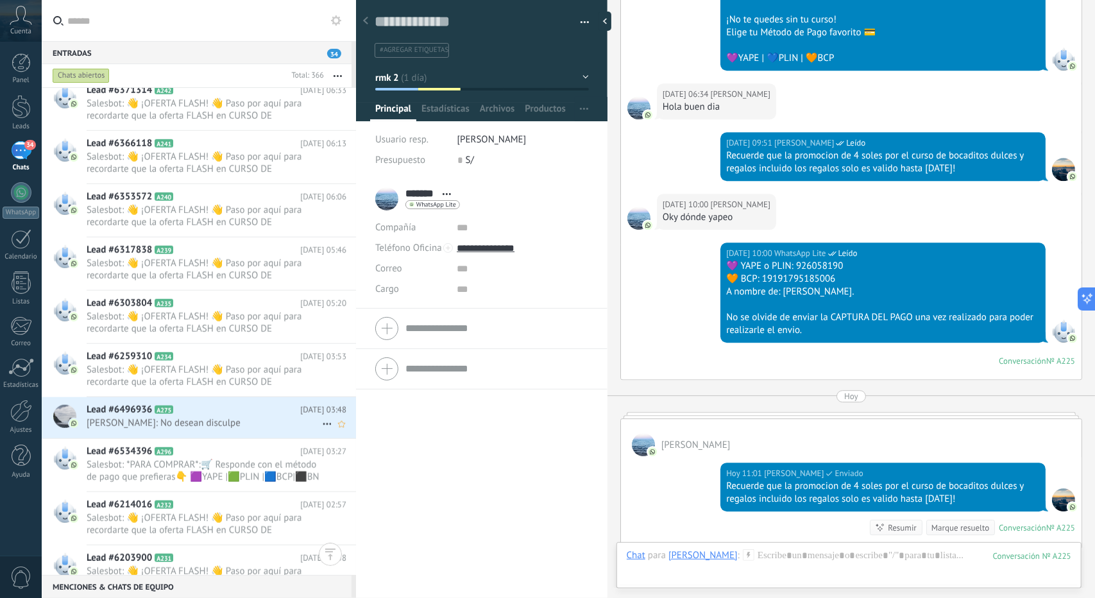
click at [169, 409] on span "A275" at bounding box center [164, 409] width 19 height 8
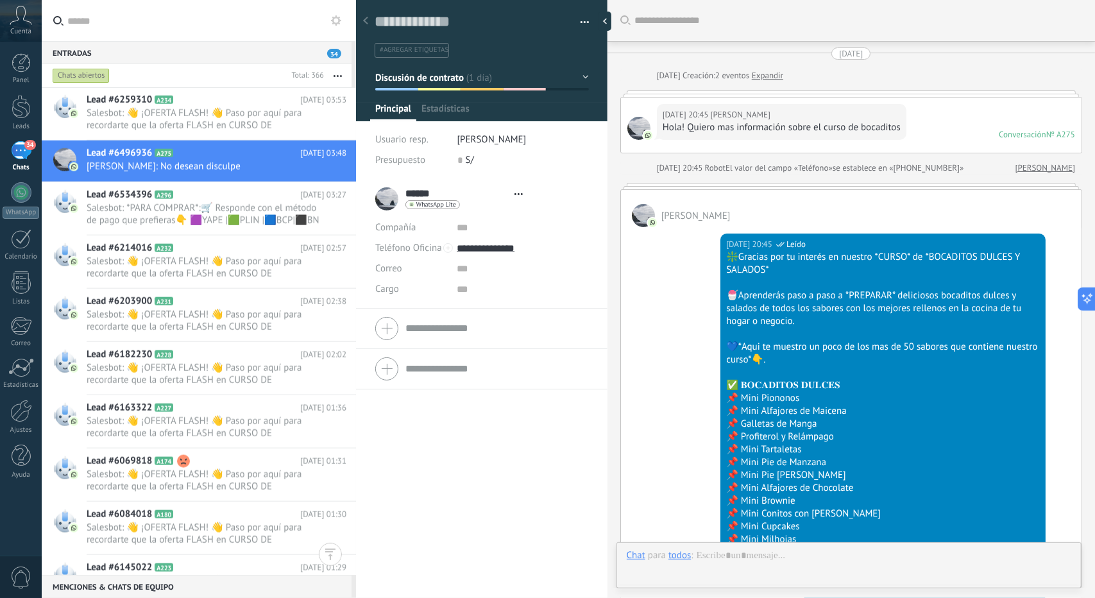
scroll to position [19, 0]
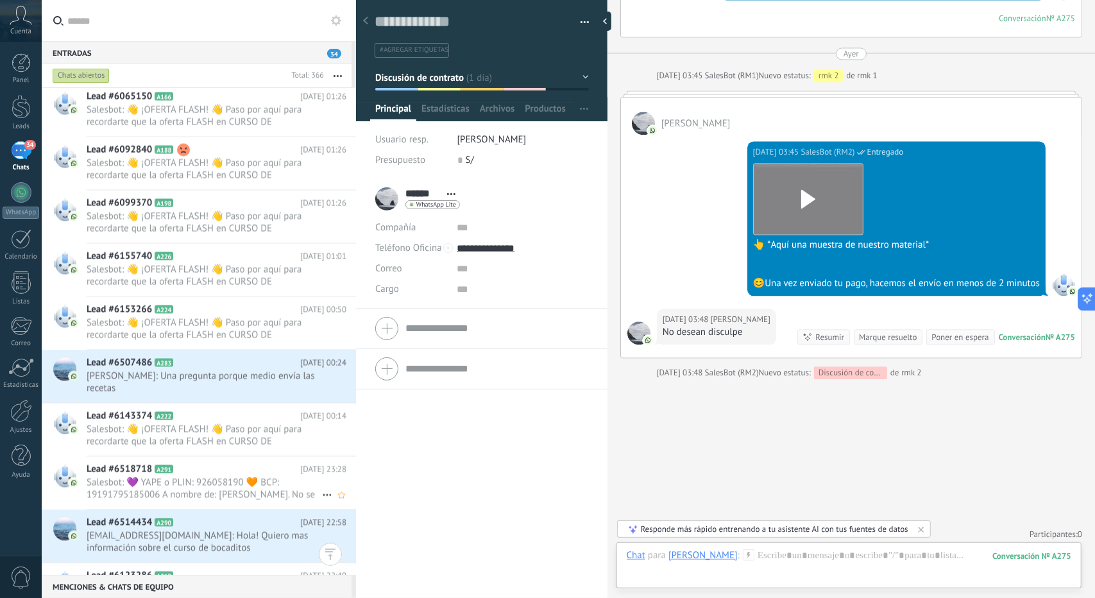
click at [163, 477] on span "Salesbot: 💜 YAPE o PLIN: 926058190 🧡 BCP: 19191795185006 A nombre de: [PERSON_N…" at bounding box center [204, 489] width 235 height 24
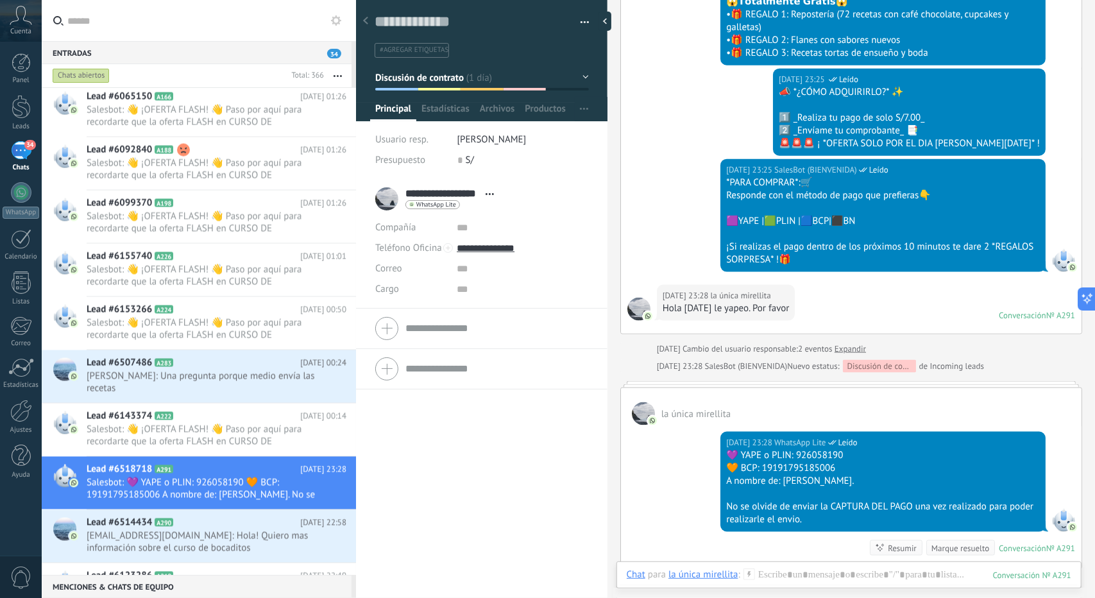
click at [436, 84] on button "Discusión de contrato" at bounding box center [482, 77] width 214 height 23
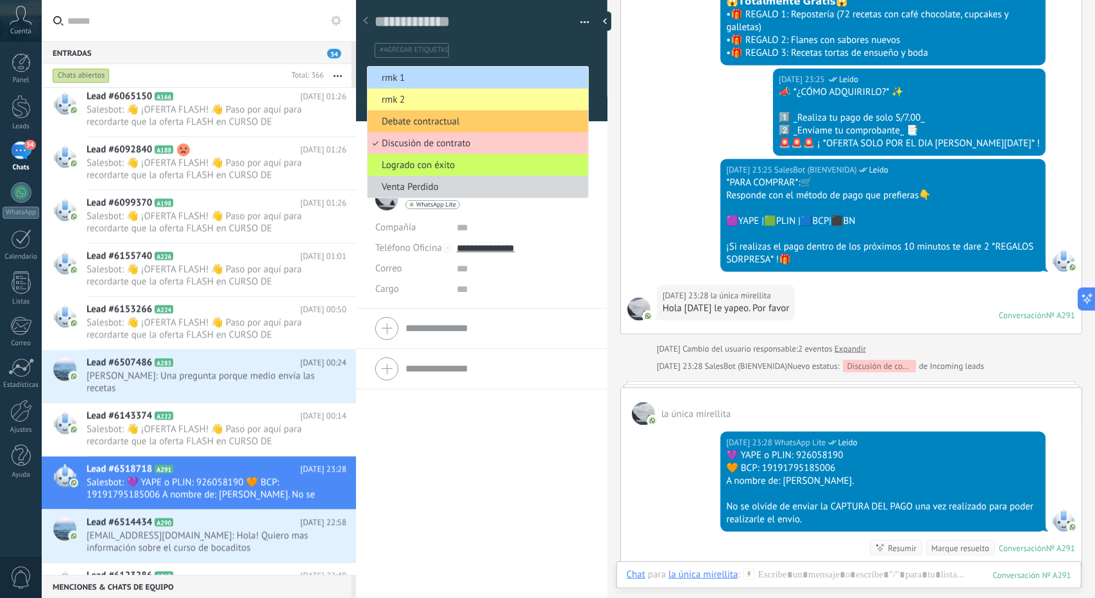
click at [436, 85] on li "rmk 1" at bounding box center [477, 78] width 221 height 22
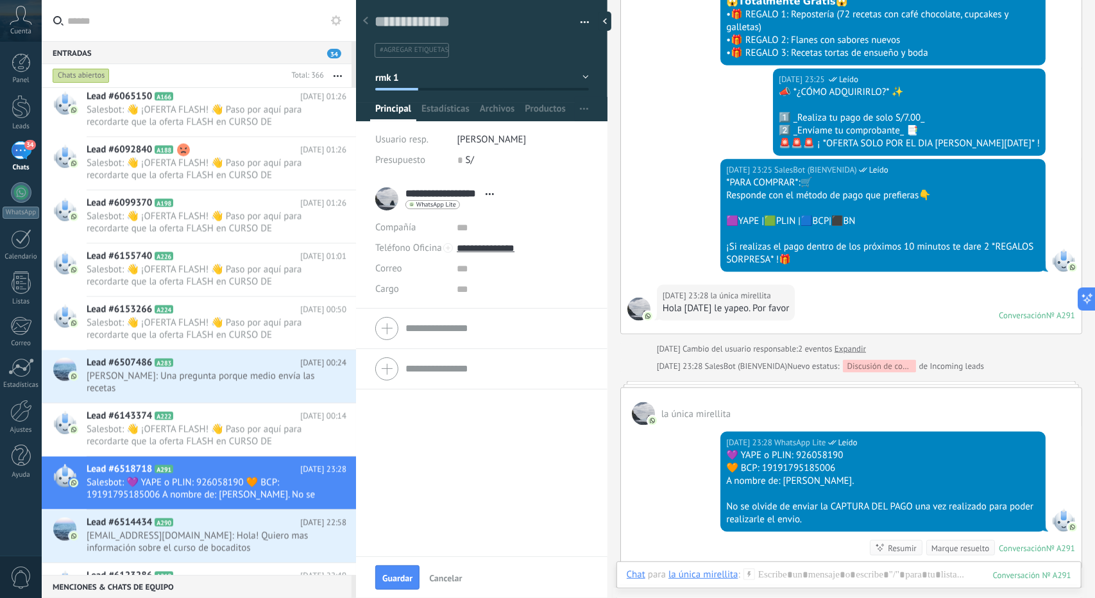
click at [407, 571] on button "Guardar" at bounding box center [397, 577] width 44 height 24
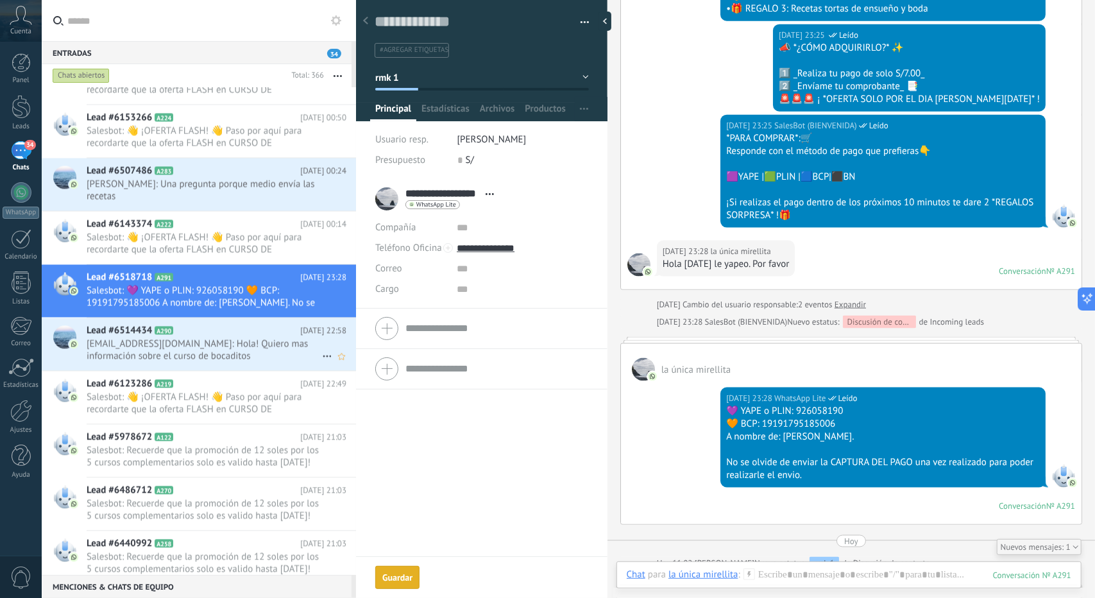
click at [182, 346] on span "kvueltarojas84@gmail.com: Hola! Quiero mas información sobre el curso de bocadi…" at bounding box center [204, 349] width 235 height 24
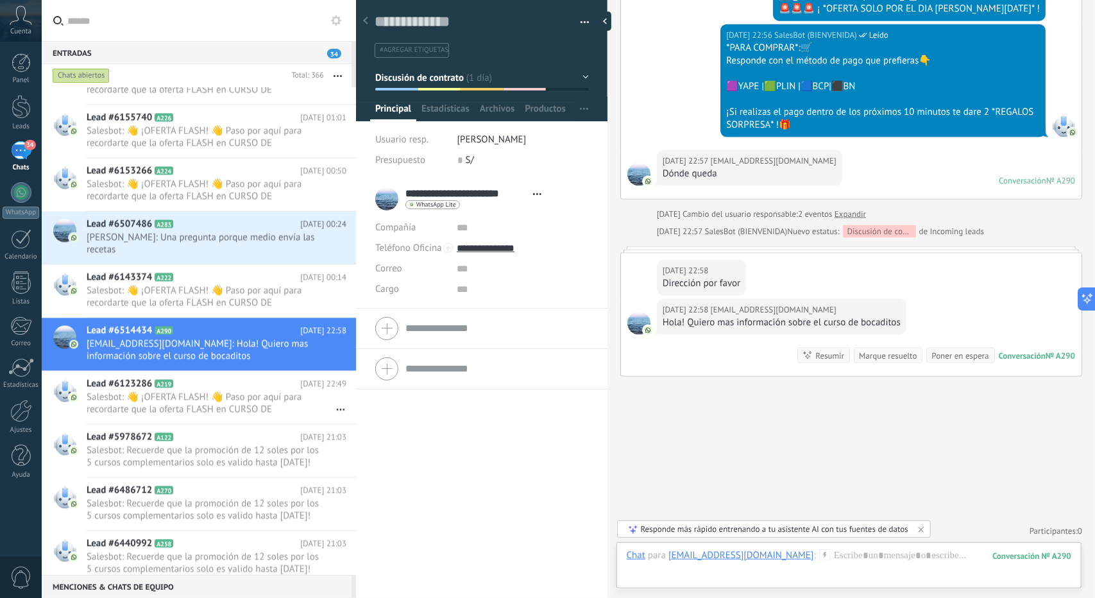
click at [426, 78] on span "Discusión de contrato" at bounding box center [419, 77] width 89 height 12
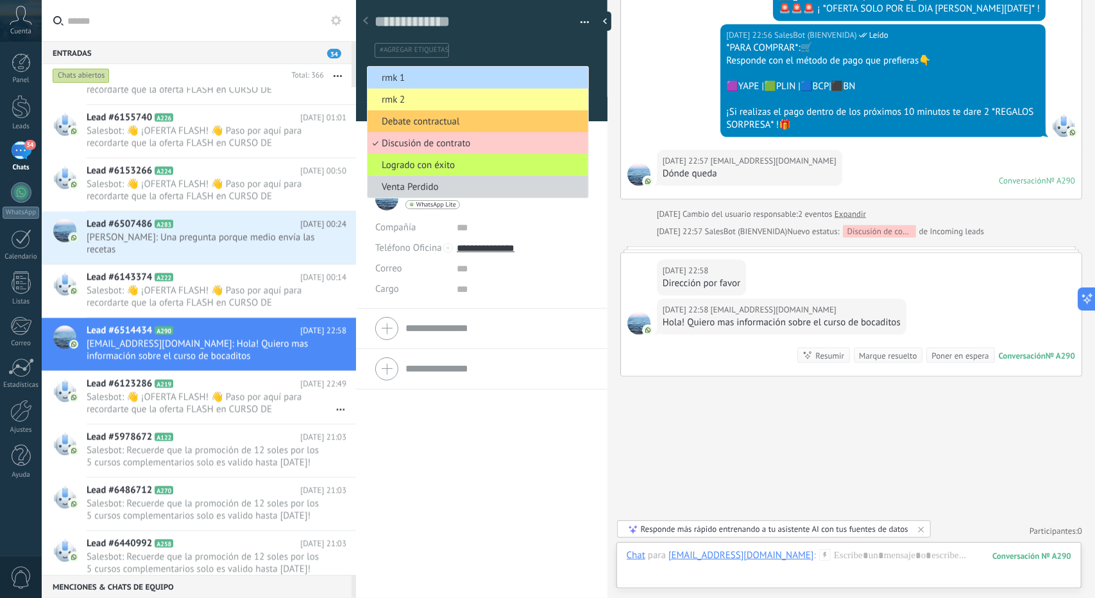
click at [426, 78] on span "rmk 1" at bounding box center [475, 78] width 217 height 12
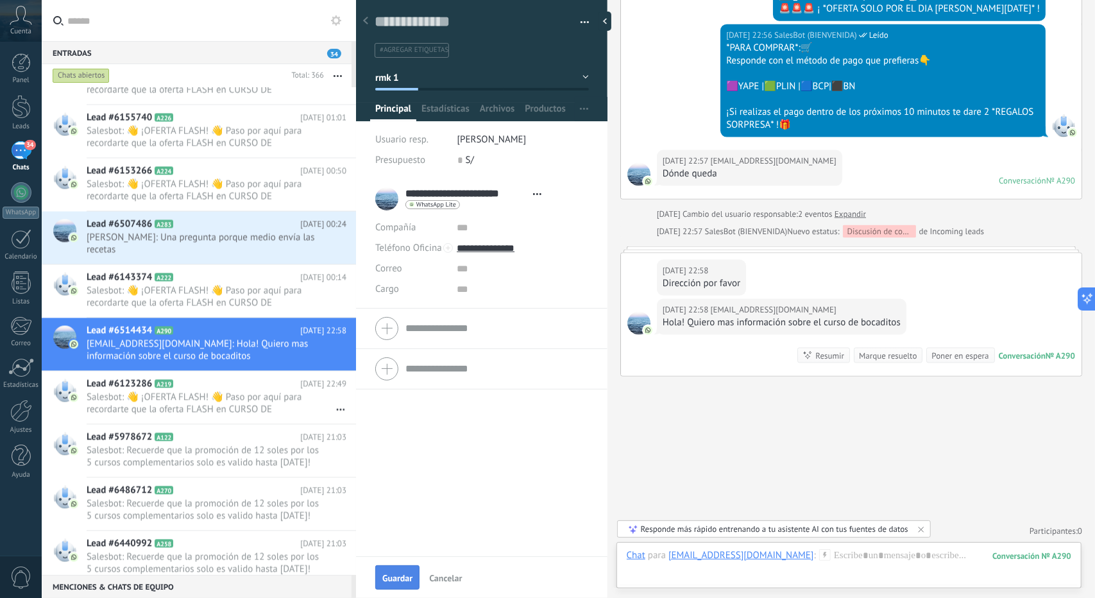
click at [407, 570] on button "Guardar" at bounding box center [397, 577] width 44 height 24
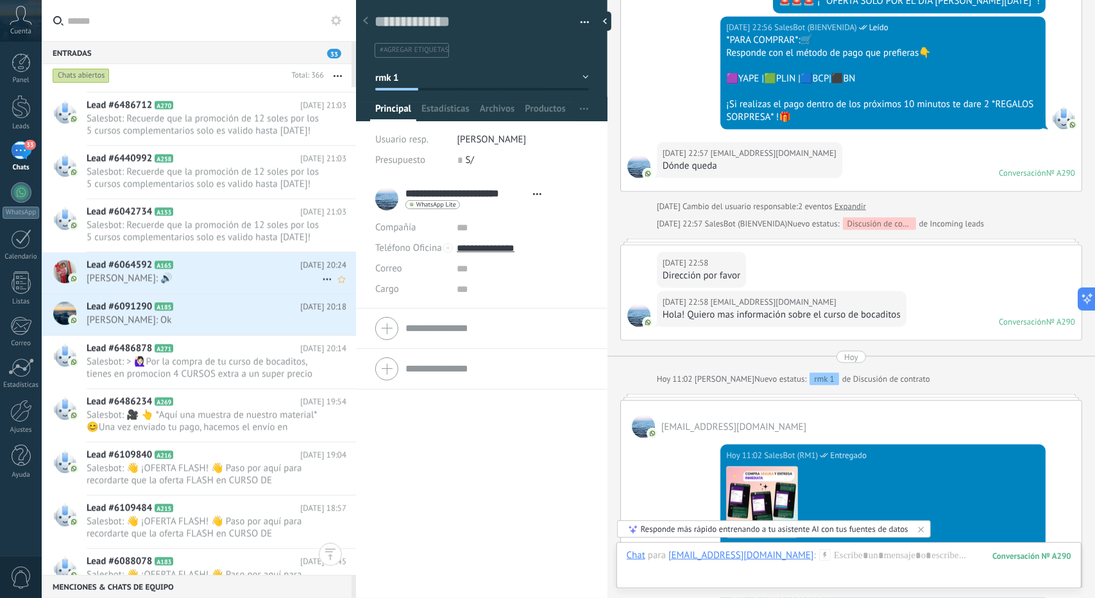
click at [150, 269] on div "Lead #6064592 A165 14.08.2025 20:24 Tomasa Oblitas: 🔊" at bounding box center [221, 272] width 269 height 40
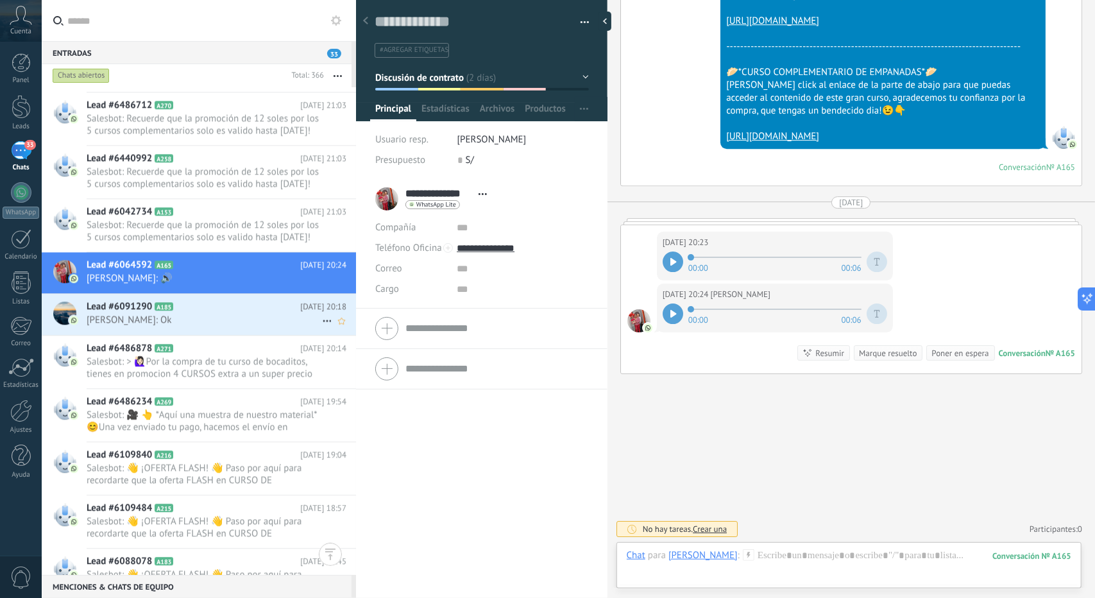
click at [180, 306] on icon at bounding box center [183, 306] width 13 height 13
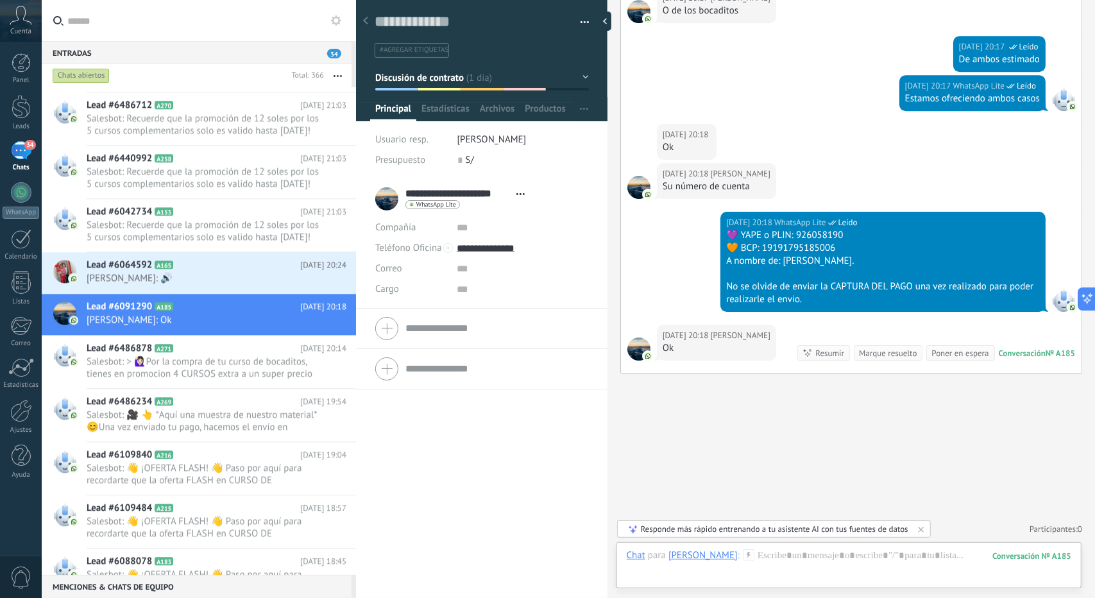
click at [503, 70] on button "Discusión de contrato" at bounding box center [482, 77] width 214 height 23
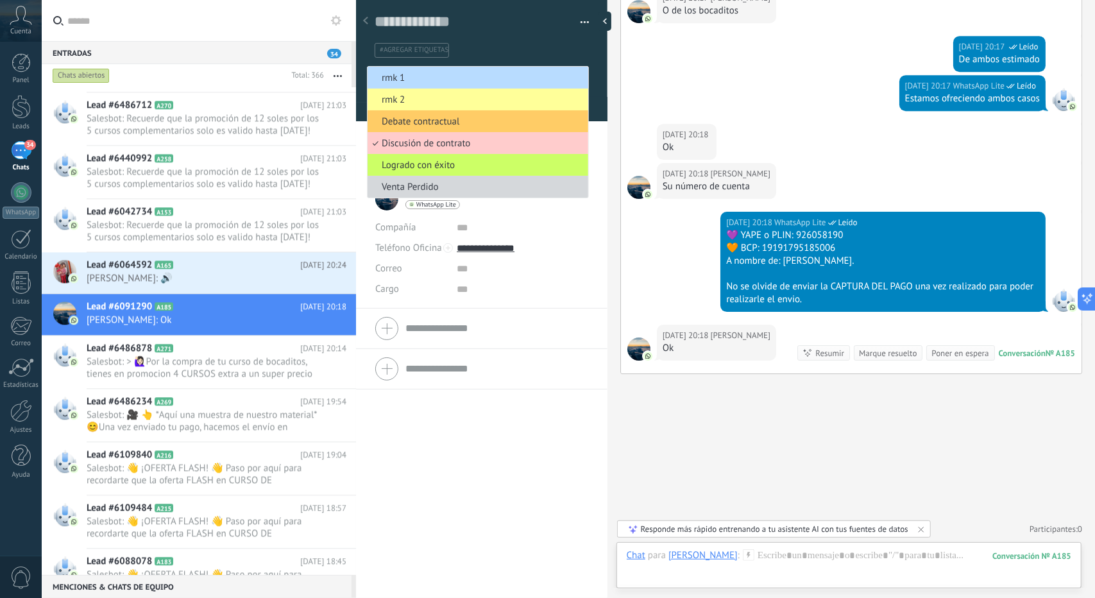
click at [484, 74] on span "rmk 1" at bounding box center [475, 78] width 217 height 12
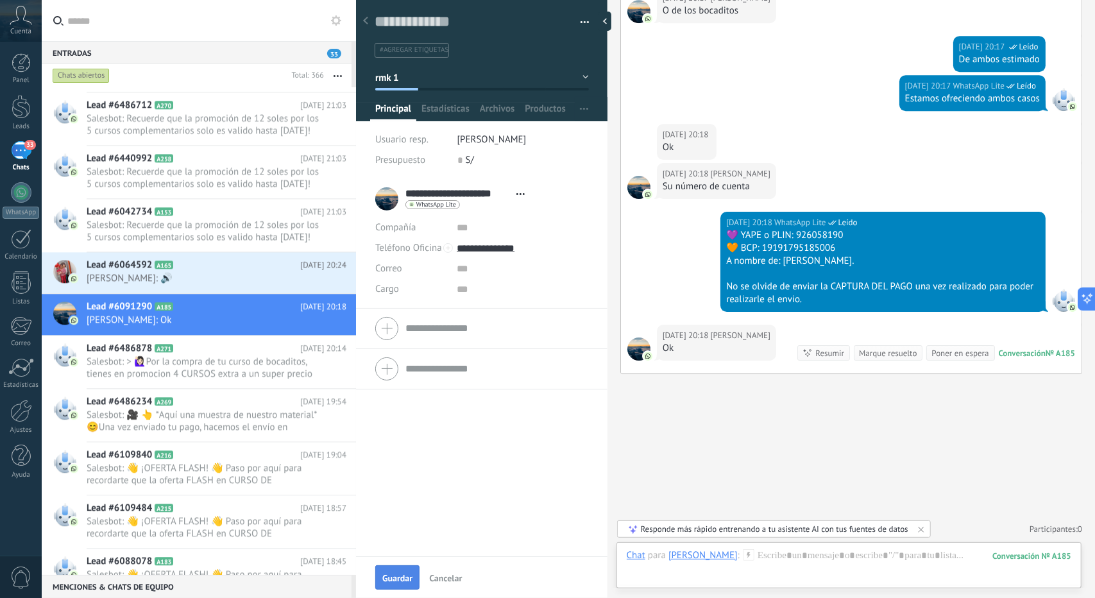
click at [407, 566] on button "Guardar" at bounding box center [397, 577] width 44 height 24
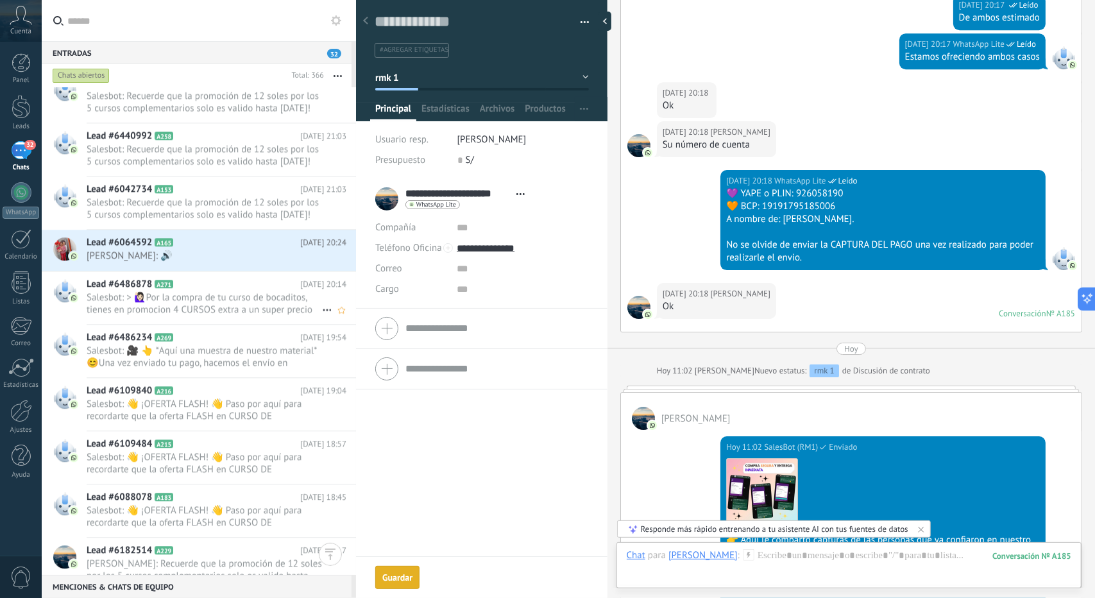
click at [249, 288] on h2 "Lead #6486878 A271" at bounding box center [194, 284] width 214 height 13
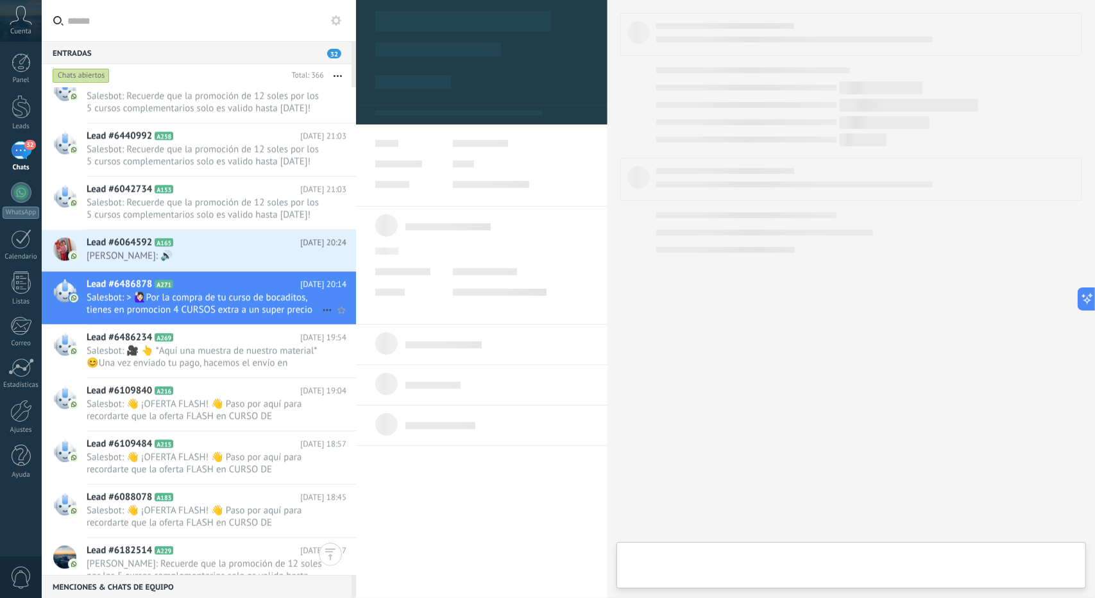
type textarea "**********"
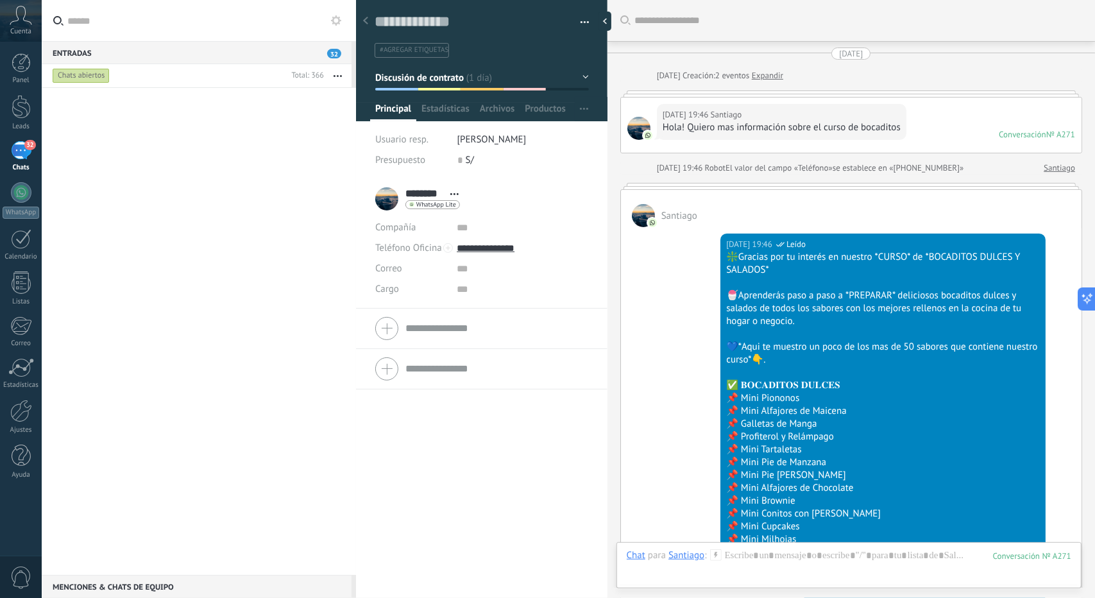
scroll to position [19, 0]
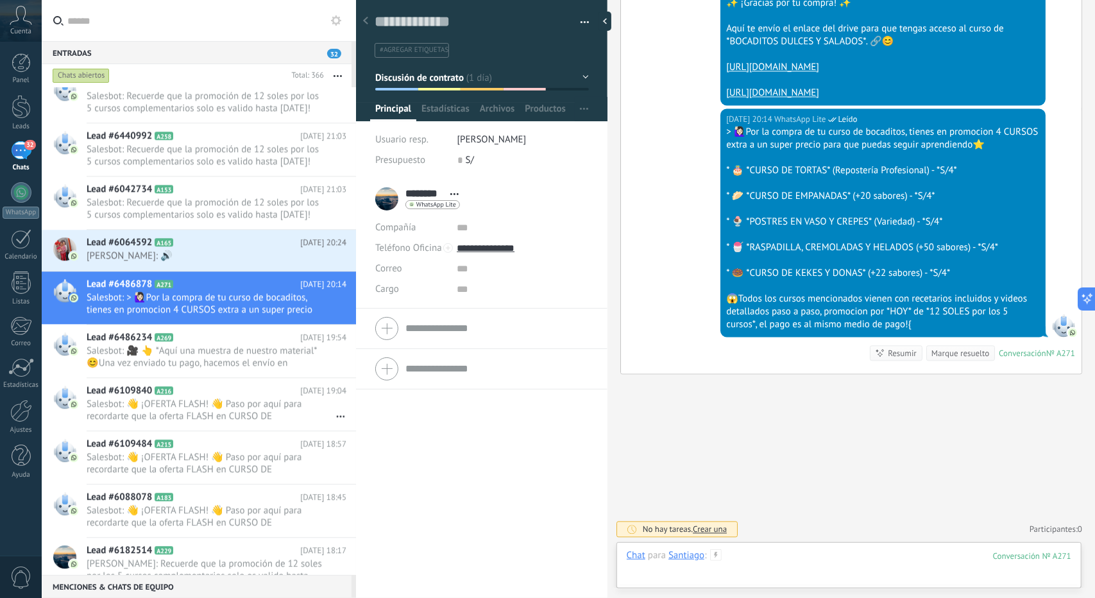
click at [849, 553] on div at bounding box center [849, 568] width 444 height 38
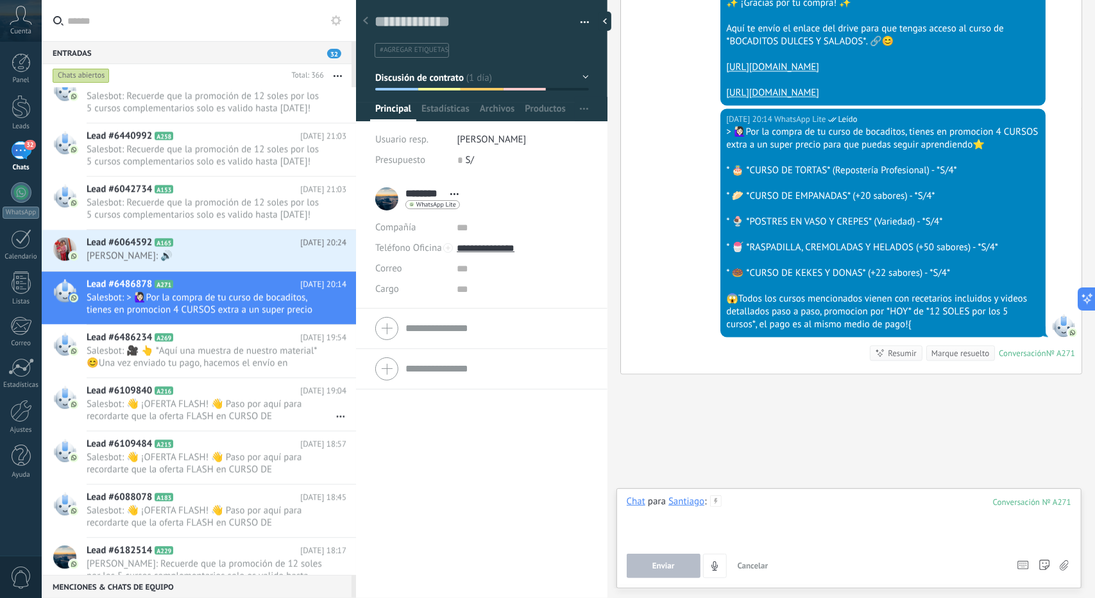
paste div
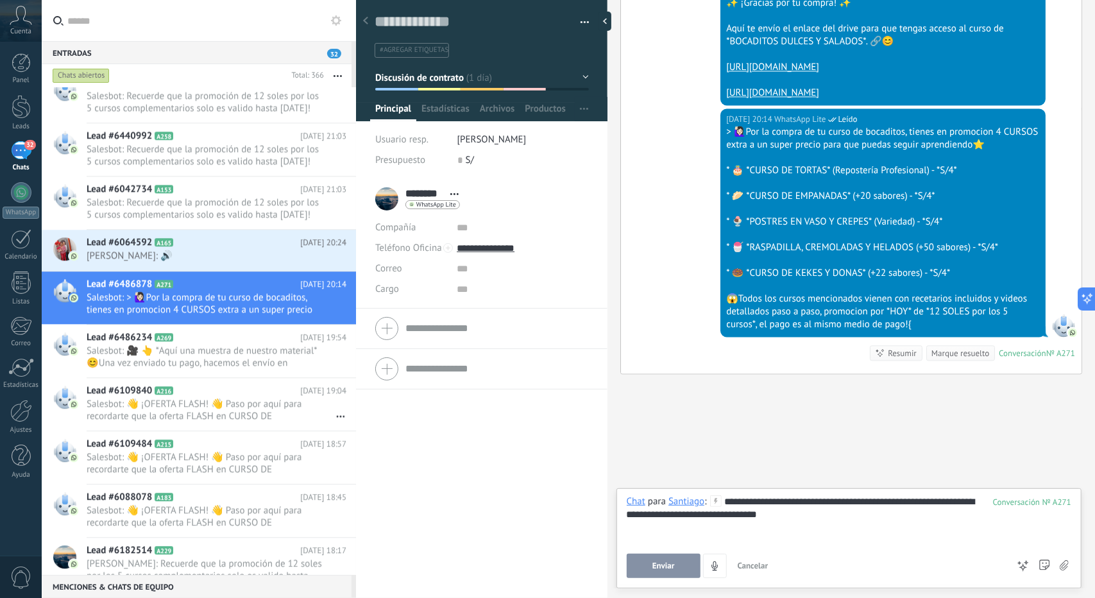
click at [663, 558] on button "Enviar" at bounding box center [664, 565] width 74 height 24
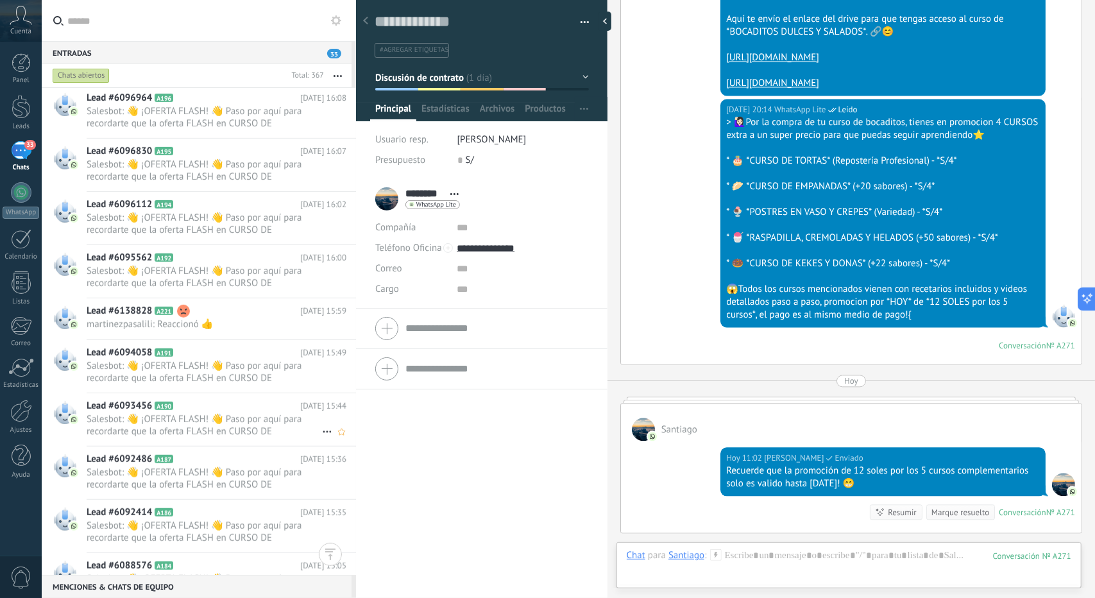
scroll to position [13747, 0]
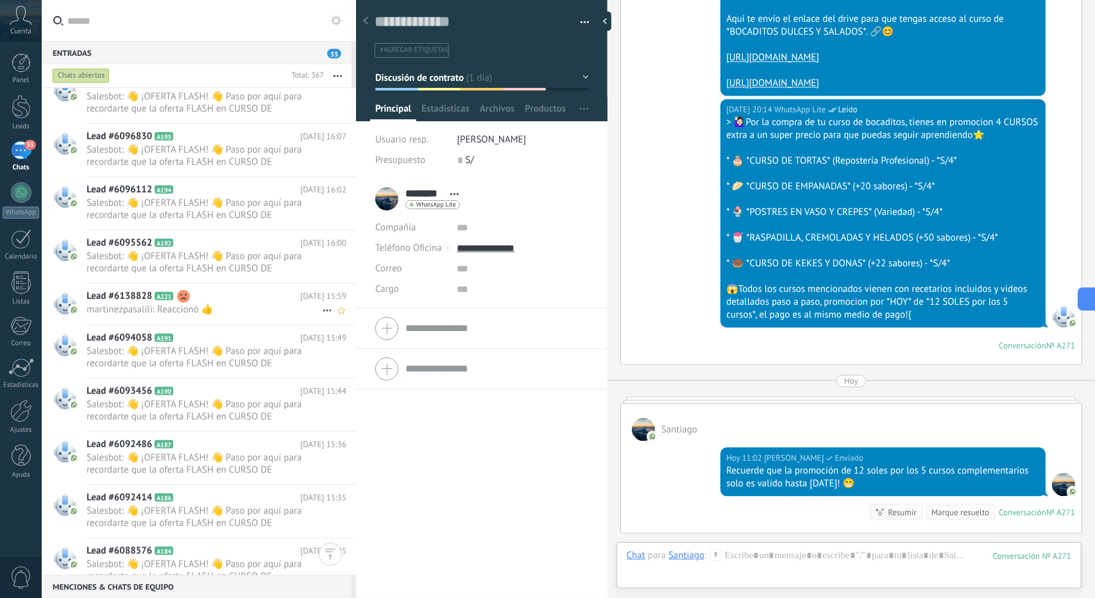
click at [236, 292] on h2 "Lead #6138828 A221" at bounding box center [194, 296] width 214 height 13
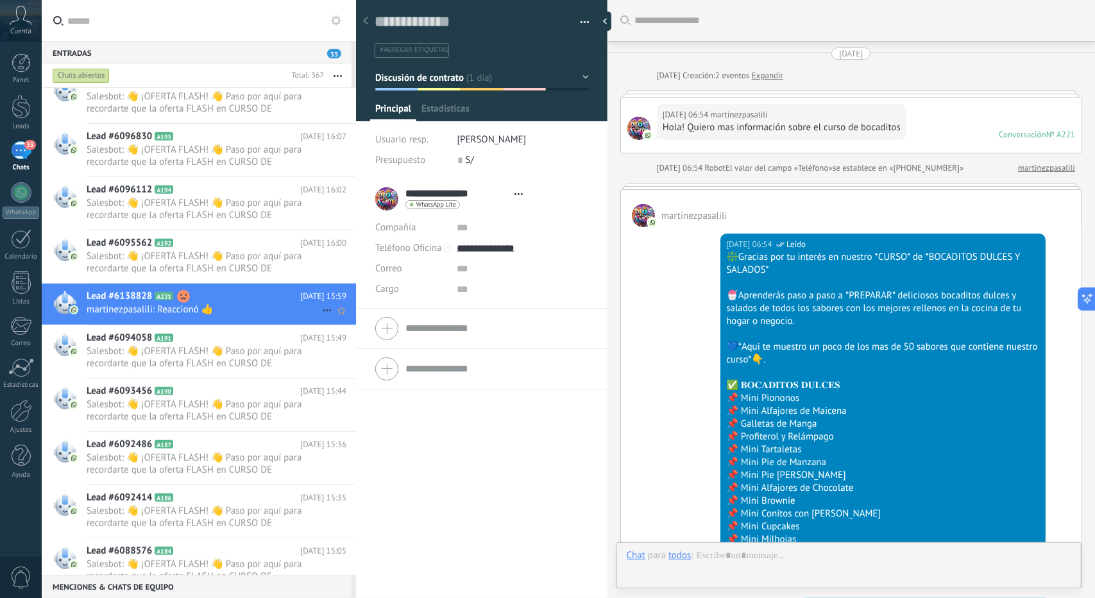
type textarea "**********"
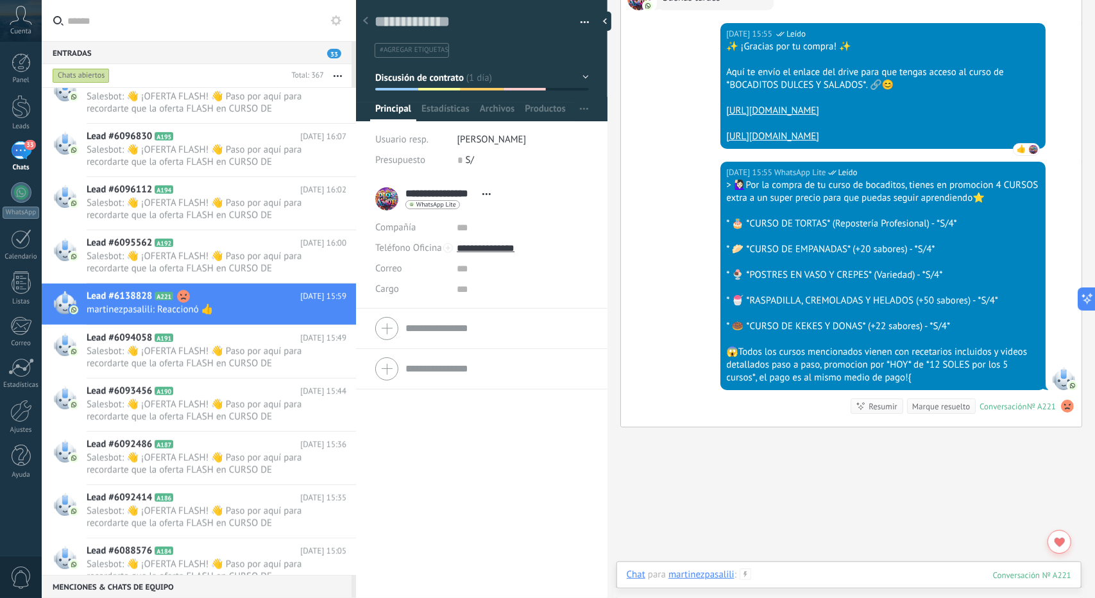
click at [865, 577] on div at bounding box center [849, 587] width 444 height 38
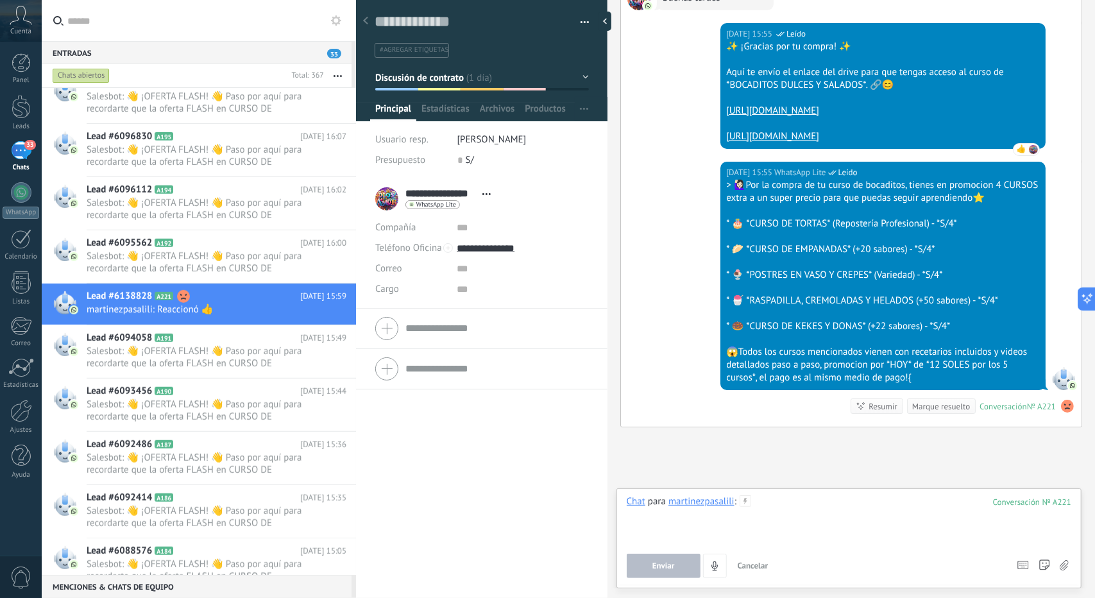
paste div
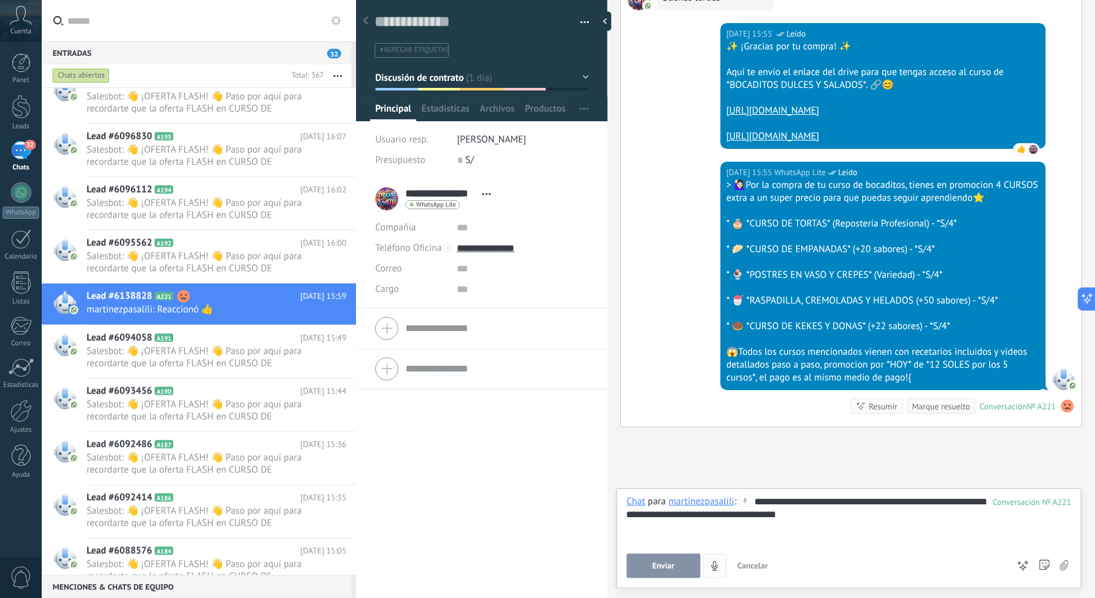
click at [685, 559] on button "Enviar" at bounding box center [664, 565] width 74 height 24
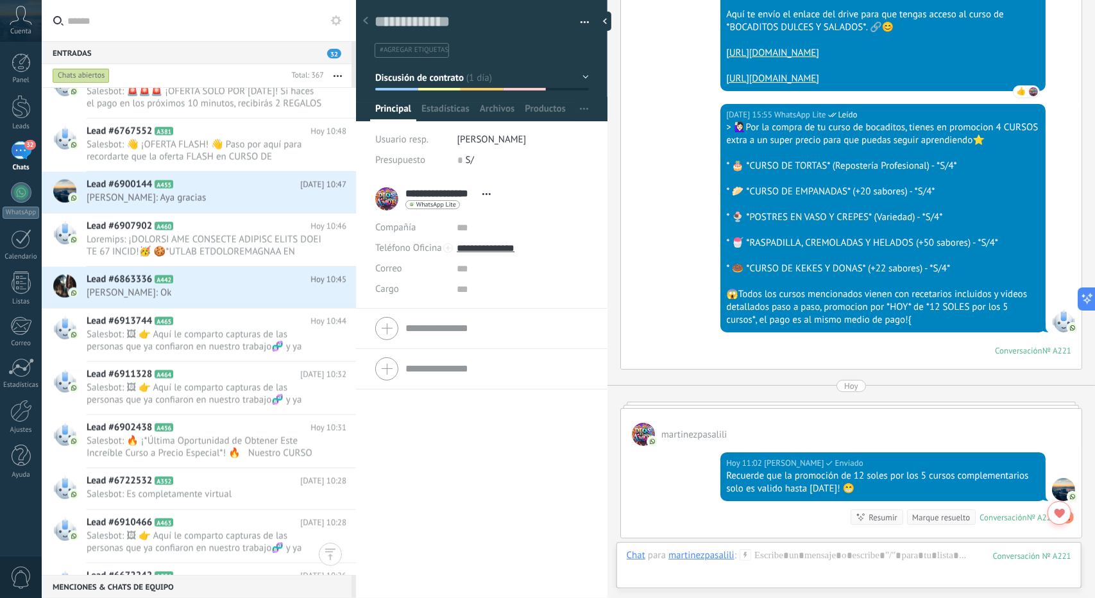
scroll to position [0, 0]
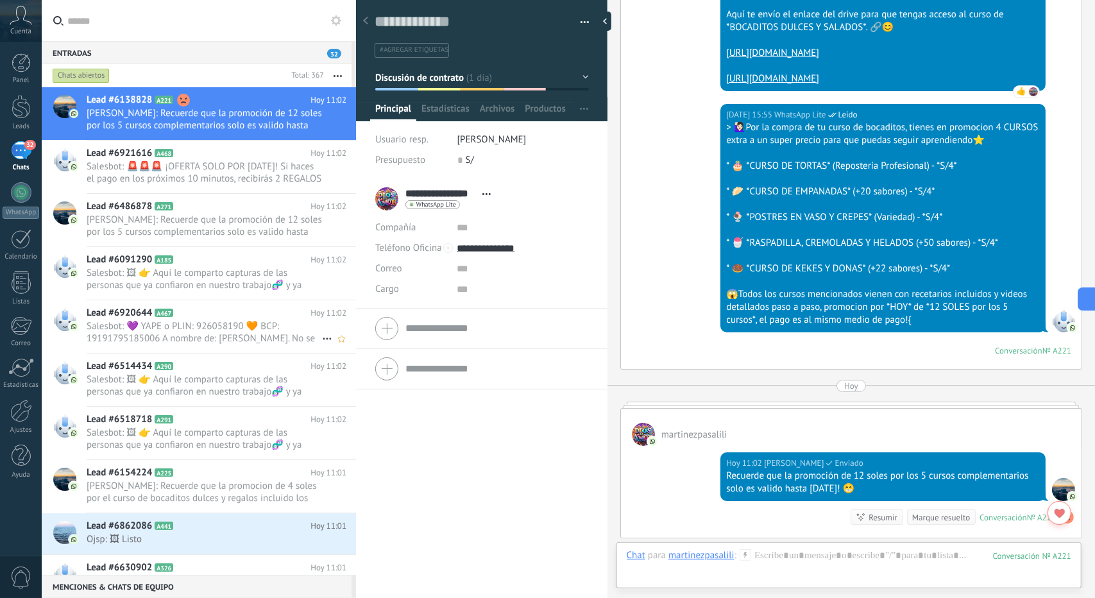
click at [214, 305] on div "Lead #6920644 A467 [DATE] 11:02 Salesbot: 💜 YAPE o PLIN: 926058190 🧡 BCP: 19191…" at bounding box center [221, 326] width 269 height 53
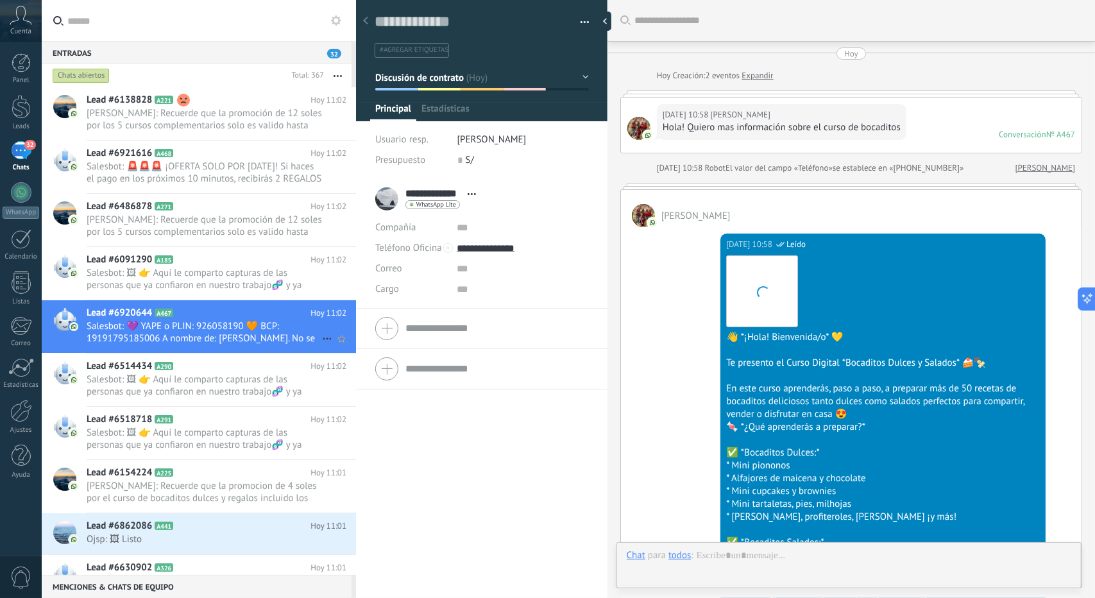
scroll to position [1108, 0]
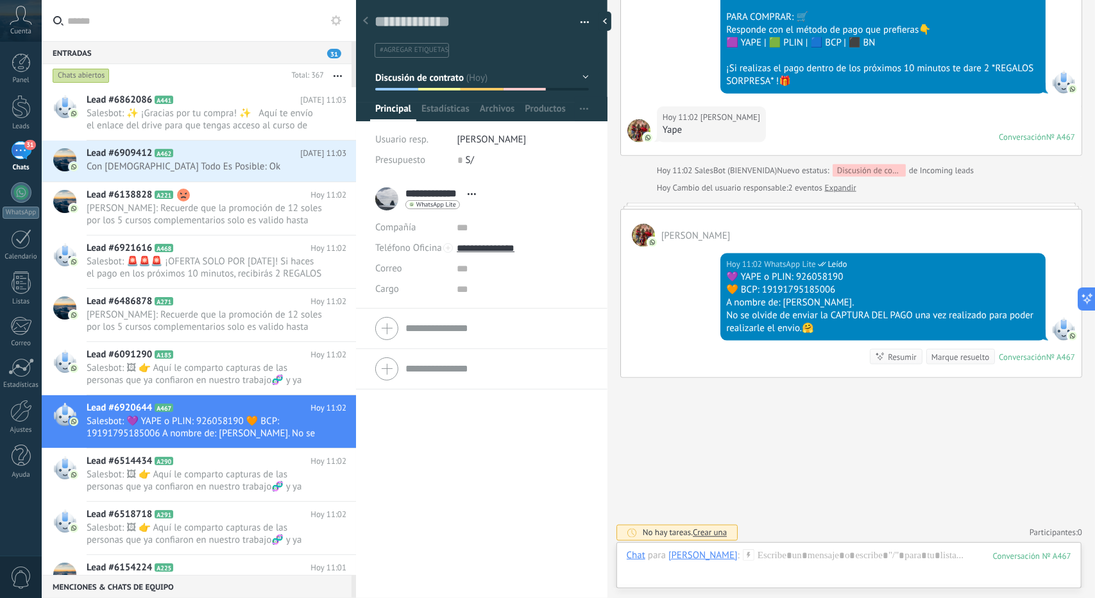
scroll to position [1201, 0]
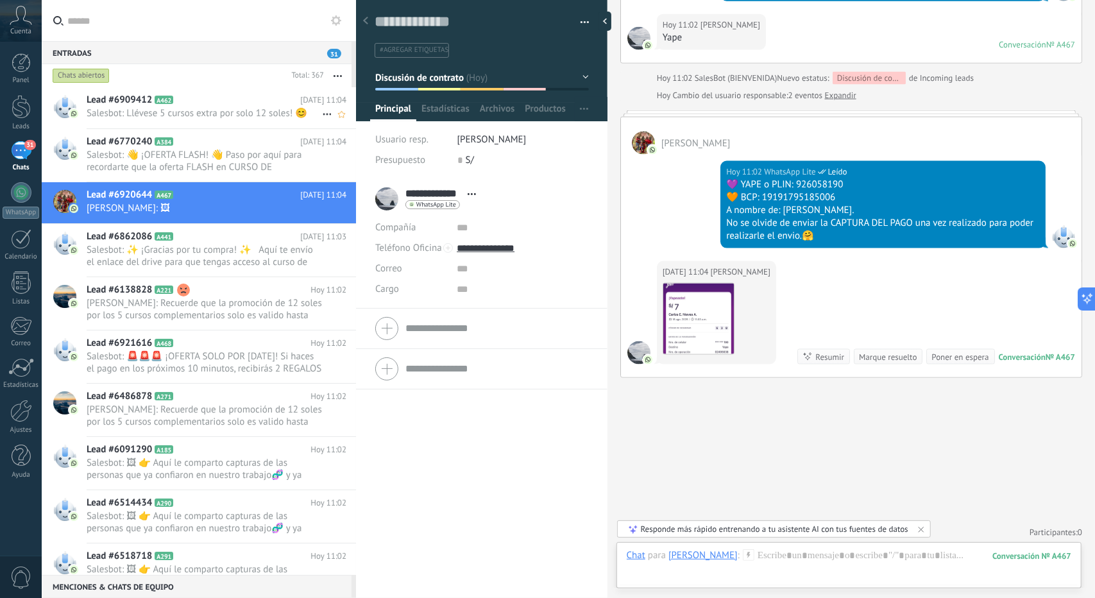
click at [183, 107] on span "Salesbot: Llévese 5 cursos extra por solo 12 soles! 😊" at bounding box center [204, 113] width 235 height 12
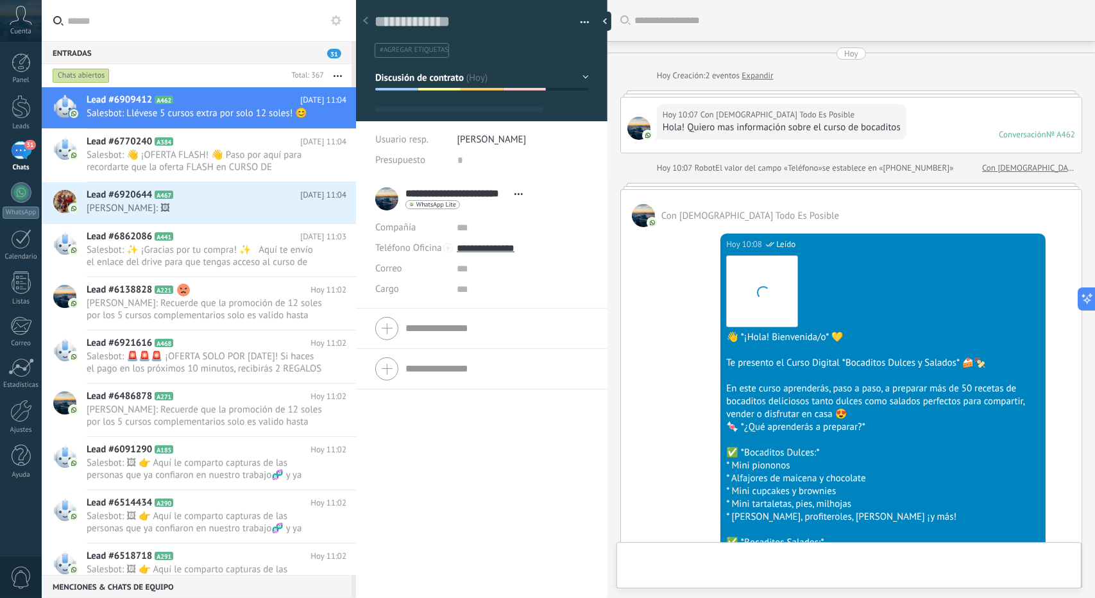
type textarea "**********"
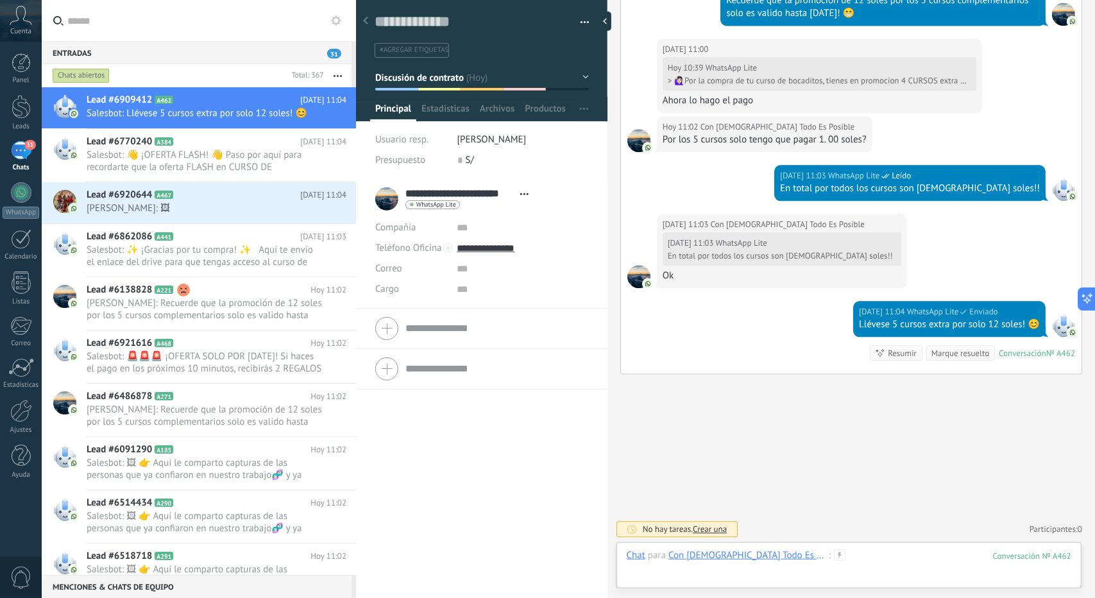
click at [822, 549] on div at bounding box center [849, 568] width 444 height 38
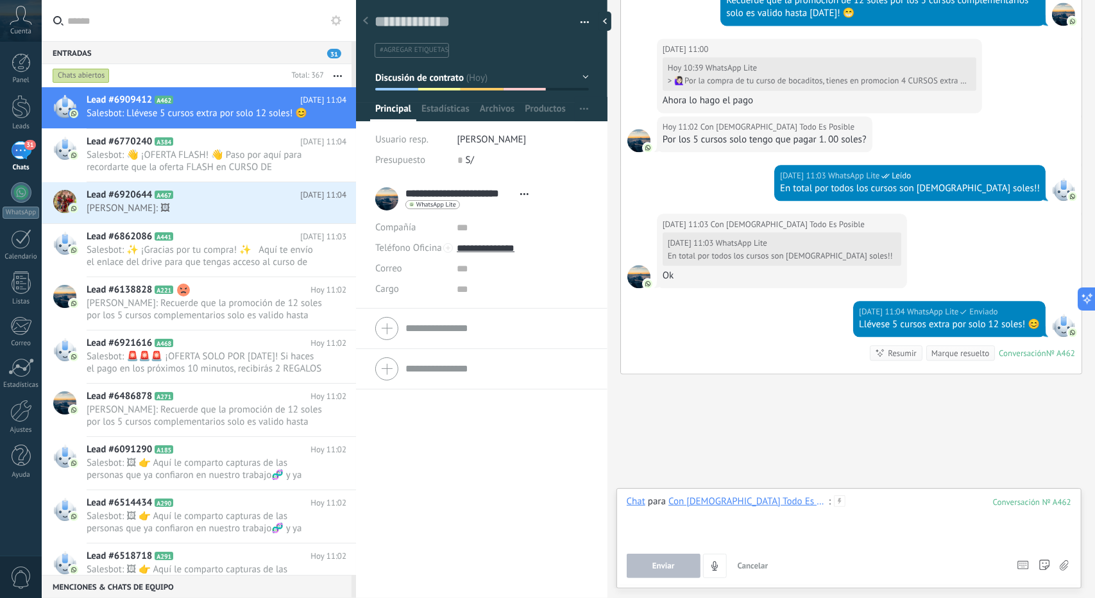
paste div
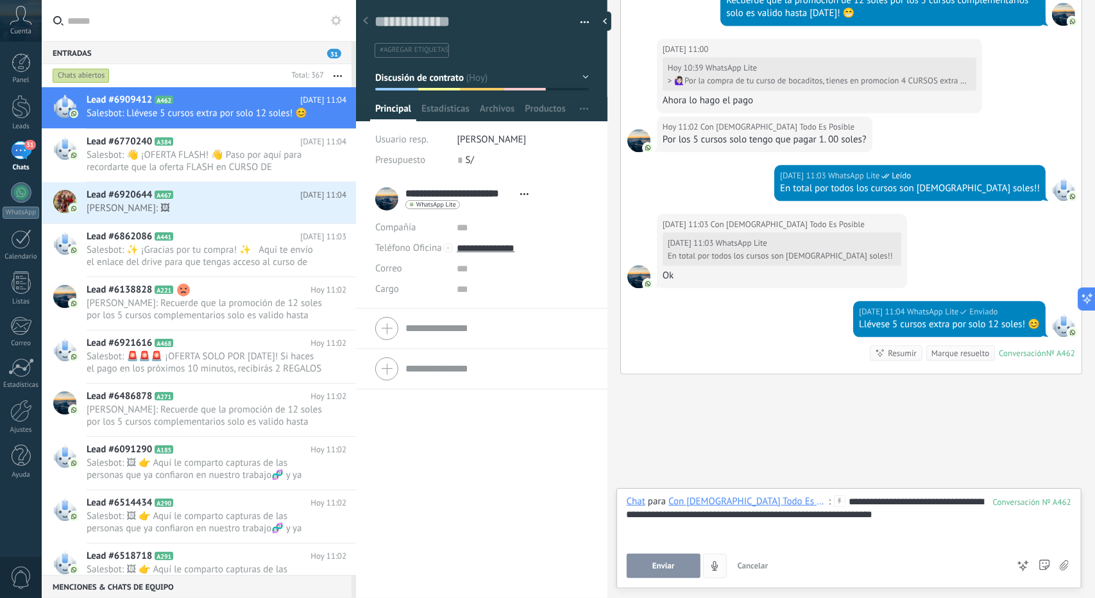
click at [674, 560] on button "Enviar" at bounding box center [664, 565] width 74 height 24
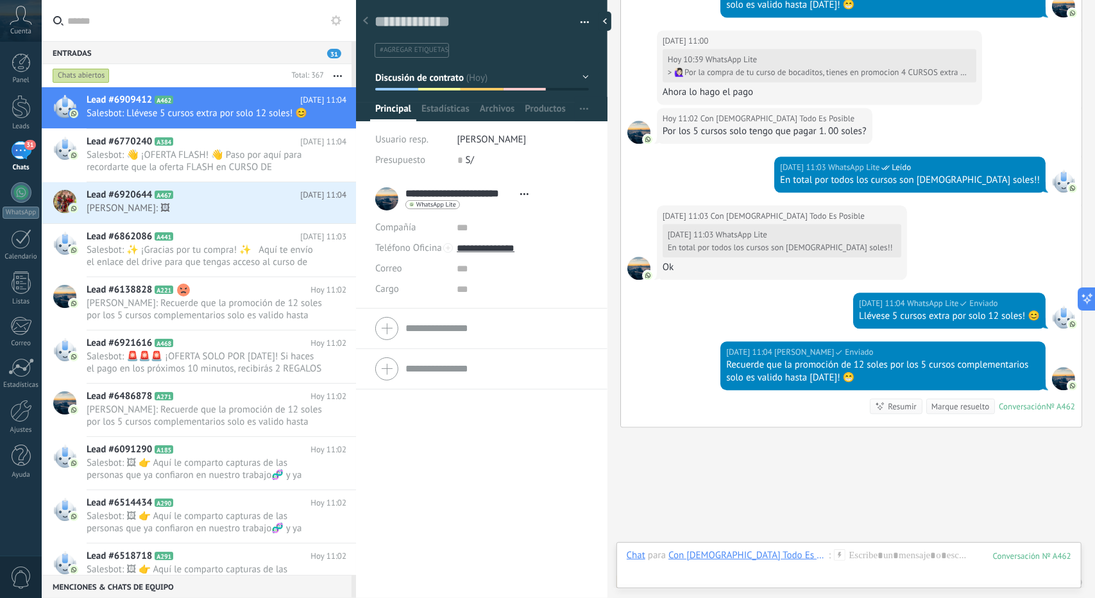
scroll to position [1998, 0]
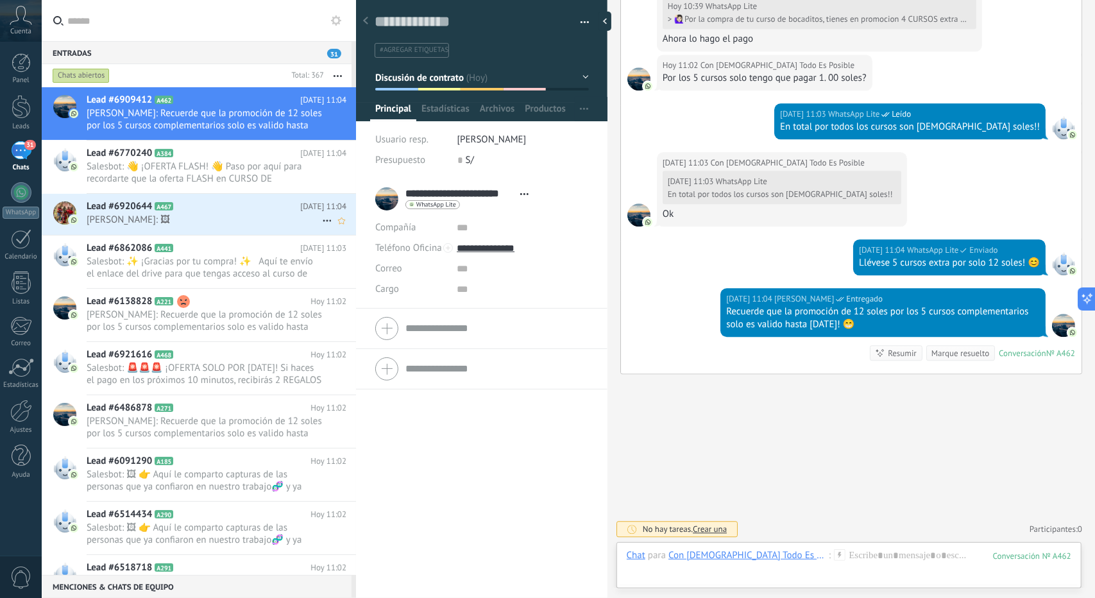
click at [194, 207] on h2 "Lead #6920644 A467" at bounding box center [194, 206] width 214 height 13
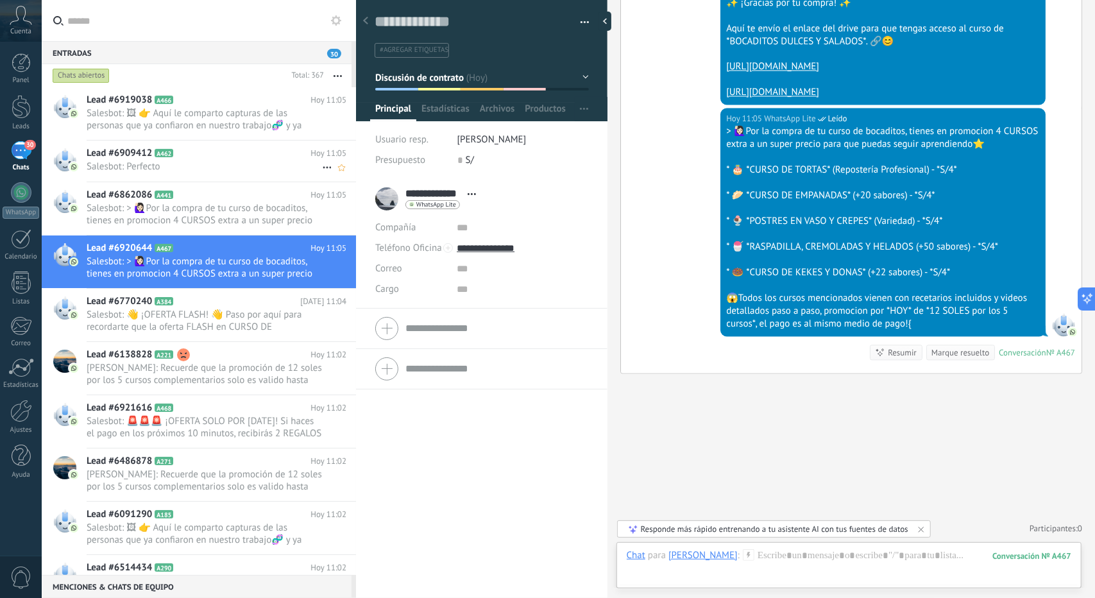
click at [194, 156] on h2 "Lead #6909412 A462" at bounding box center [199, 153] width 224 height 13
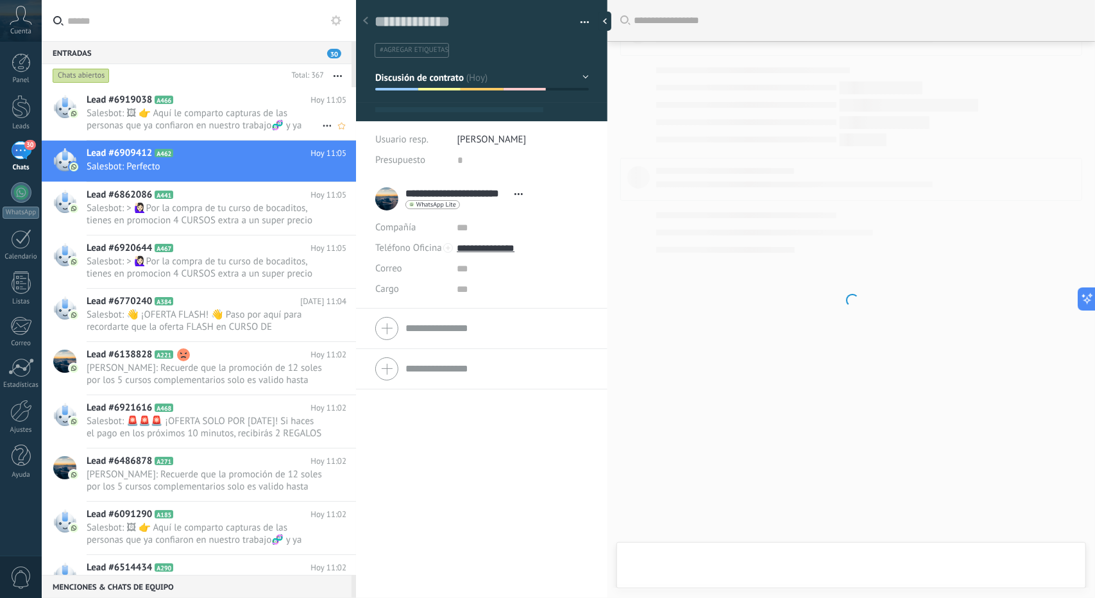
scroll to position [19, 0]
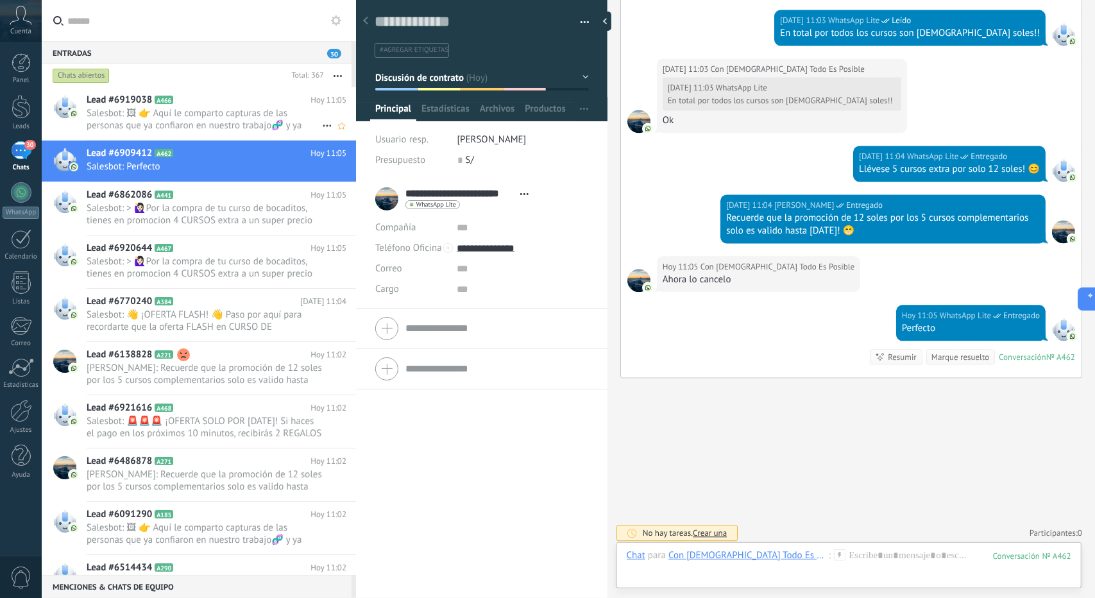
click at [208, 109] on span "Salesbot: 🖼 👉 Aquí le comparto capturas de las personas que ya confiaron en nue…" at bounding box center [204, 119] width 235 height 24
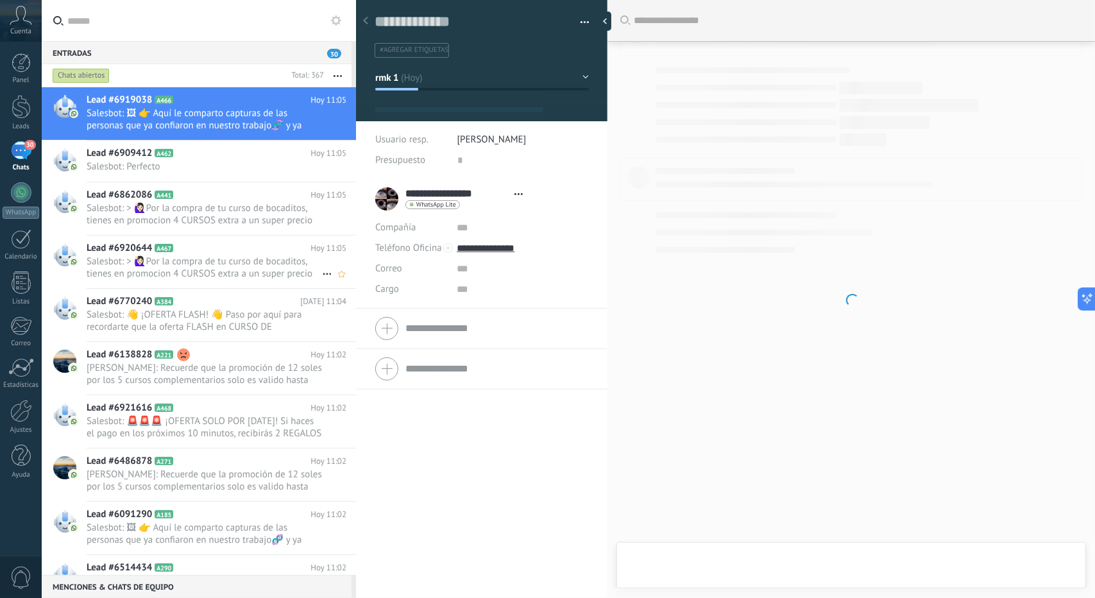
scroll to position [19, 0]
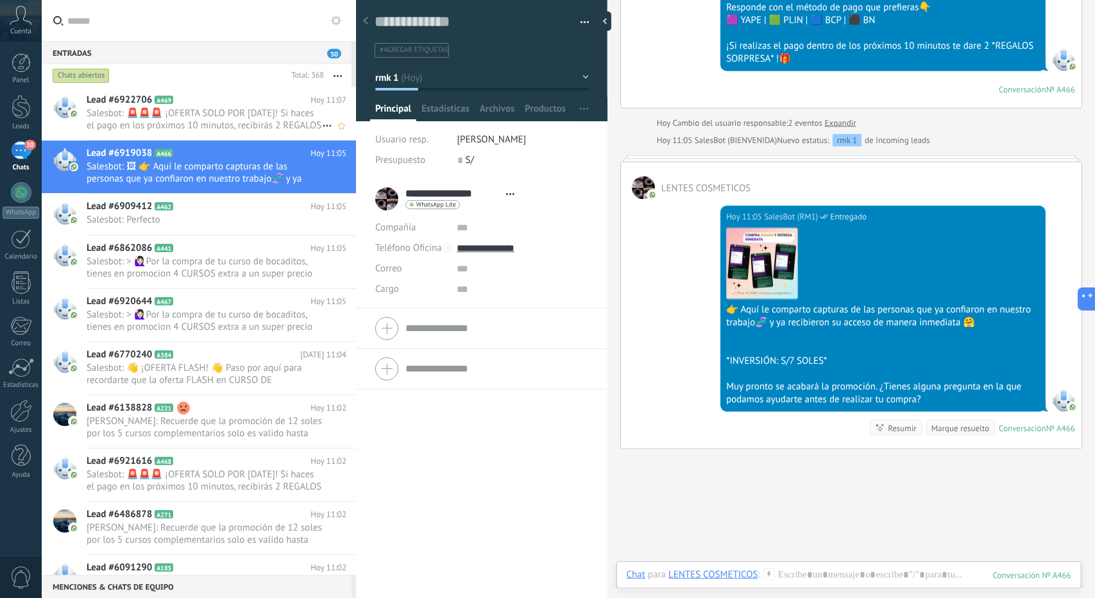
click at [173, 135] on div "Lead #6922706 A469 [DATE] 11:07 Salesbot: 🚨🚨🚨 ¡OFERTA SOLO POR [DATE]! Si haces…" at bounding box center [221, 113] width 269 height 53
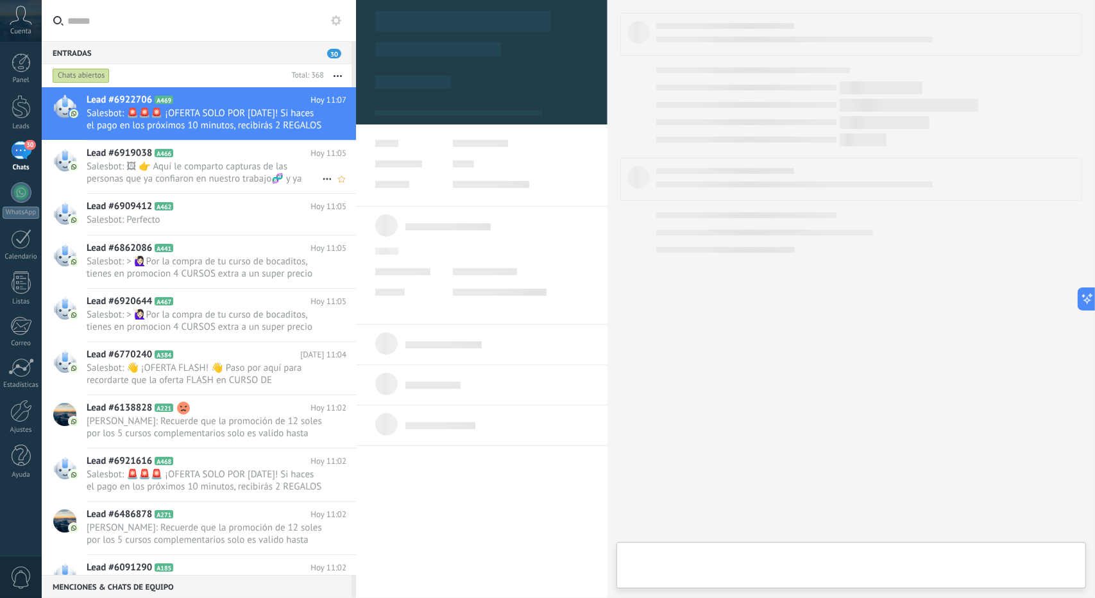
type textarea "**********"
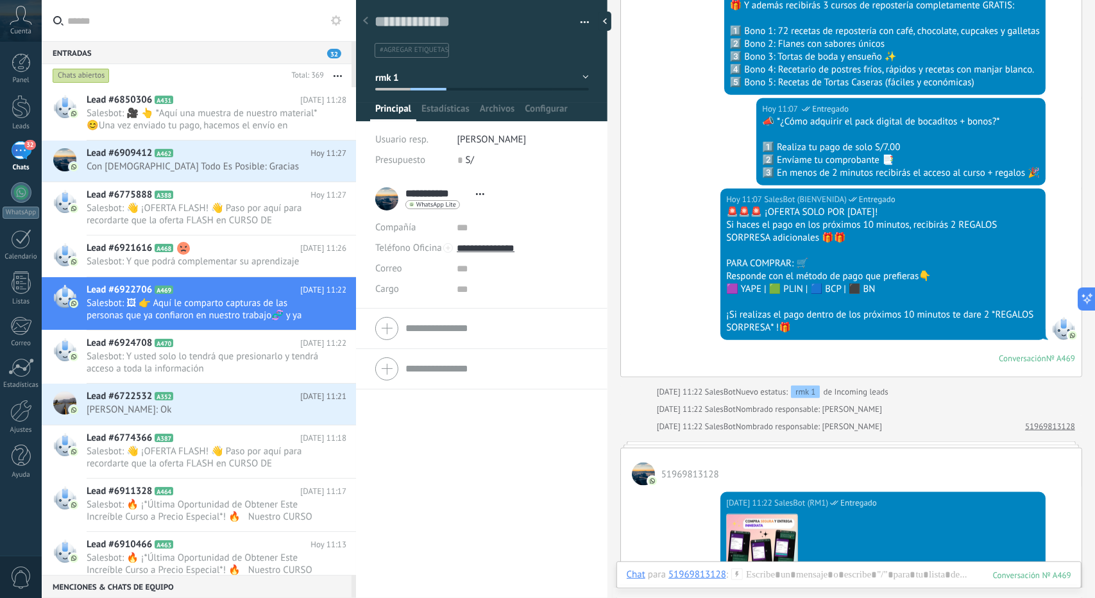
scroll to position [909, 0]
